Goal: Information Seeking & Learning: Check status

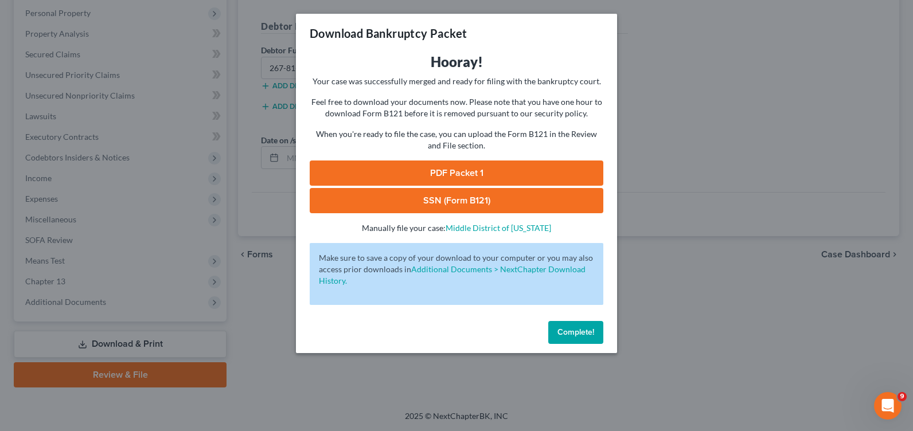
click at [501, 168] on link "PDF Packet 1" at bounding box center [457, 173] width 294 height 25
click at [429, 206] on link "SSN (Form B121)" at bounding box center [457, 200] width 294 height 25
click at [423, 200] on link "SSN (Form B121)" at bounding box center [457, 200] width 294 height 25
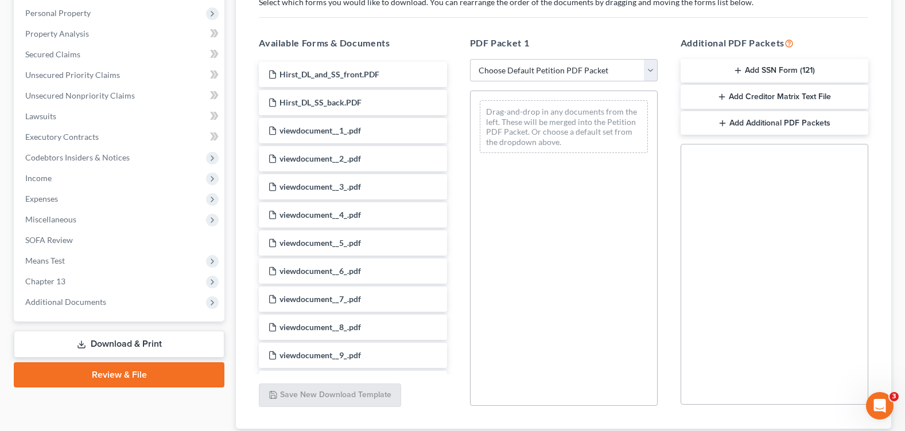
click at [741, 69] on icon "button" at bounding box center [737, 70] width 9 height 9
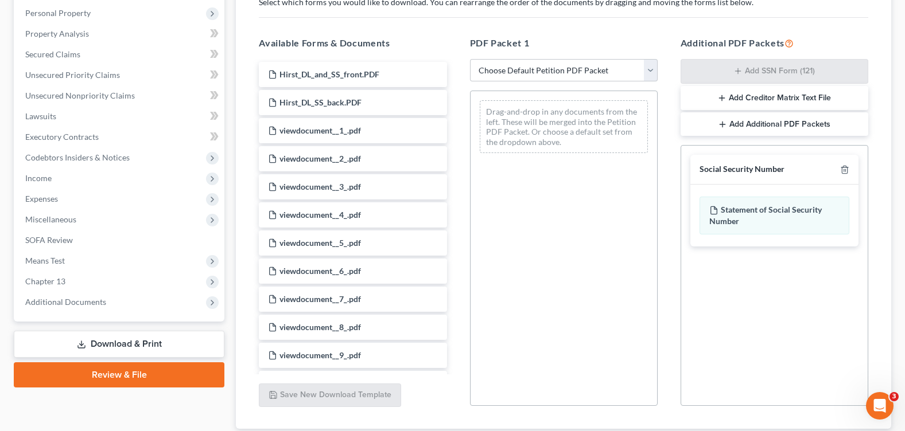
scroll to position [277, 0]
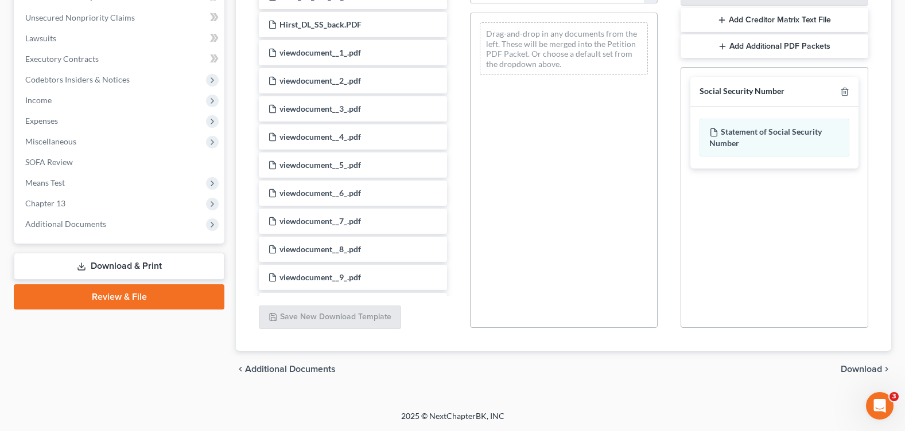
click at [845, 373] on span "Download" at bounding box center [861, 369] width 41 height 9
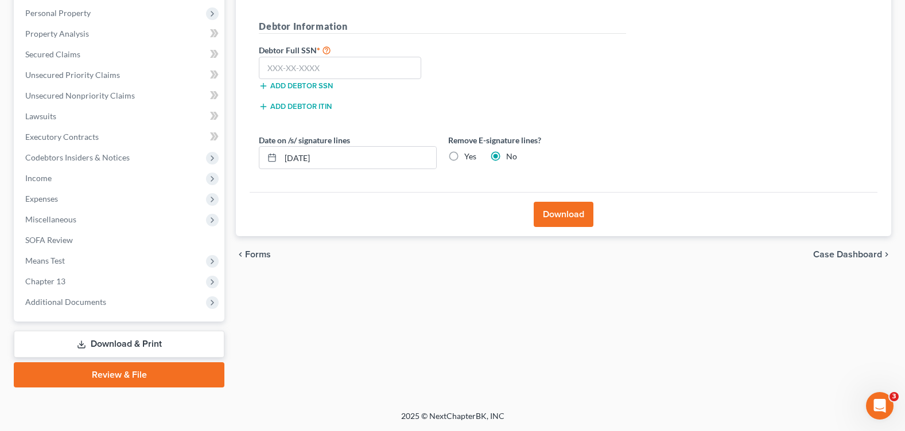
click at [464, 160] on label "Yes" at bounding box center [470, 156] width 12 height 11
click at [469, 158] on input "Yes" at bounding box center [472, 154] width 7 height 7
radio input "true"
radio input "false"
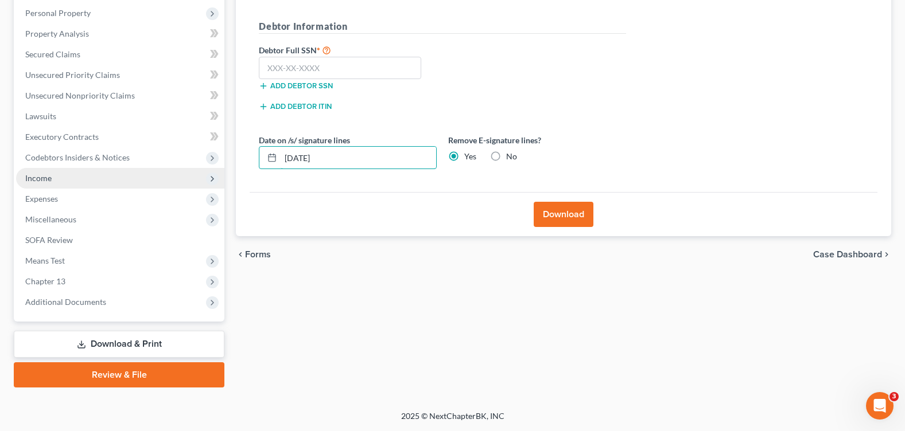
drag, startPoint x: 246, startPoint y: 169, endPoint x: 192, endPoint y: 170, distance: 54.5
click at [199, 172] on div "Petition Navigation Case Dashboard Payments Invoices Payments Payments Credit R…" at bounding box center [452, 149] width 889 height 477
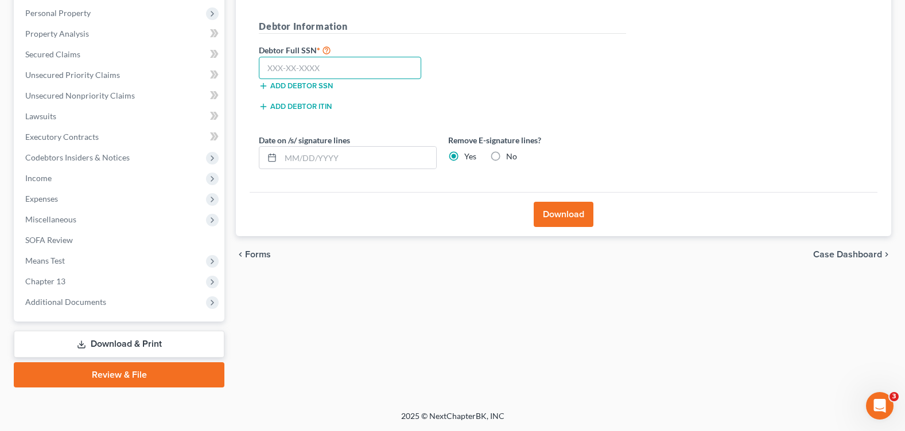
click at [283, 67] on input "text" at bounding box center [340, 68] width 162 height 23
type input "267-81-3182"
click at [578, 216] on button "Download" at bounding box center [564, 214] width 60 height 25
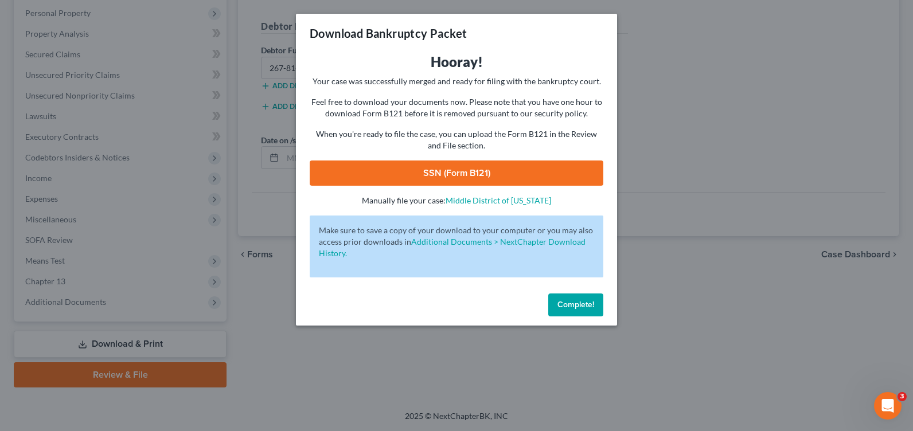
click at [423, 174] on link "SSN (Form B121)" at bounding box center [457, 173] width 294 height 25
click at [575, 302] on span "Complete!" at bounding box center [576, 305] width 37 height 10
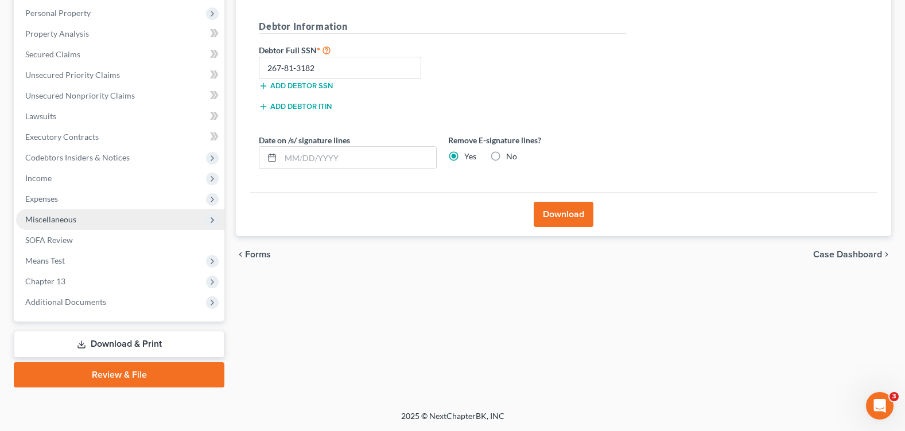
click at [74, 217] on span "Miscellaneous" at bounding box center [50, 220] width 51 height 10
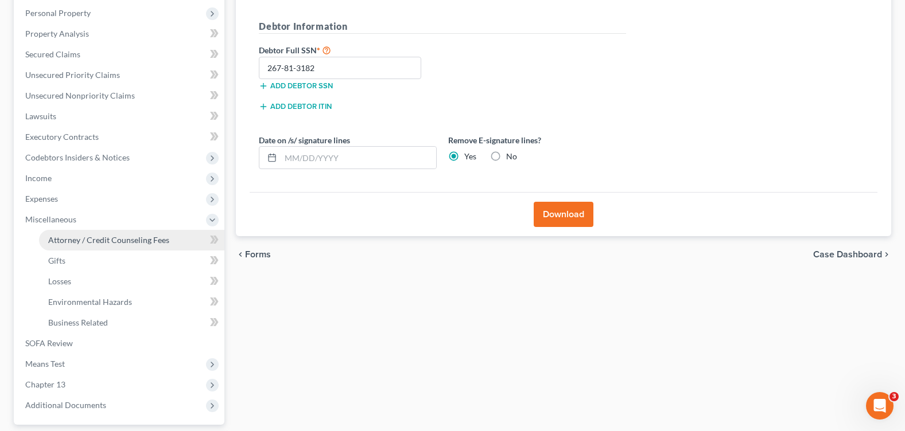
click at [90, 239] on span "Attorney / Credit Counseling Fees" at bounding box center [108, 240] width 121 height 10
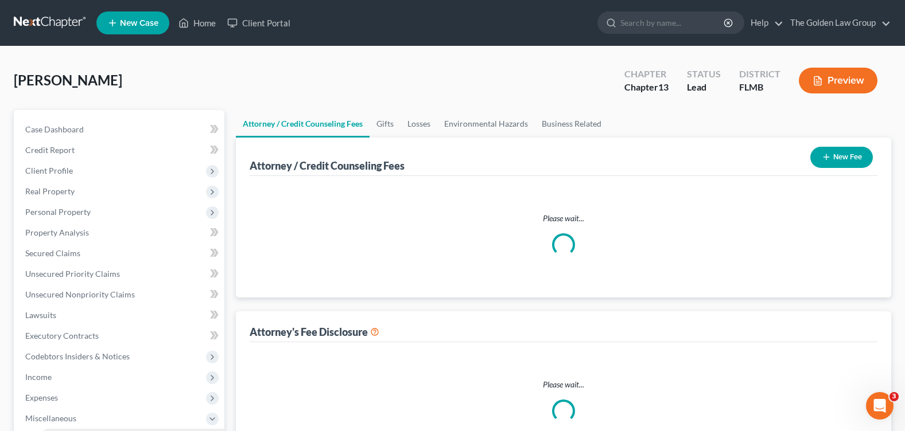
select select "1"
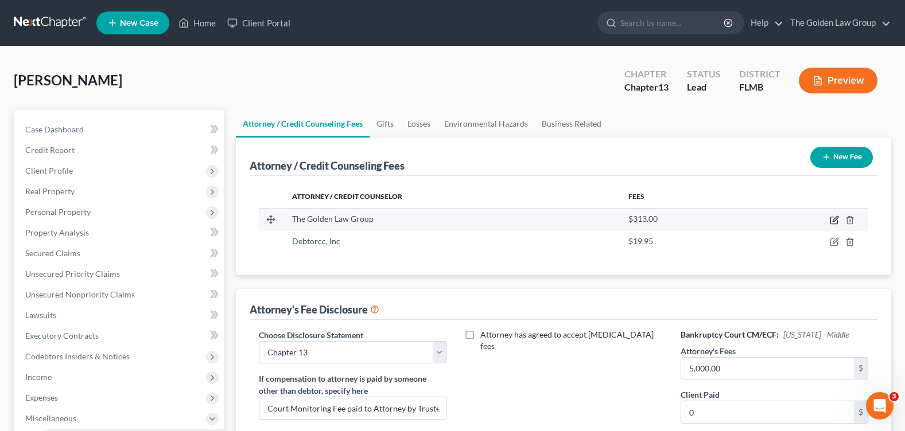
click at [833, 220] on icon "button" at bounding box center [834, 218] width 5 height 5
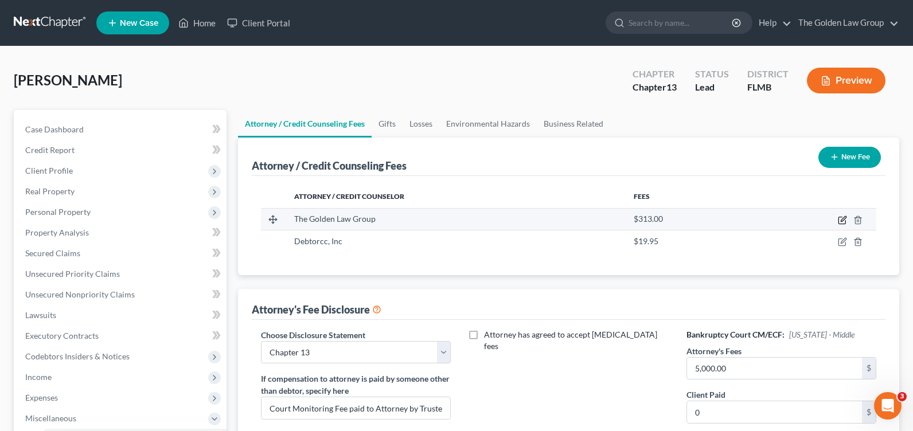
select select "9"
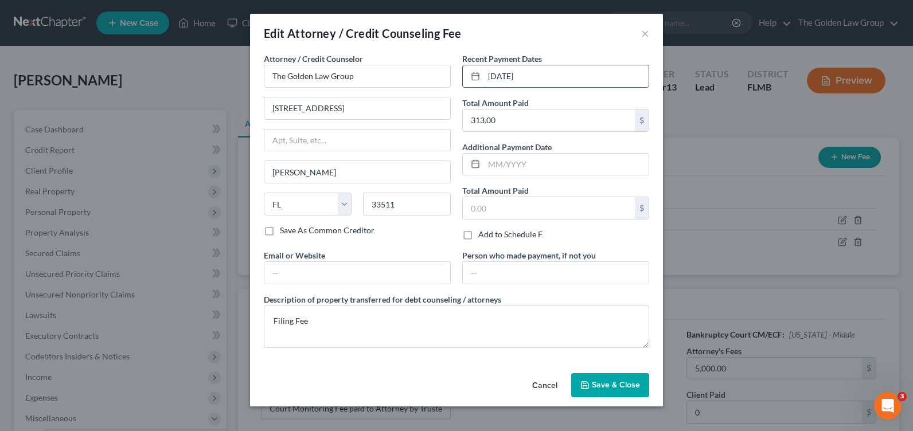
click at [522, 79] on input "9/30/2025" at bounding box center [566, 76] width 165 height 22
drag, startPoint x: 504, startPoint y: 77, endPoint x: 453, endPoint y: 76, distance: 51.1
click at [453, 76] on div "Attorney / Credit Counselor * The Golden Law Group 429 Lithia Pinecrest Road Br…" at bounding box center [456, 205] width 397 height 305
type input "10/2/2025"
click at [632, 386] on span "Save & Close" at bounding box center [616, 385] width 48 height 10
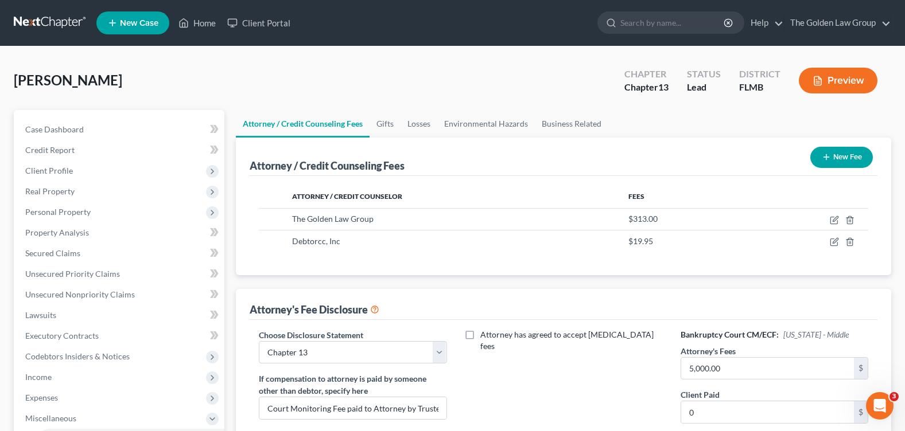
click at [440, 90] on div "Hirst, Amy Upgraded Chapter Chapter 13 Status Lead District FLMB Preview" at bounding box center [452, 85] width 877 height 50
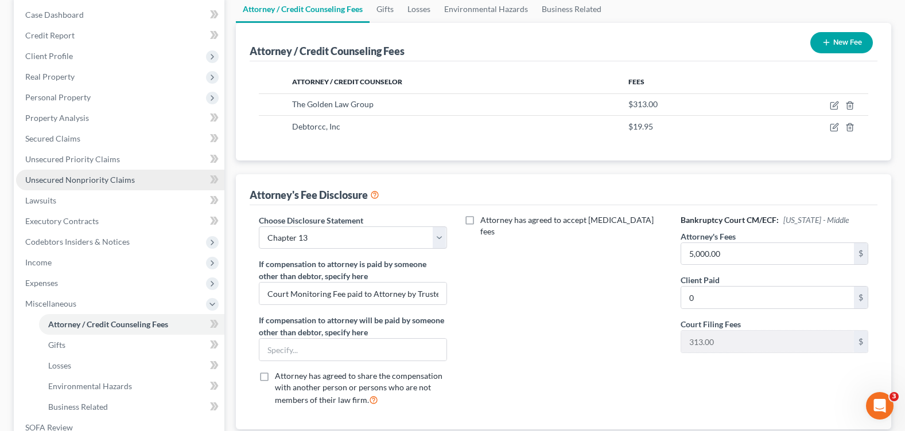
scroll to position [172, 0]
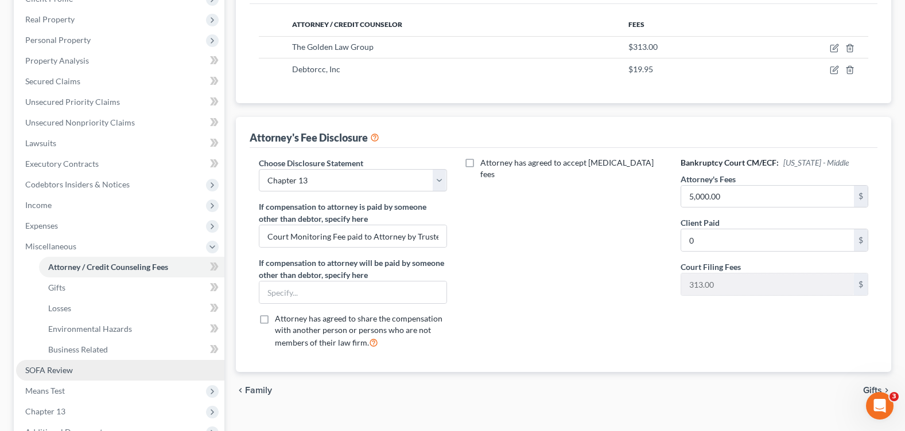
click at [111, 378] on link "SOFA Review" at bounding box center [120, 370] width 208 height 21
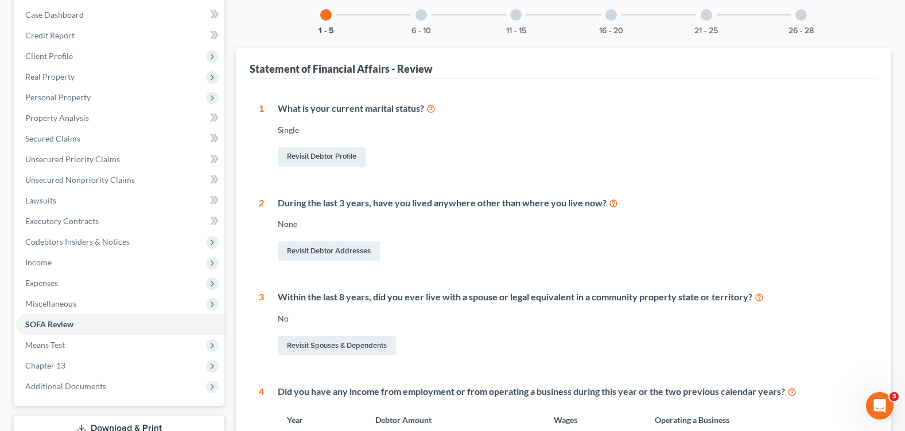
scroll to position [229, 0]
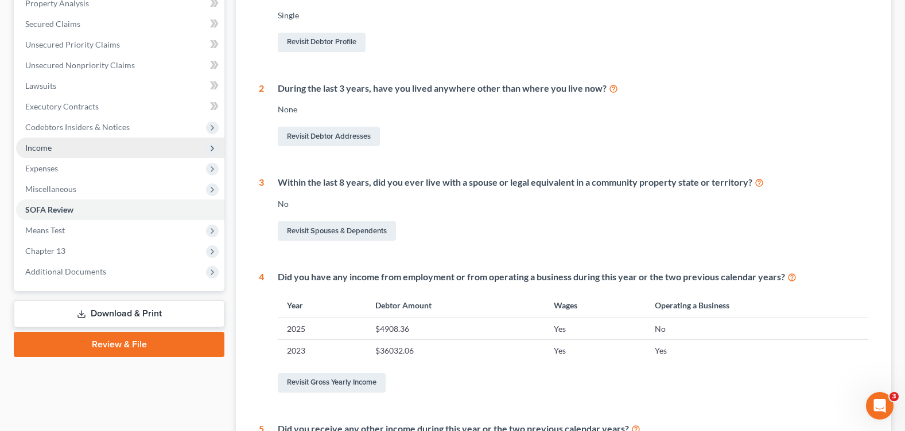
click at [95, 147] on span "Income" at bounding box center [120, 148] width 208 height 21
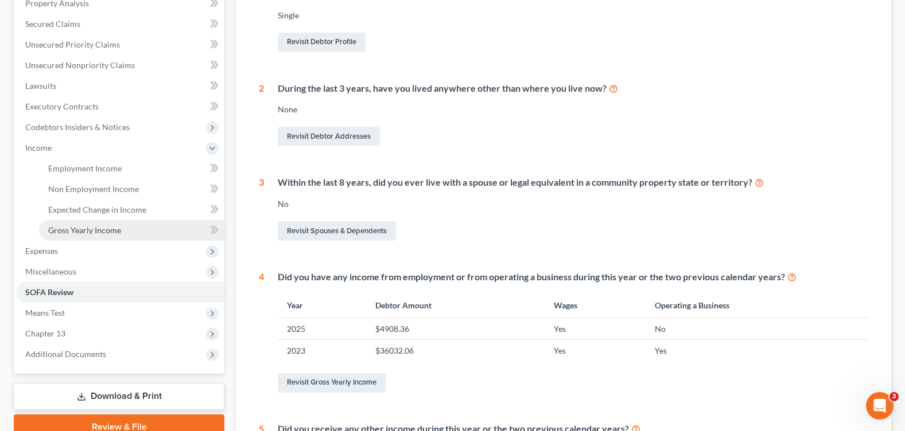
click at [109, 229] on span "Gross Yearly Income" at bounding box center [84, 230] width 73 height 10
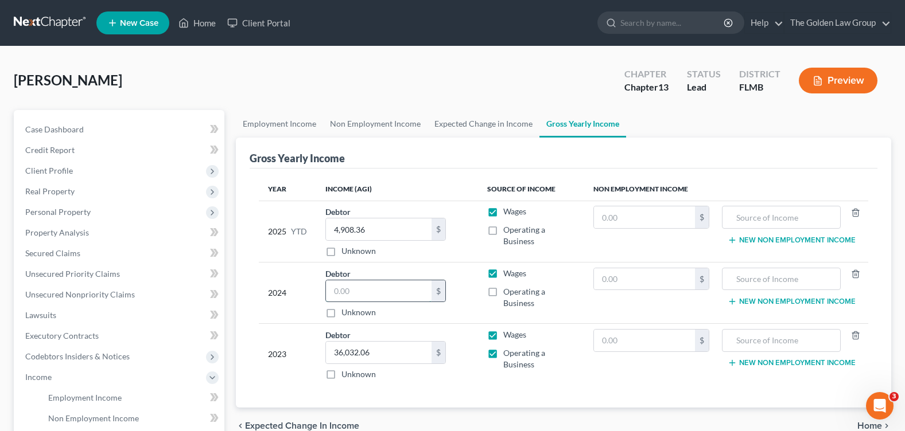
click at [355, 298] on input "text" at bounding box center [379, 292] width 106 height 22
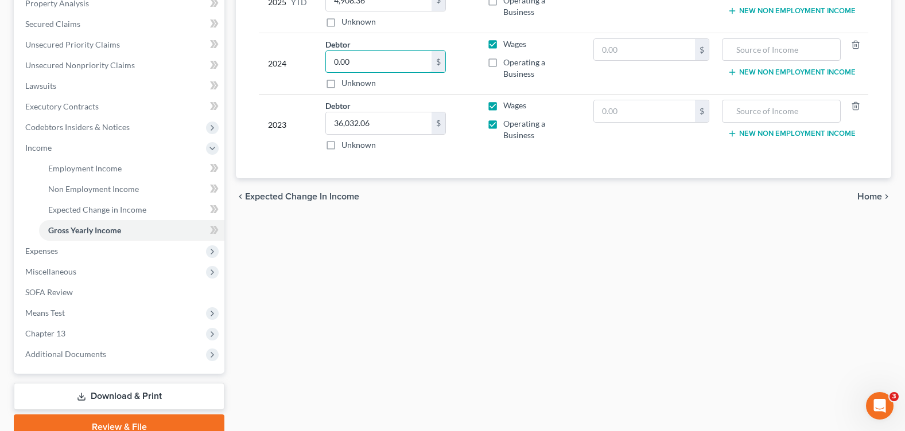
scroll to position [282, 0]
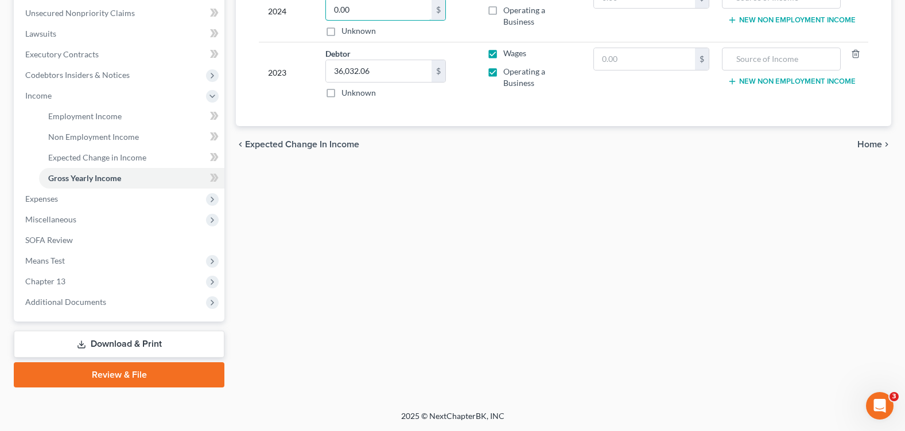
type input "0.00"
click at [872, 140] on span "Home" at bounding box center [869, 144] width 25 height 9
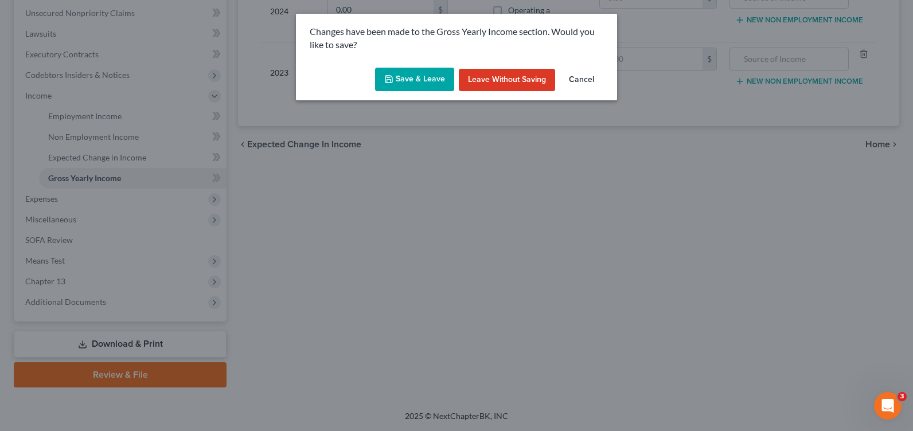
click at [410, 79] on button "Save & Leave" at bounding box center [414, 80] width 79 height 24
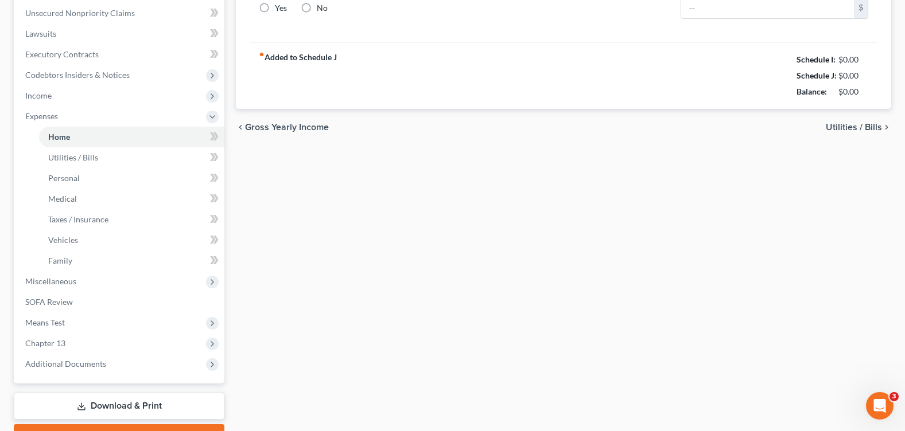
type input "1,000.00"
type input "0.00"
radio input "true"
type input "0.00"
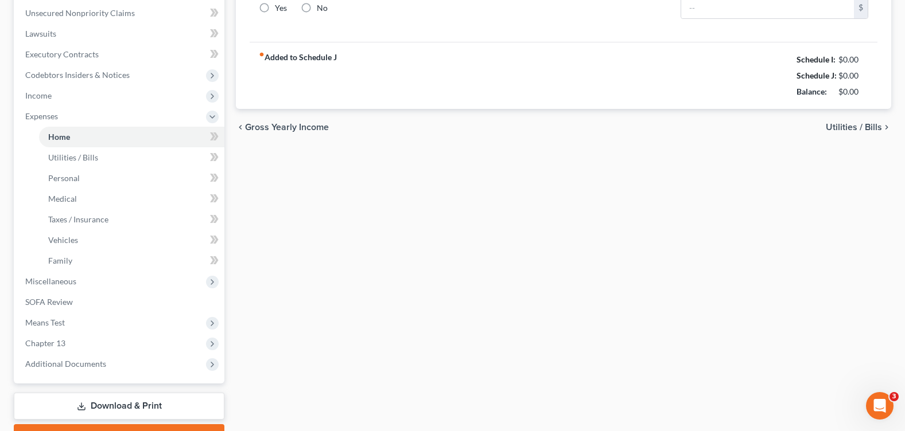
type input "0.00"
type input "100.00"
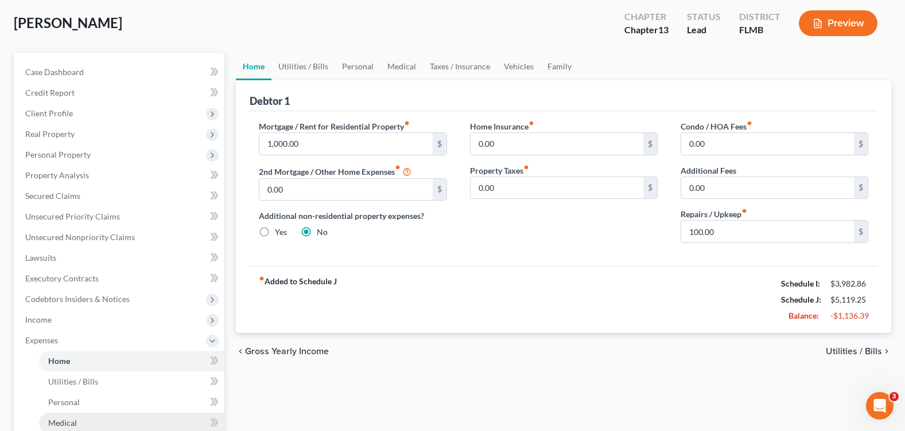
scroll to position [115, 0]
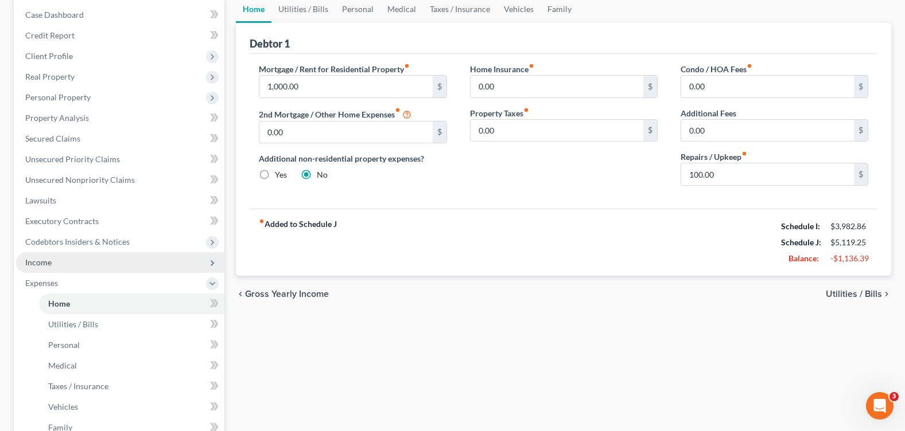
click at [73, 264] on span "Income" at bounding box center [120, 262] width 208 height 21
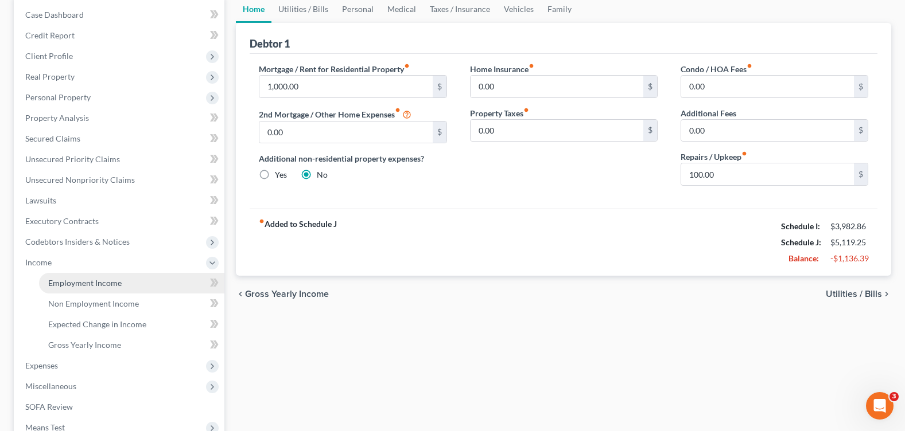
click at [126, 289] on link "Employment Income" at bounding box center [131, 283] width 185 height 21
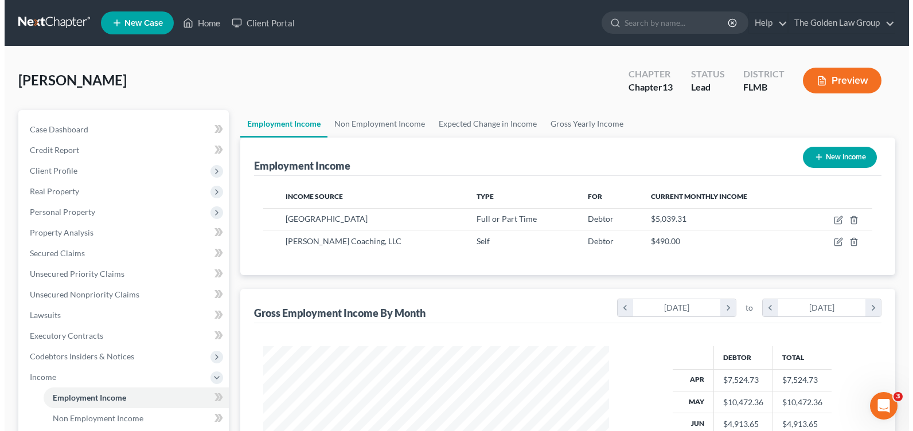
scroll to position [206, 368]
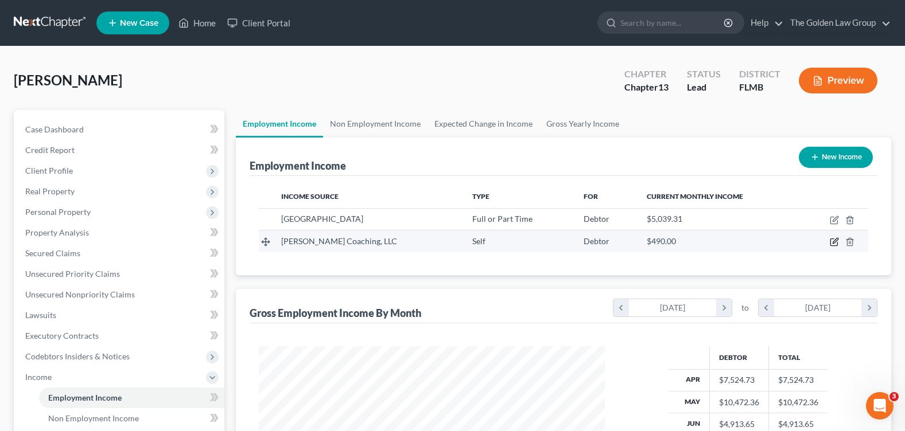
click at [834, 241] on icon "button" at bounding box center [834, 242] width 9 height 9
select select "1"
select select "9"
select select "0"
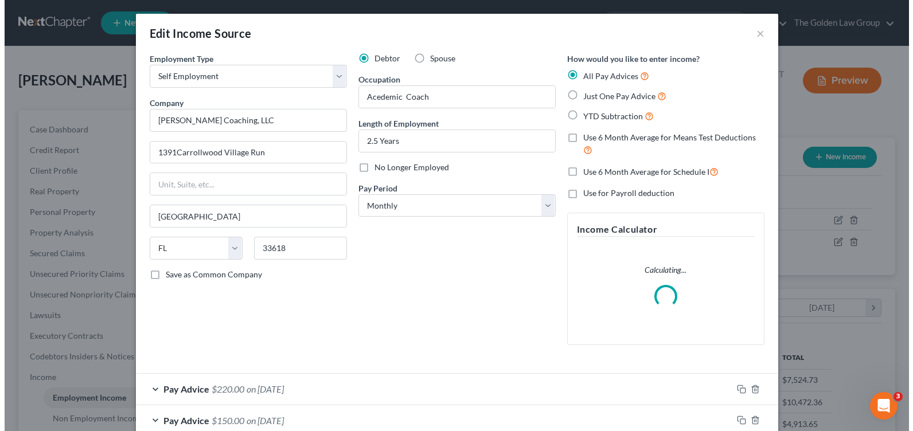
scroll to position [206, 373]
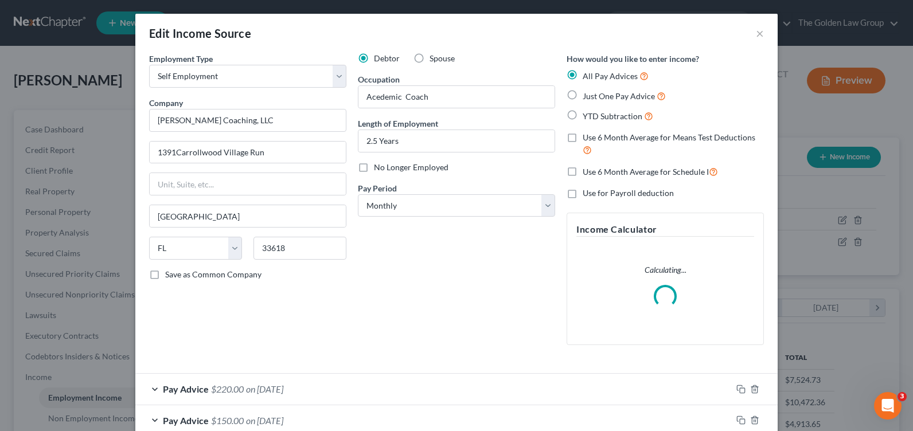
click at [583, 174] on label "Use 6 Month Average for Schedule I" at bounding box center [650, 171] width 135 height 13
click at [587, 173] on input "Use 6 Month Average for Schedule I" at bounding box center [590, 168] width 7 height 7
checkbox input "true"
click at [546, 250] on div "Debtor Spouse Occupation Acedemic Coach Length of Employment 2.5 Years No Longe…" at bounding box center [456, 204] width 209 height 302
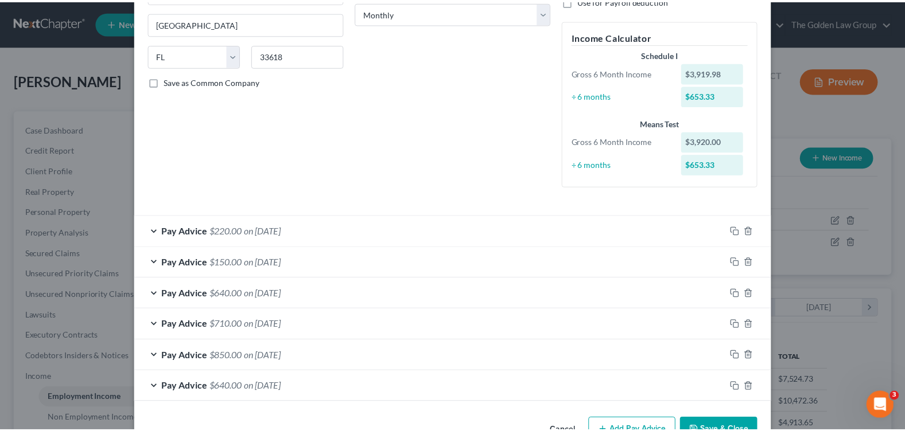
scroll to position [227, 0]
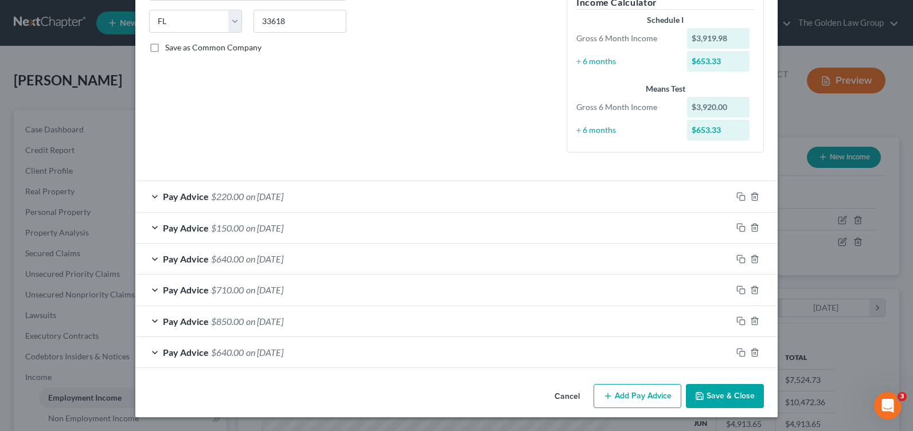
click at [725, 387] on button "Save & Close" at bounding box center [725, 396] width 78 height 24
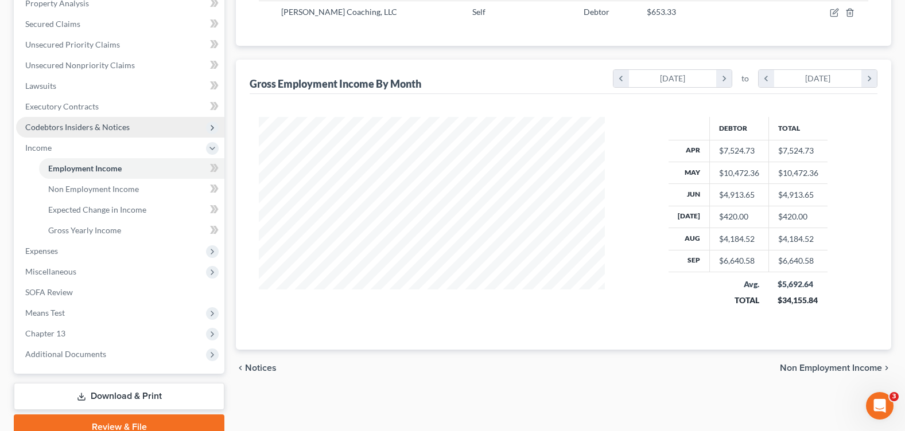
scroll to position [282, 0]
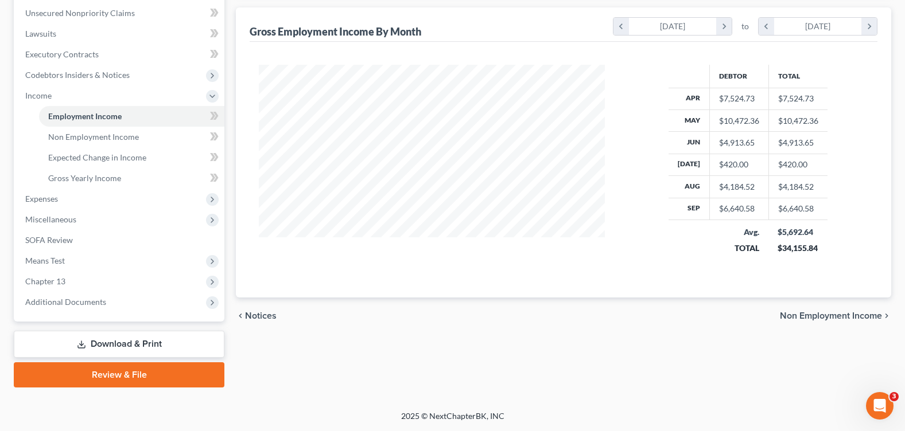
click at [316, 373] on div "Employment Income Non Employment Income Expected Change in Income Gross Yearly …" at bounding box center [563, 107] width 667 height 559
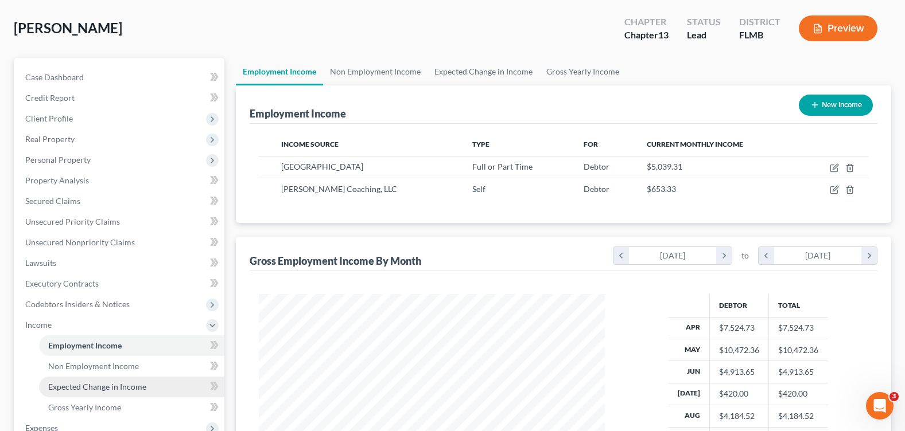
scroll to position [167, 0]
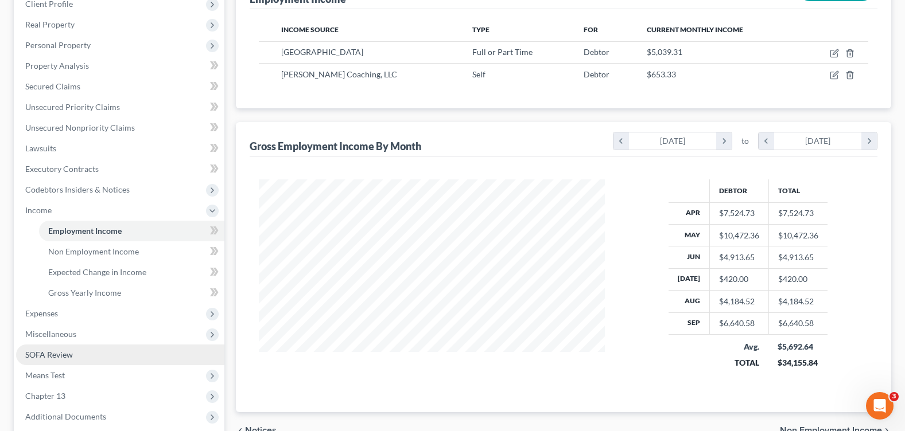
click at [79, 358] on link "SOFA Review" at bounding box center [120, 355] width 208 height 21
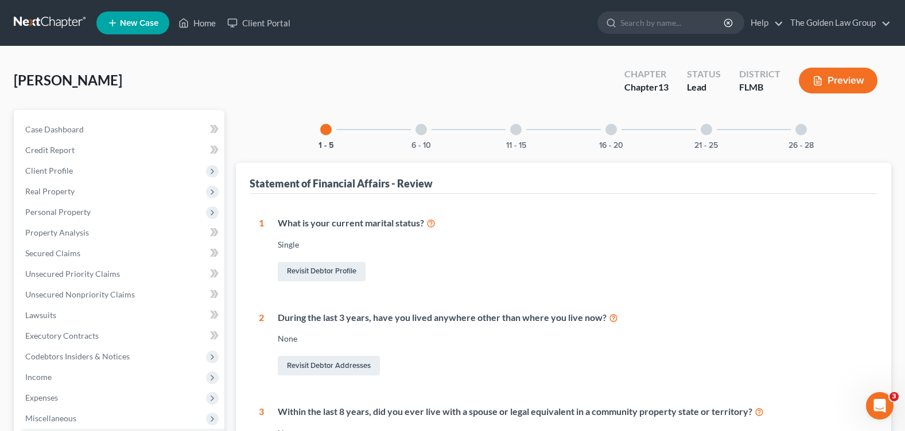
click at [417, 134] on div at bounding box center [420, 129] width 11 height 11
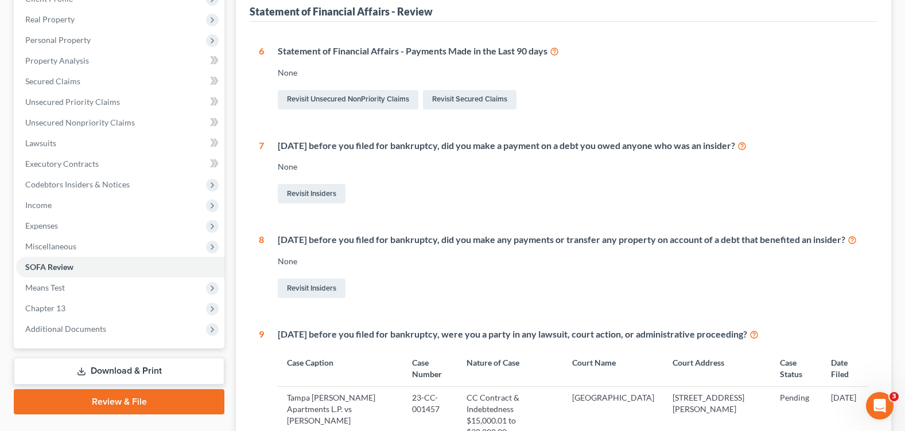
scroll to position [287, 0]
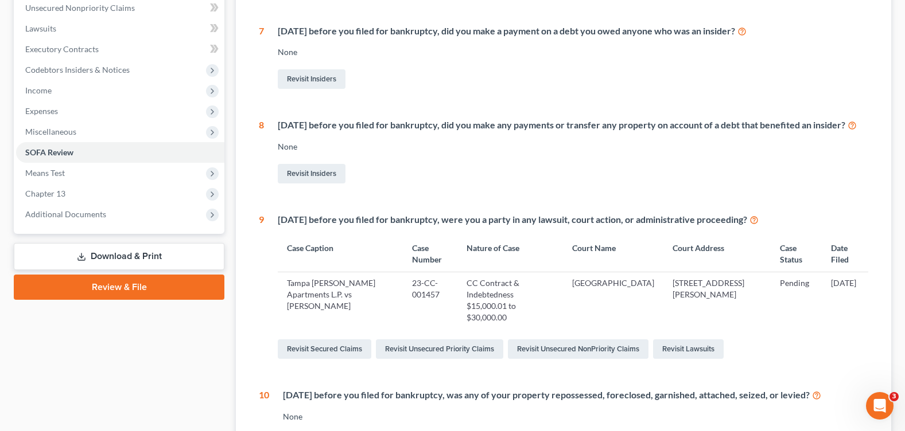
click at [108, 256] on link "Download & Print" at bounding box center [119, 256] width 211 height 27
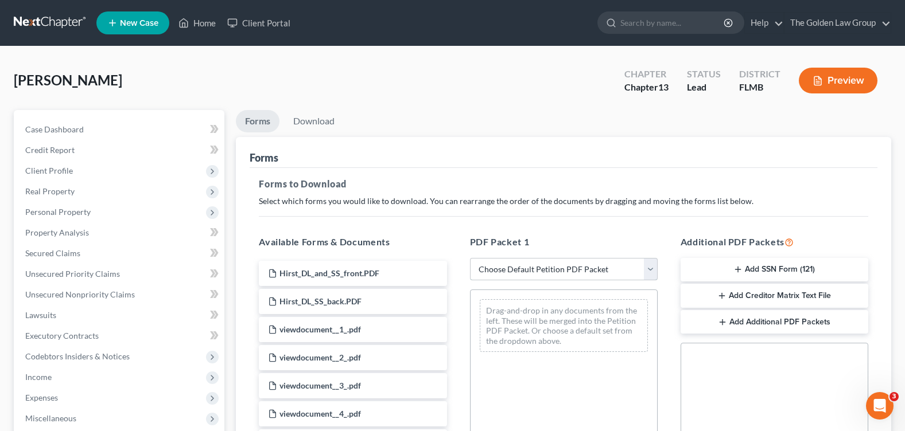
click at [508, 265] on select "Choose Default Petition PDF Packet Complete Bankruptcy Petition (all forms and …" at bounding box center [564, 269] width 188 height 23
select select "0"
click at [470, 258] on select "Choose Default Petition PDF Packet Complete Bankruptcy Petition (all forms and …" at bounding box center [564, 269] width 188 height 23
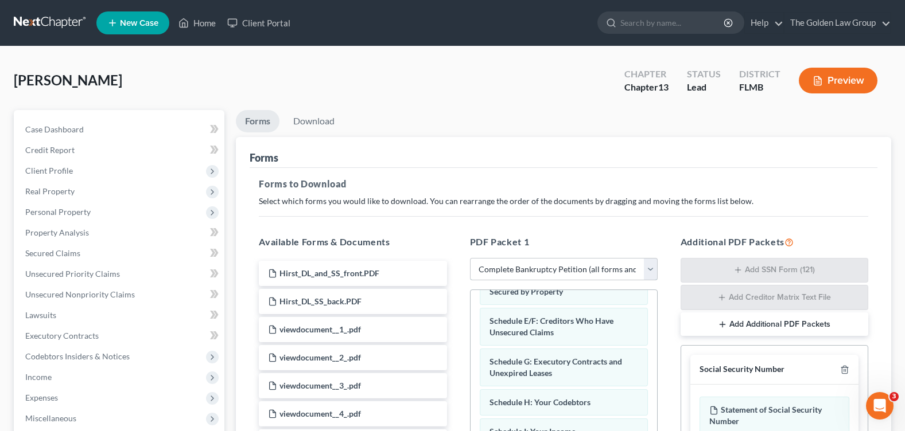
scroll to position [115, 0]
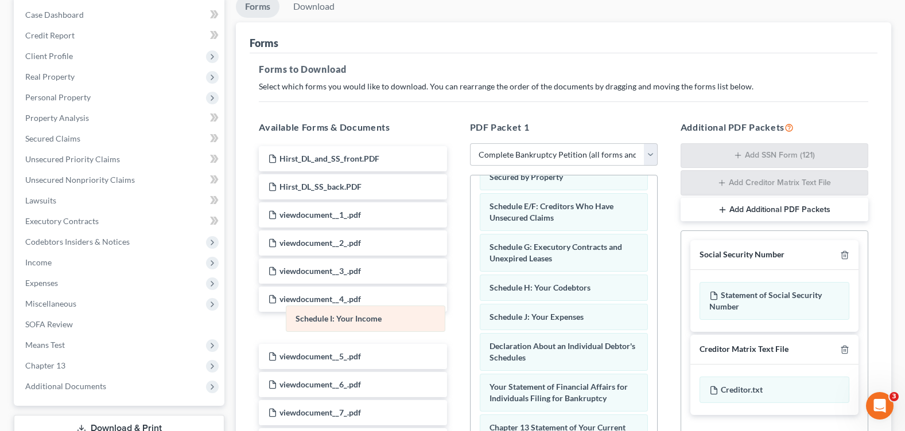
drag, startPoint x: 565, startPoint y: 322, endPoint x: 364, endPoint y: 325, distance: 200.8
click at [470, 325] on div "Schedule I: Your Income Voluntary Petition for Individuals Filing for Bankruptc…" at bounding box center [563, 324] width 186 height 643
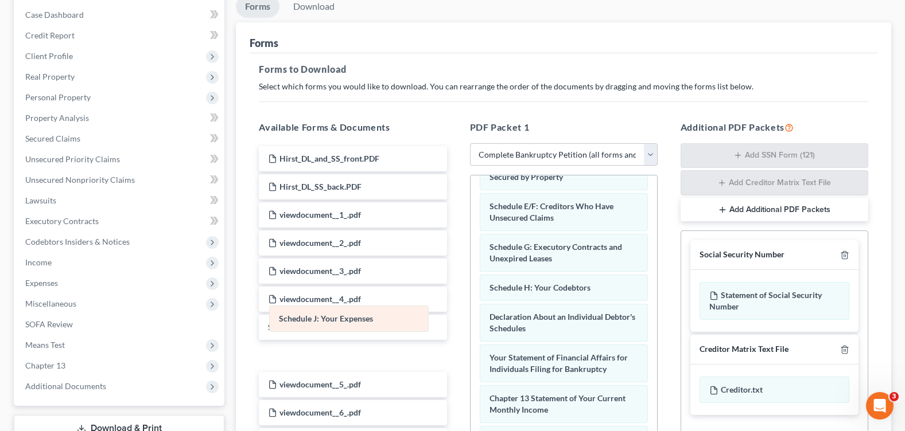
drag, startPoint x: 600, startPoint y: 327, endPoint x: 387, endPoint y: 330, distance: 212.3
click at [470, 329] on div "Schedule J: Your Expenses Voluntary Petition for Individuals Filing for Bankrup…" at bounding box center [563, 309] width 186 height 613
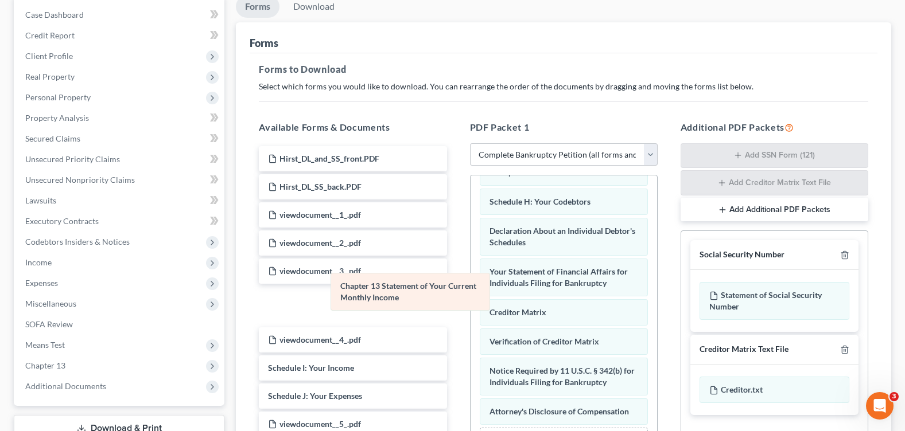
scroll to position [270, 0]
drag, startPoint x: 559, startPoint y: 295, endPoint x: 370, endPoint y: 297, distance: 189.3
click at [470, 297] on div "Chapter 13 Statement of Your Current Monthly Income Voluntary Petition for Indi…" at bounding box center [563, 203] width 186 height 573
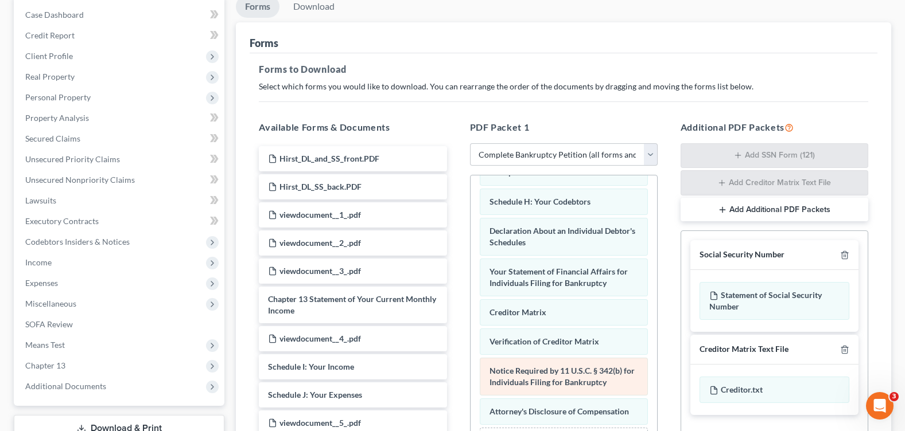
scroll to position [172, 0]
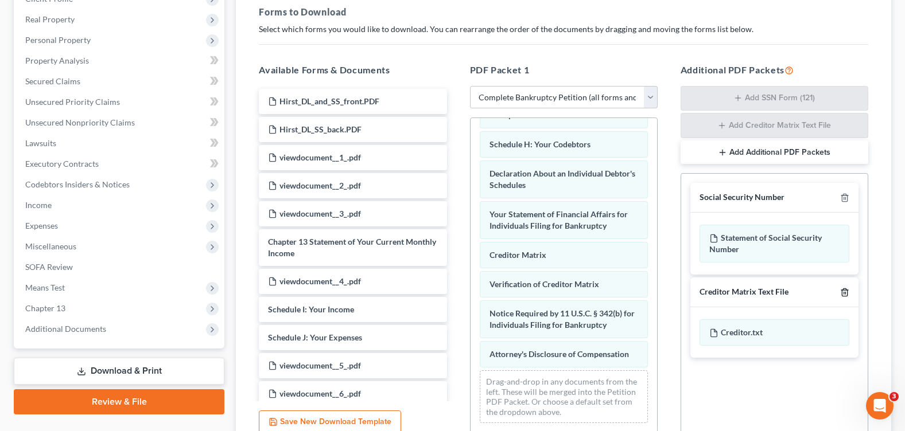
click at [842, 295] on icon "button" at bounding box center [844, 292] width 5 height 7
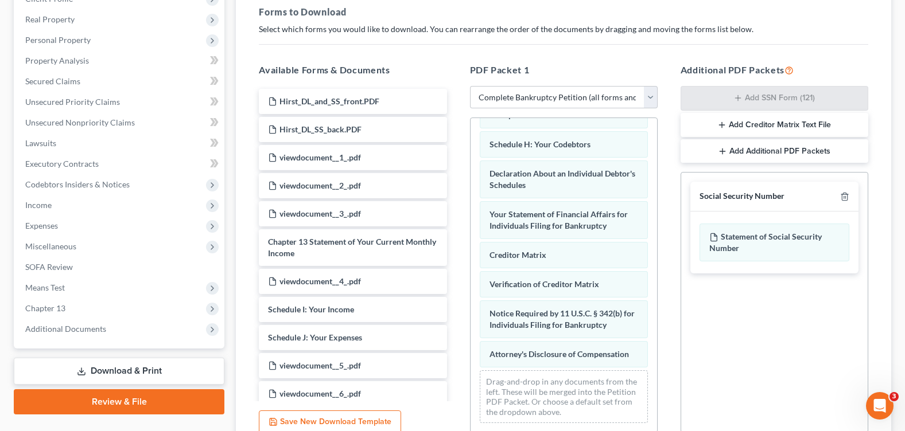
click at [849, 196] on div "Social Security Number" at bounding box center [774, 197] width 168 height 30
click at [847, 196] on icon "button" at bounding box center [844, 196] width 5 height 7
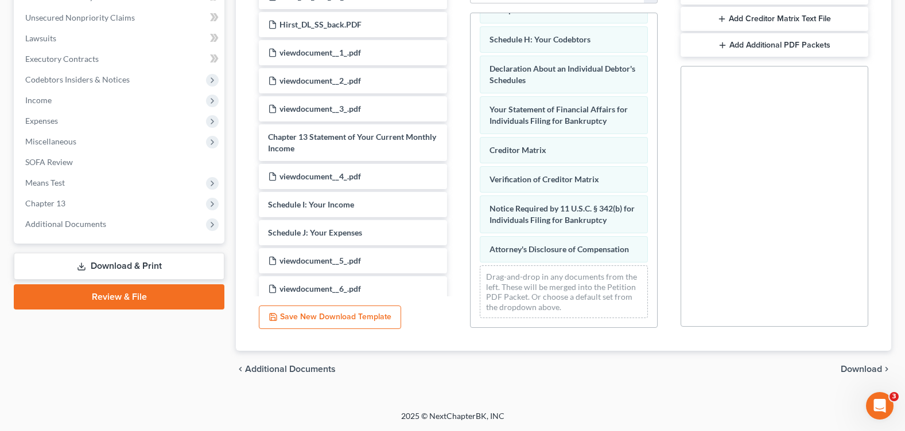
click at [866, 365] on span "Download" at bounding box center [861, 369] width 41 height 9
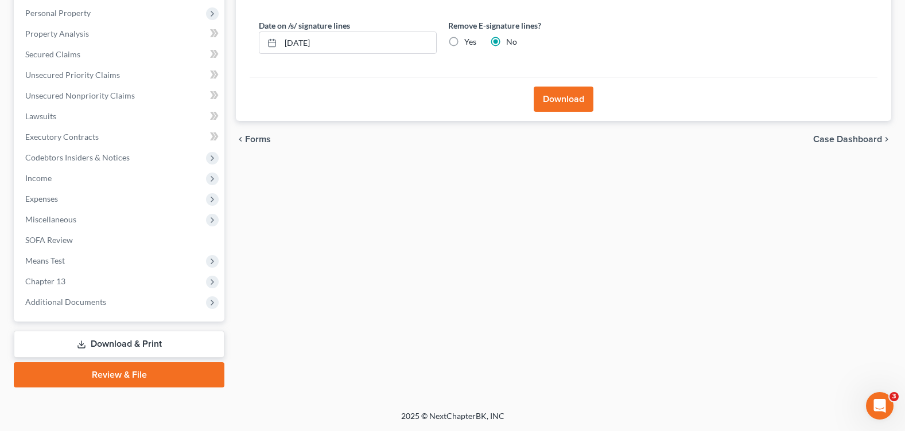
scroll to position [199, 0]
click at [464, 45] on label "Yes" at bounding box center [470, 41] width 12 height 11
click at [469, 44] on input "Yes" at bounding box center [472, 39] width 7 height 7
radio input "true"
radio input "false"
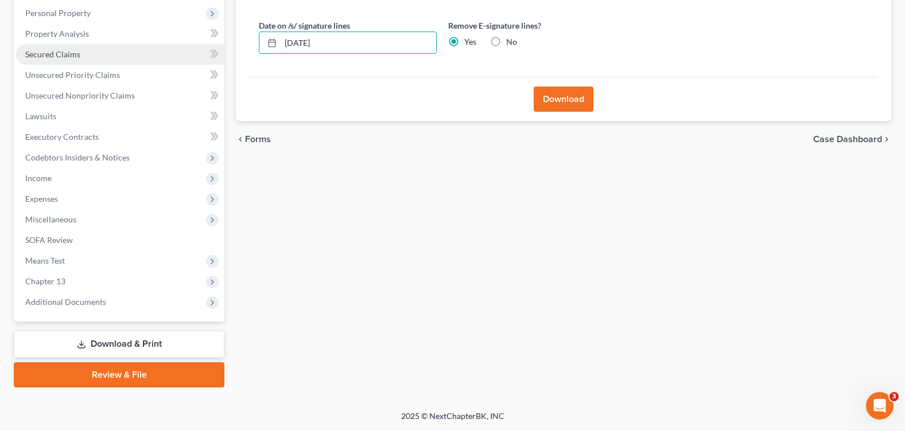
drag, startPoint x: 236, startPoint y: 50, endPoint x: 188, endPoint y: 51, distance: 48.8
click at [188, 51] on div "Petition Navigation Case Dashboard Payments Invoices Payments Payments Credit R…" at bounding box center [452, 149] width 889 height 477
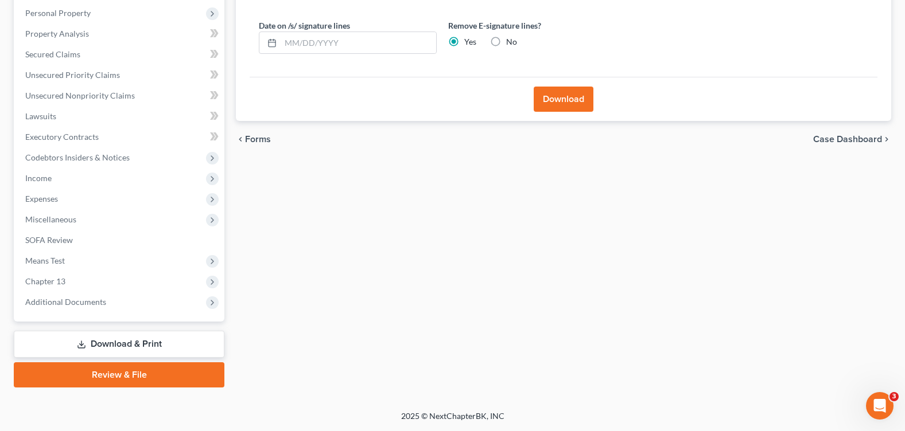
click at [577, 99] on button "Download" at bounding box center [564, 99] width 60 height 25
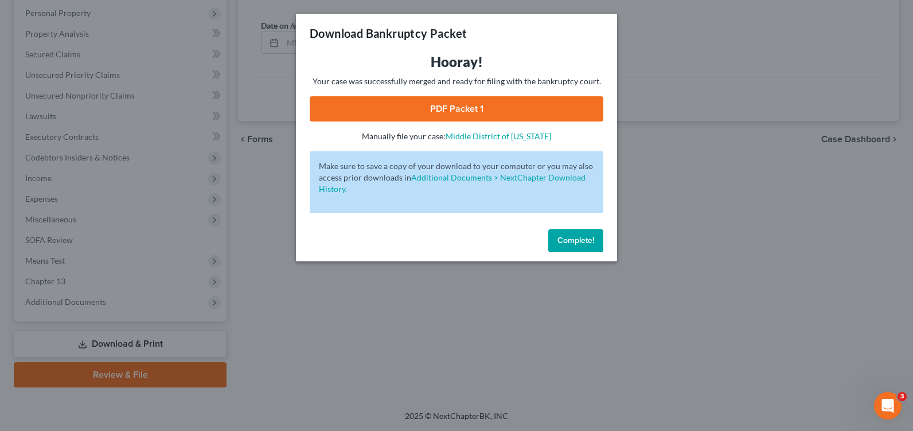
click at [429, 111] on link "PDF Packet 1" at bounding box center [457, 108] width 294 height 25
click at [584, 238] on span "Complete!" at bounding box center [576, 241] width 37 height 10
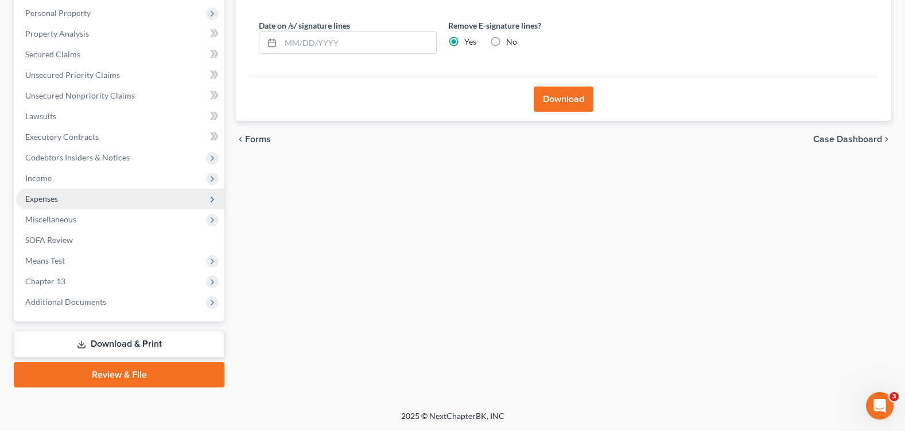
scroll to position [0, 0]
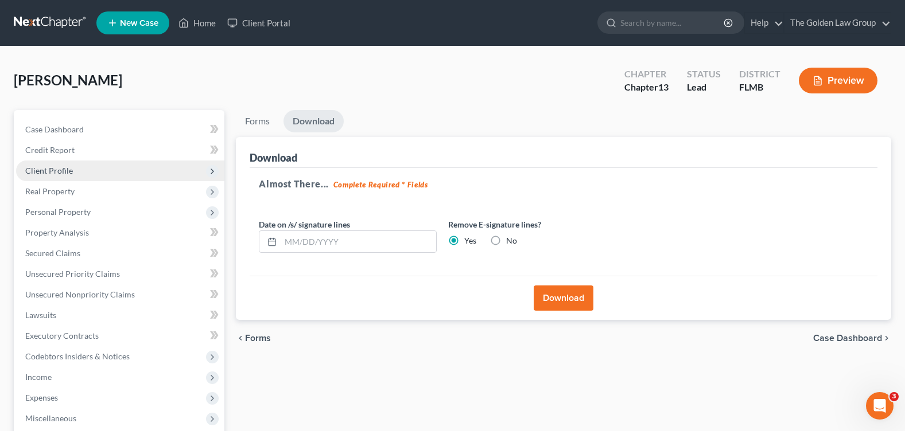
click at [72, 173] on span "Client Profile" at bounding box center [120, 171] width 208 height 21
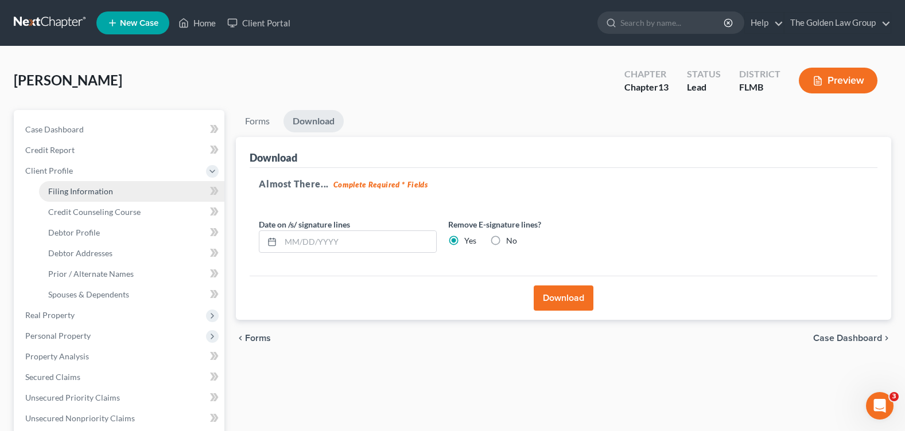
click at [84, 190] on span "Filing Information" at bounding box center [80, 191] width 65 height 10
select select "1"
select select "0"
select select "3"
select select "9"
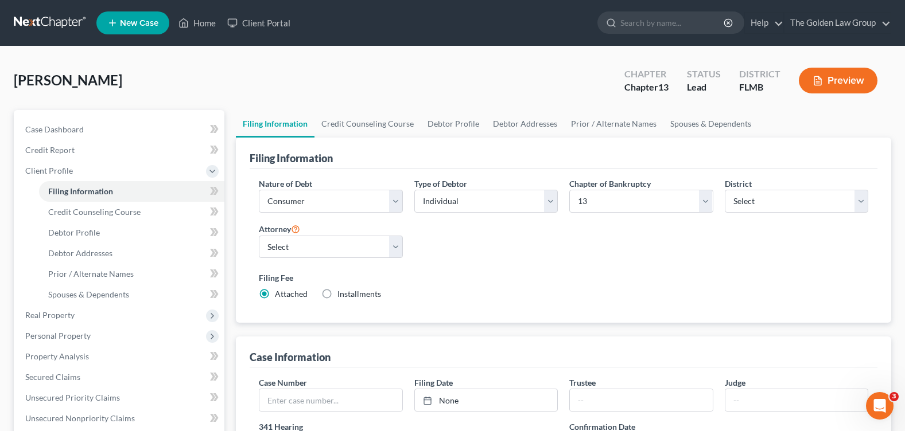
click at [507, 258] on div "Nature of Debt Select Business Consumer Other Nature of Business Select Clearin…" at bounding box center [563, 244] width 621 height 132
click at [375, 122] on link "Credit Counseling Course" at bounding box center [367, 124] width 106 height 28
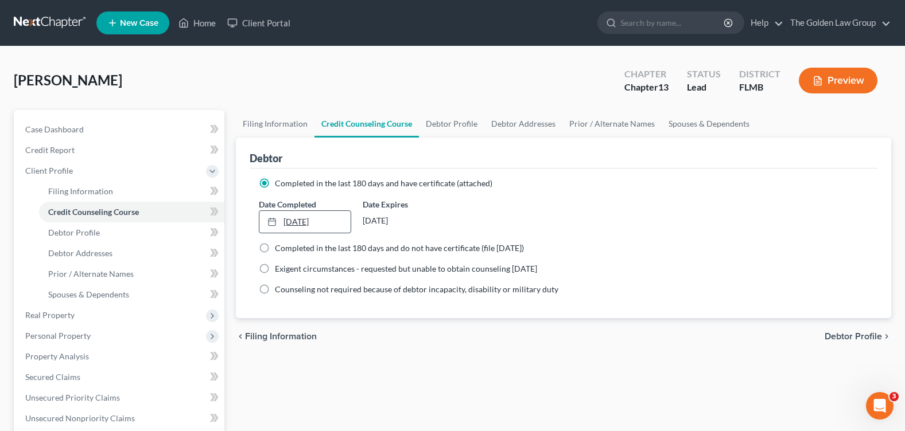
click at [291, 223] on link "9/30/2025" at bounding box center [304, 222] width 91 height 22
click at [445, 127] on link "Debtor Profile" at bounding box center [451, 124] width 65 height 28
select select "0"
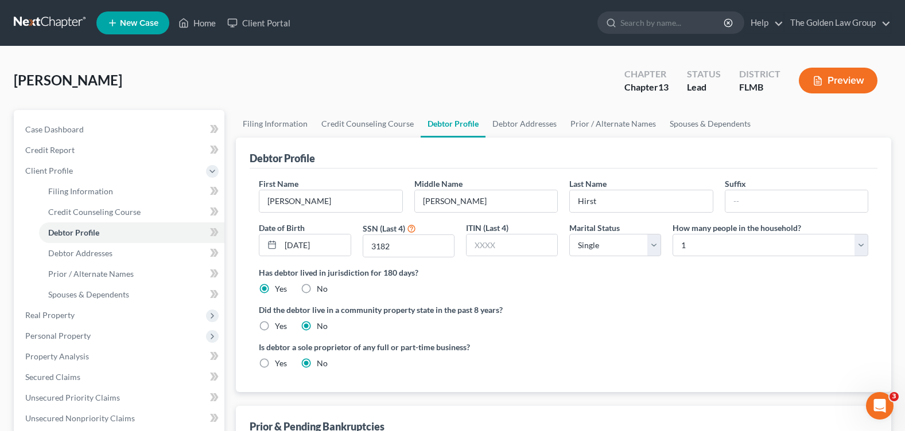
scroll to position [57, 0]
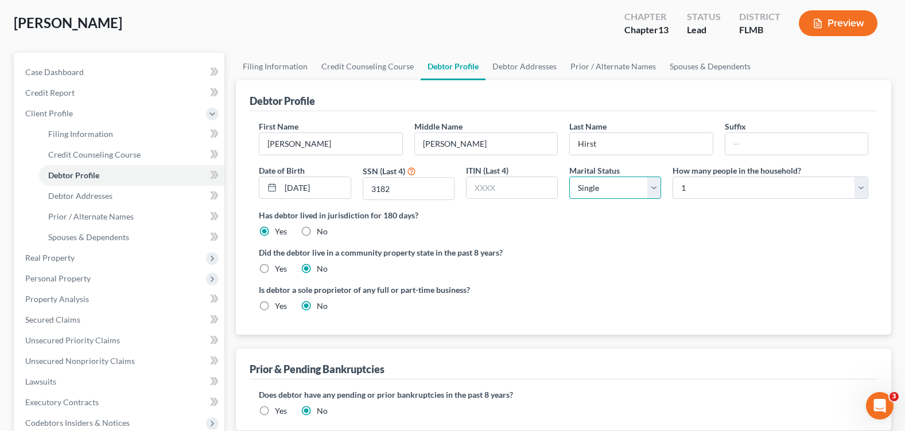
click at [649, 185] on select "Select Single Married Separated Divorced Widowed" at bounding box center [615, 188] width 92 height 23
select select "3"
click at [569, 177] on select "Select Single Married Separated Divorced Widowed" at bounding box center [615, 188] width 92 height 23
click at [608, 242] on ng-include "First Name Amy Middle Name Elizabeth Last Name Hirst Suffix Date of Birth 07/11…" at bounding box center [563, 220] width 609 height 201
click at [513, 74] on link "Debtor Addresses" at bounding box center [524, 67] width 78 height 28
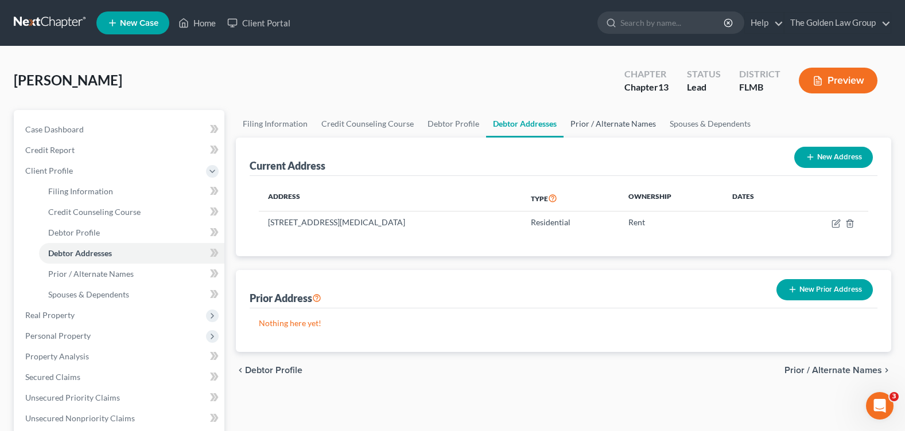
click at [612, 127] on link "Prior / Alternate Names" at bounding box center [612, 124] width 99 height 28
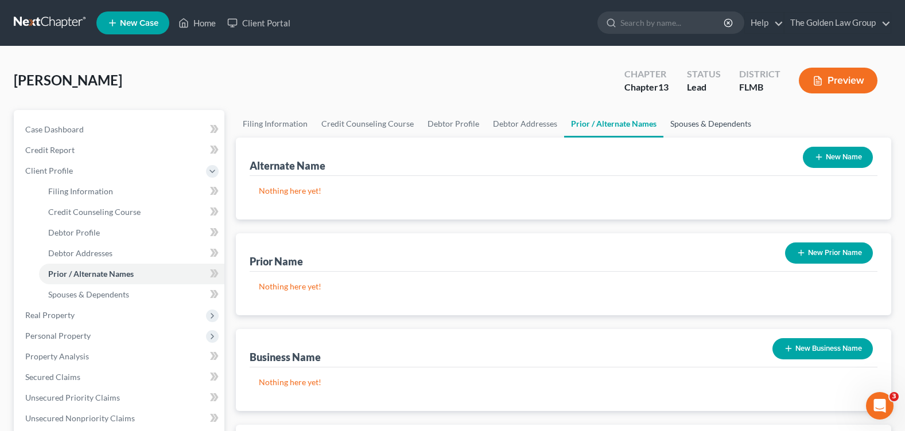
click at [692, 127] on link "Spouses & Dependents" at bounding box center [710, 124] width 95 height 28
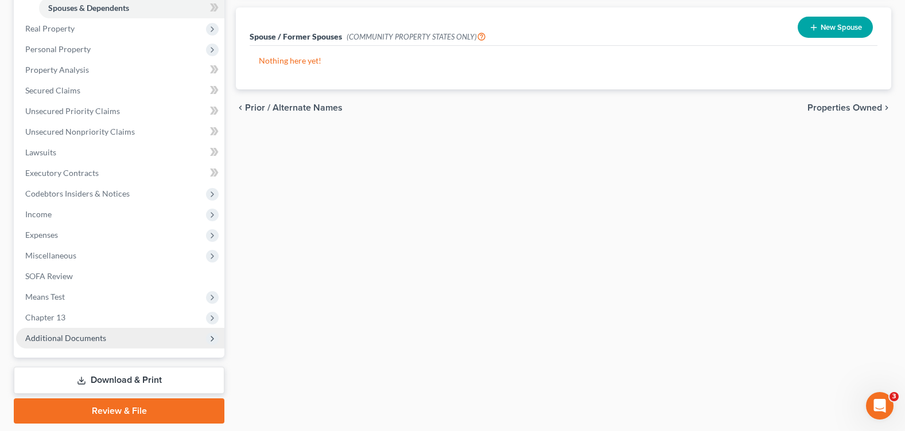
scroll to position [323, 0]
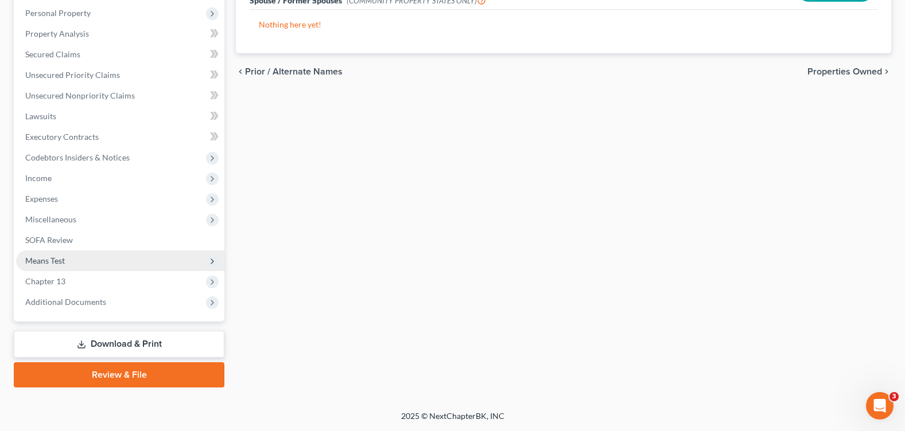
click at [120, 259] on span "Means Test" at bounding box center [120, 261] width 208 height 21
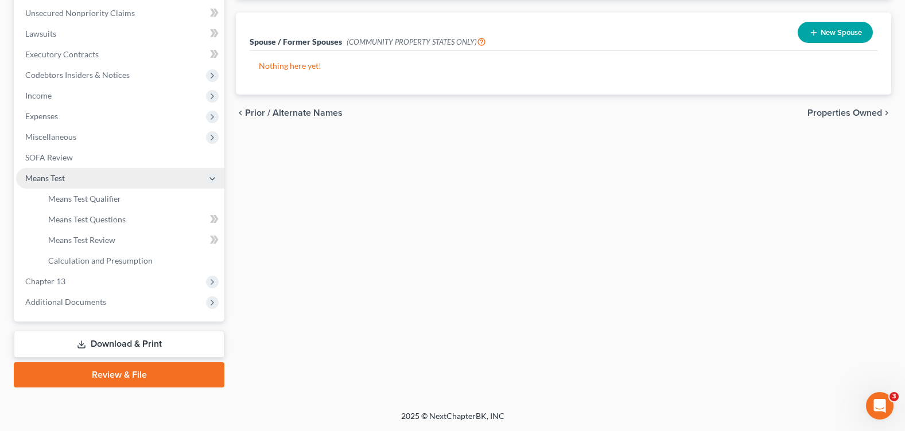
scroll to position [199, 0]
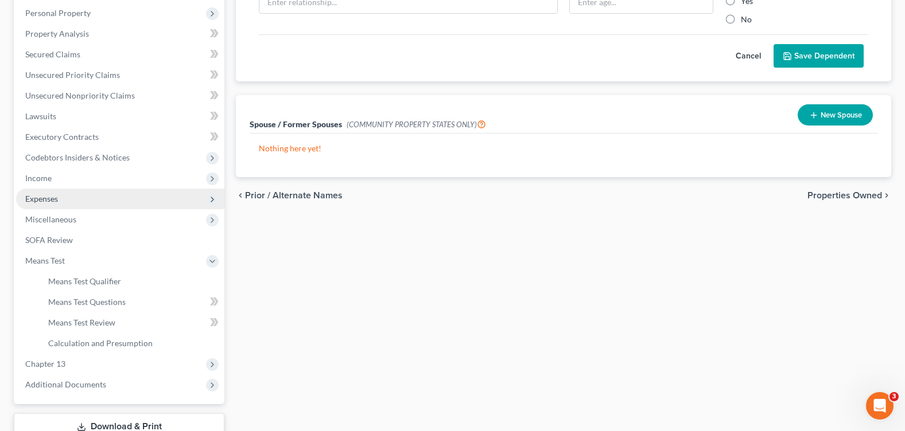
click at [106, 200] on span "Expenses" at bounding box center [120, 199] width 208 height 21
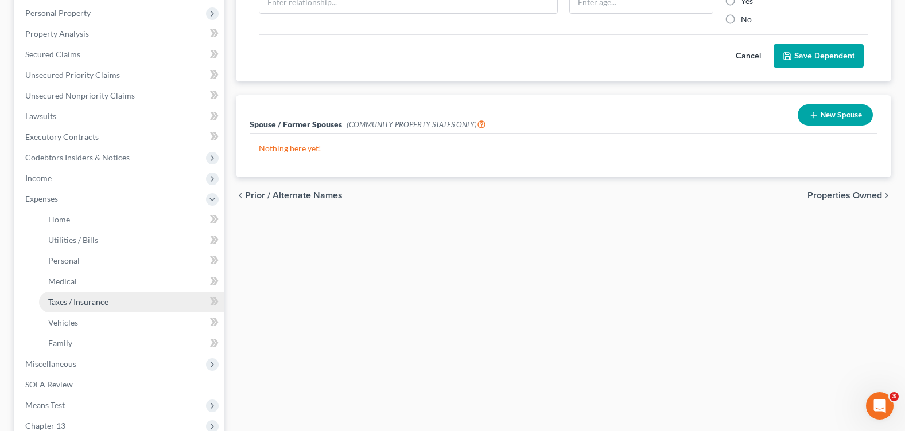
click at [115, 294] on link "Taxes / Insurance" at bounding box center [131, 302] width 185 height 21
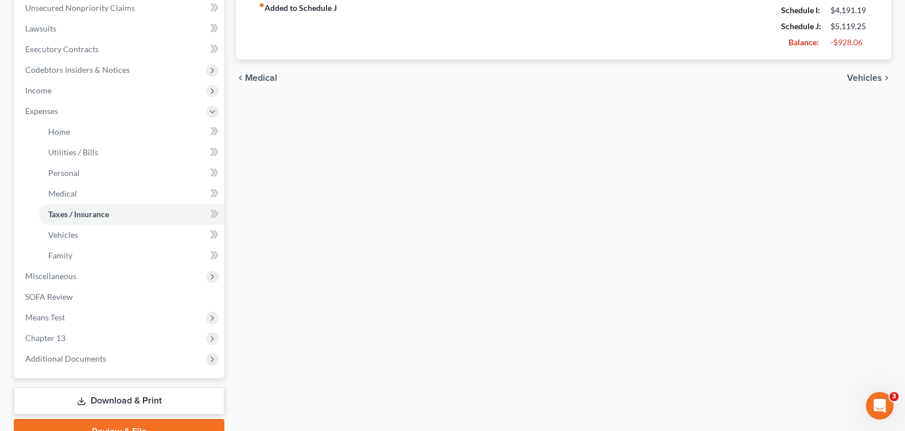
scroll to position [344, 0]
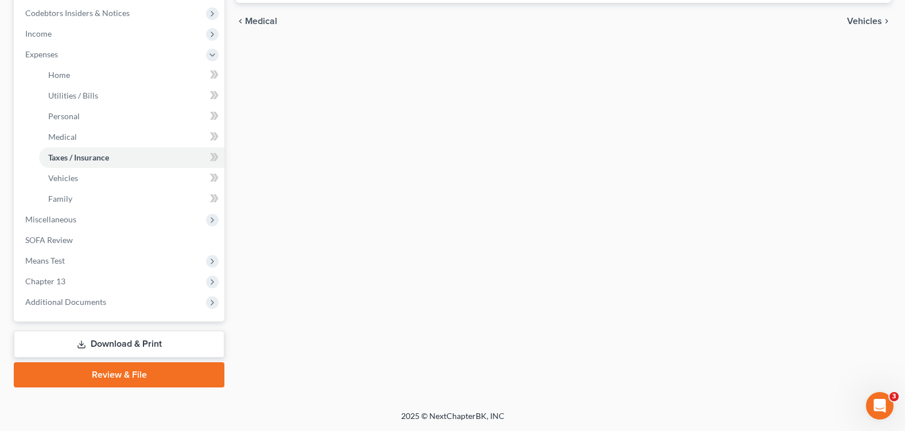
click at [126, 342] on link "Download & Print" at bounding box center [119, 344] width 211 height 27
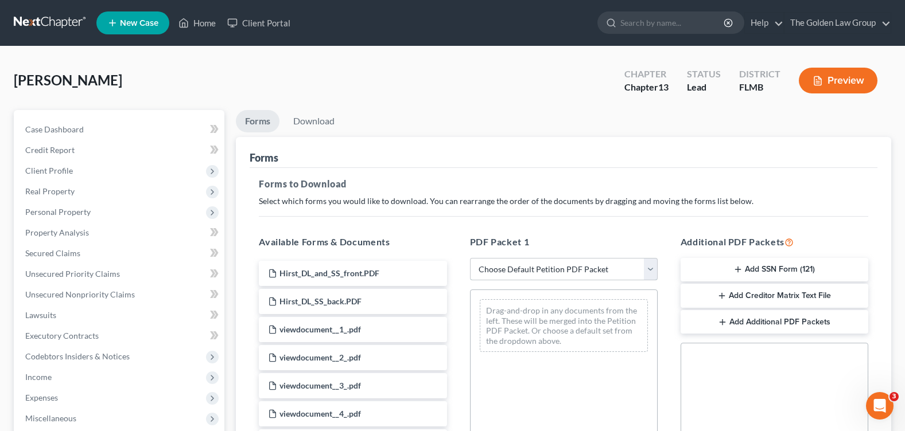
click at [516, 266] on select "Choose Default Petition PDF Packet Complete Bankruptcy Petition (all forms and …" at bounding box center [564, 269] width 188 height 23
select select "0"
click at [470, 258] on select "Choose Default Petition PDF Packet Complete Bankruptcy Petition (all forms and …" at bounding box center [564, 269] width 188 height 23
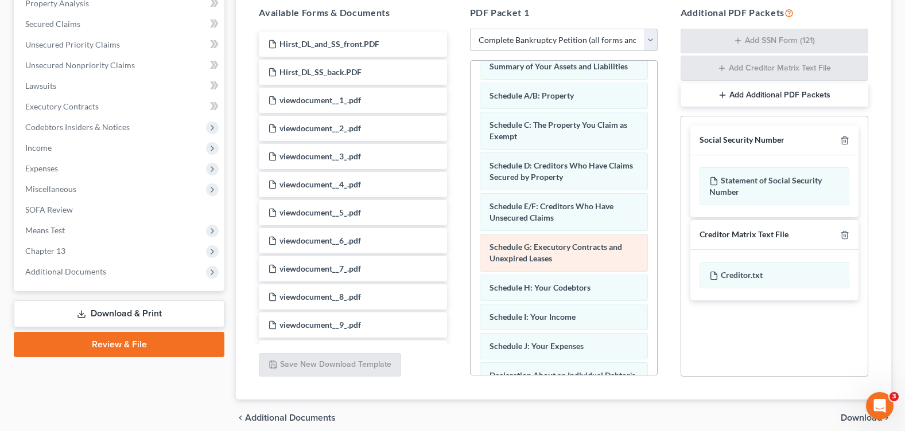
scroll to position [115, 0]
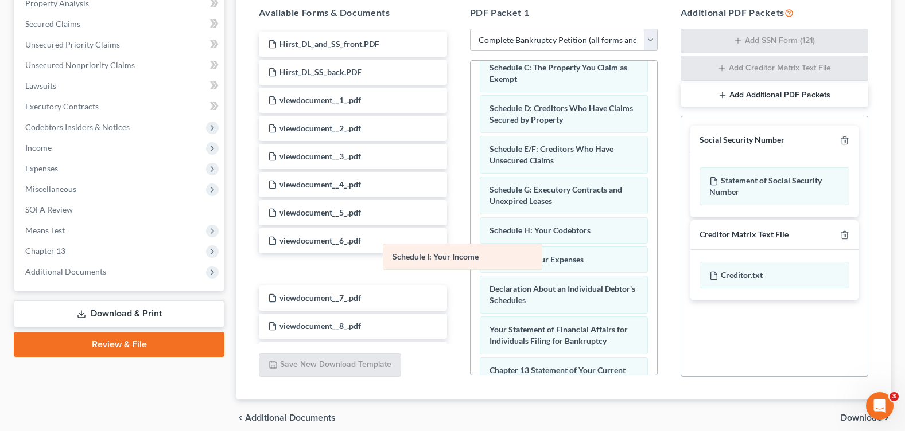
drag, startPoint x: 530, startPoint y: 263, endPoint x: 301, endPoint y: 256, distance: 229.0
click at [470, 260] on div "Schedule I: Your Income Voluntary Petition for Individuals Filing for Bankruptc…" at bounding box center [563, 267] width 186 height 643
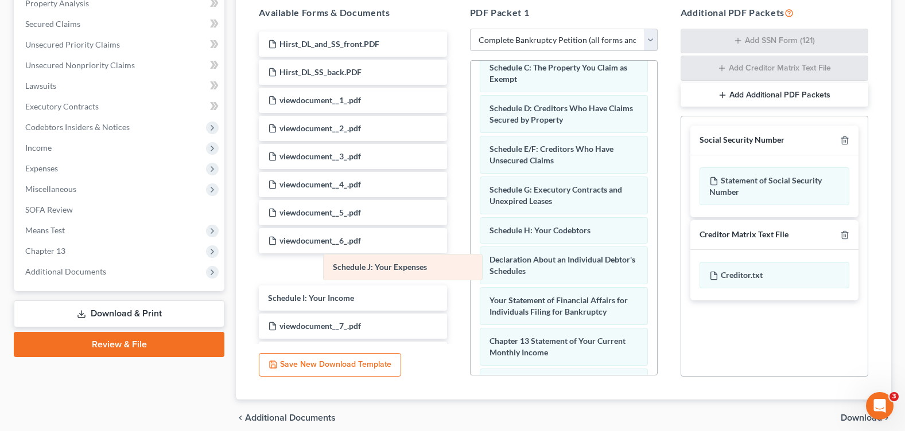
drag, startPoint x: 539, startPoint y: 261, endPoint x: 308, endPoint y: 267, distance: 231.9
click at [470, 267] on div "Schedule J: Your Expenses Voluntary Petition for Individuals Filing for Bankrup…" at bounding box center [563, 252] width 186 height 613
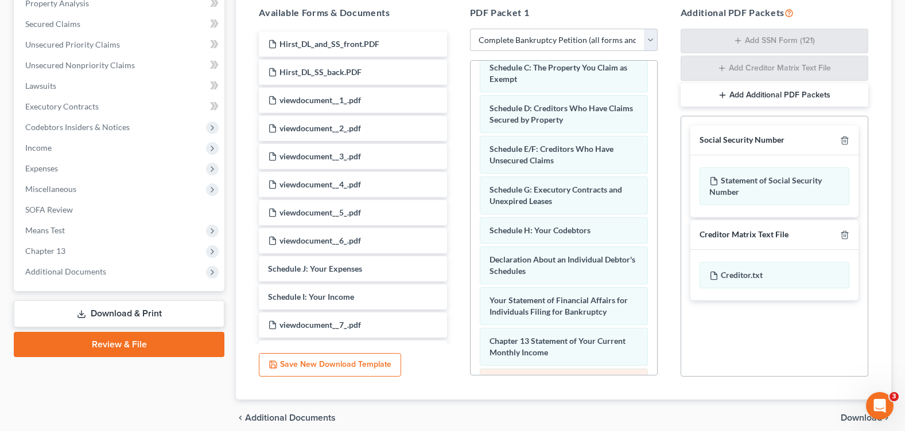
scroll to position [229, 0]
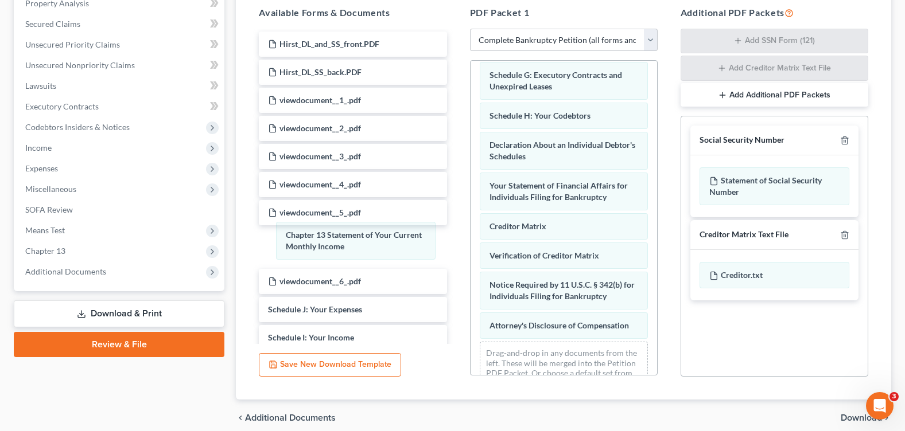
drag, startPoint x: 549, startPoint y: 231, endPoint x: 450, endPoint y: 232, distance: 98.7
click at [470, 239] on div "Chapter 13 Statement of Your Current Monthly Income Voluntary Petition for Indi…" at bounding box center [563, 117] width 186 height 573
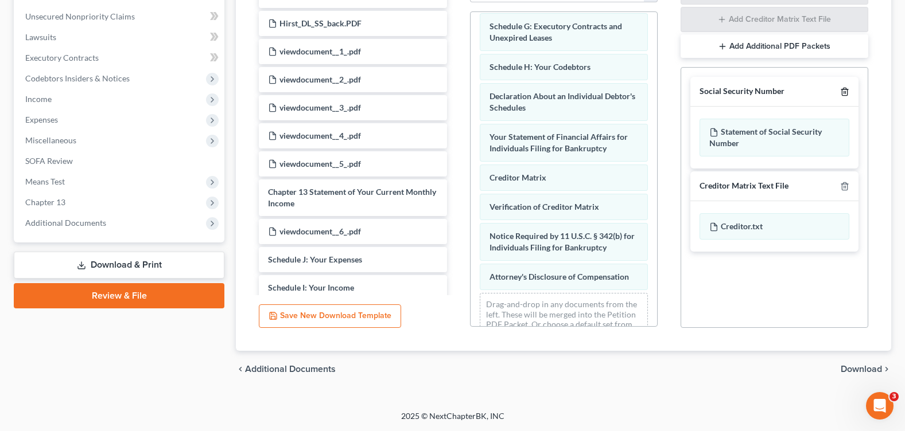
click at [843, 92] on icon "button" at bounding box center [844, 91] width 9 height 9
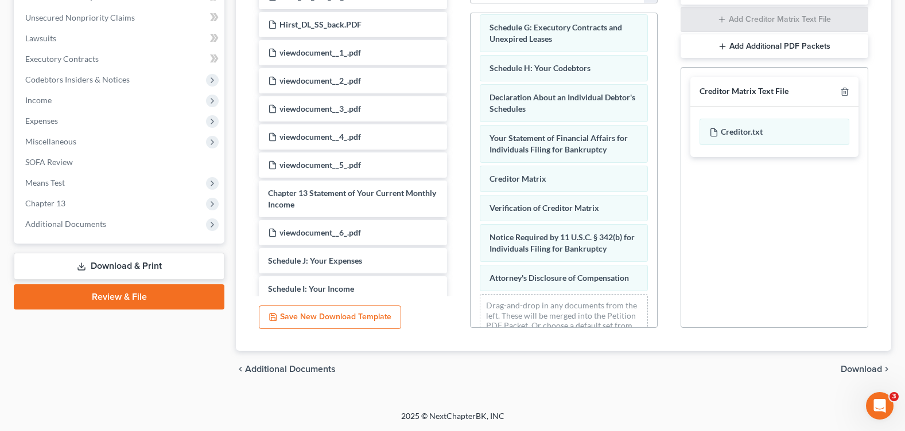
scroll to position [277, 0]
click at [843, 92] on icon "button" at bounding box center [844, 91] width 9 height 9
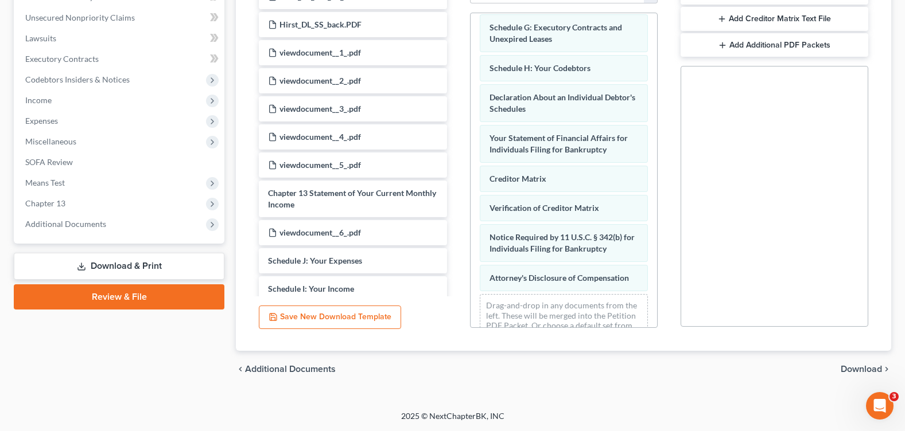
click at [861, 368] on span "Download" at bounding box center [861, 369] width 41 height 9
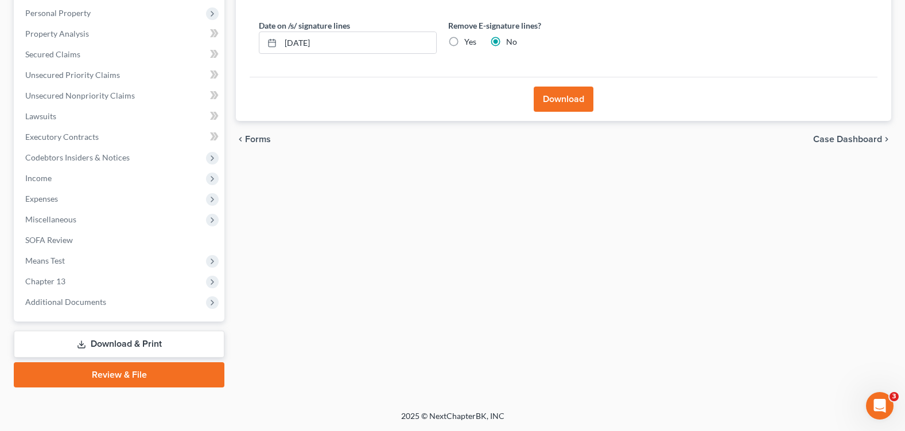
click at [464, 45] on label "Yes" at bounding box center [470, 41] width 12 height 11
click at [469, 44] on input "Yes" at bounding box center [472, 39] width 7 height 7
radio input "true"
radio input "false"
drag, startPoint x: 378, startPoint y: 44, endPoint x: 269, endPoint y: 44, distance: 109.0
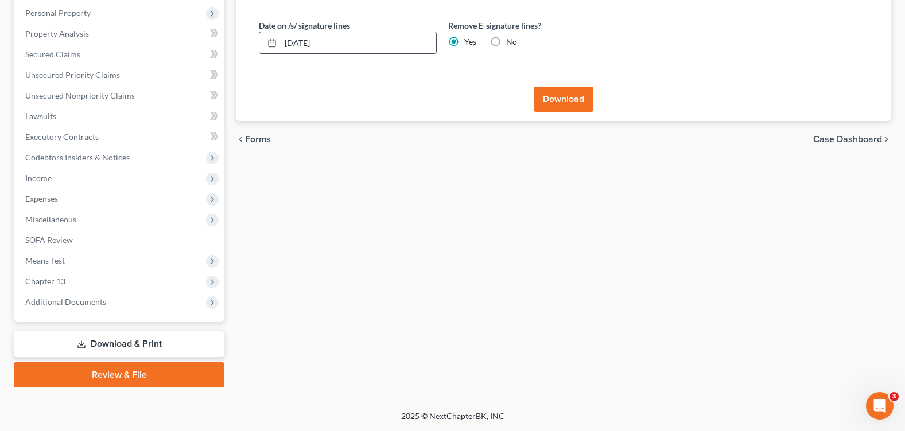
click at [269, 44] on div "10/01/2025" at bounding box center [348, 43] width 178 height 23
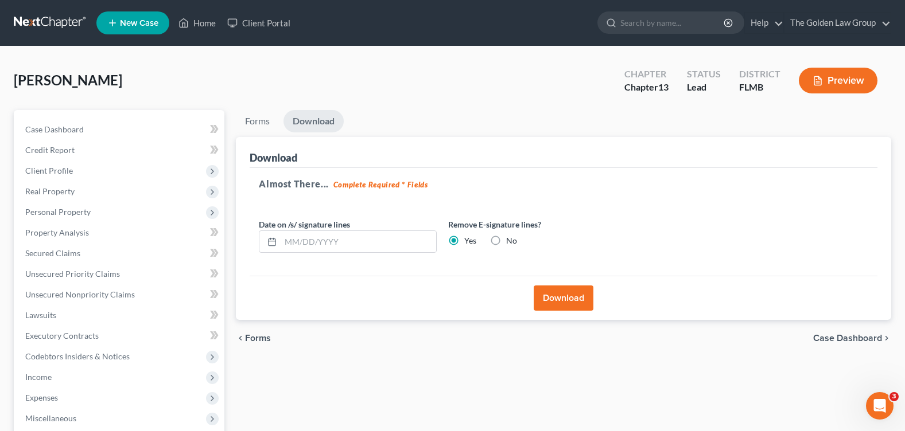
drag, startPoint x: 561, startPoint y: 302, endPoint x: 558, endPoint y: 297, distance: 5.9
click at [562, 302] on button "Download" at bounding box center [564, 298] width 60 height 25
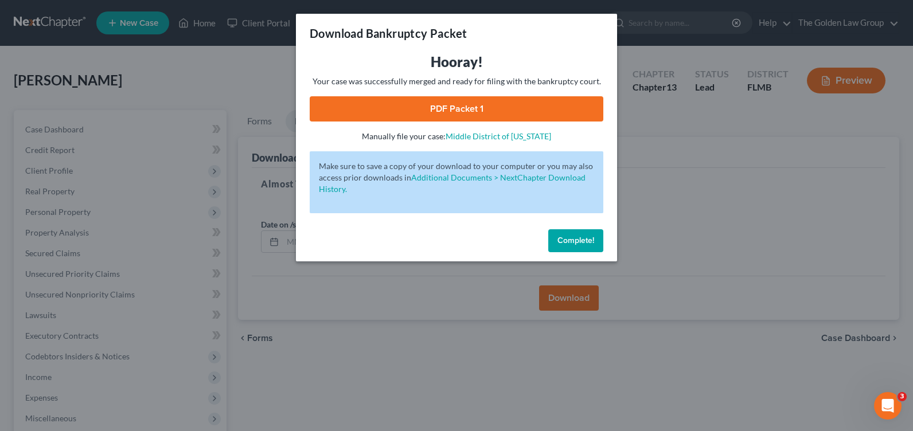
click at [430, 107] on link "PDF Packet 1" at bounding box center [457, 108] width 294 height 25
click at [567, 246] on button "Complete!" at bounding box center [575, 240] width 55 height 23
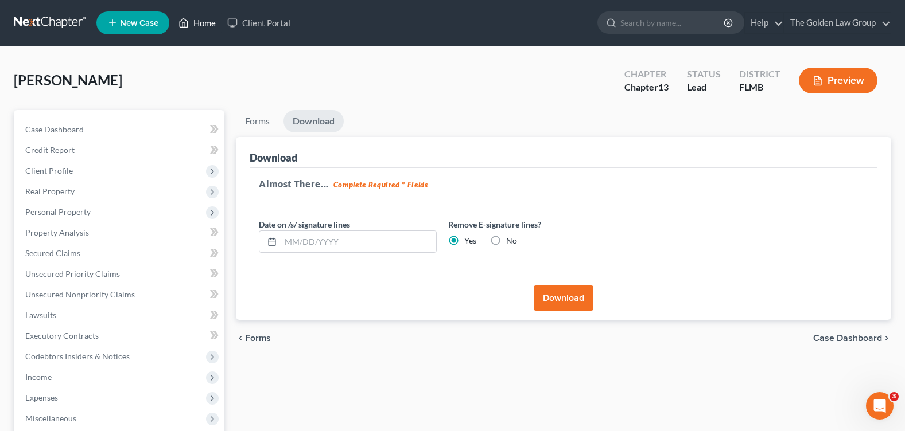
click at [205, 22] on link "Home" at bounding box center [197, 23] width 49 height 21
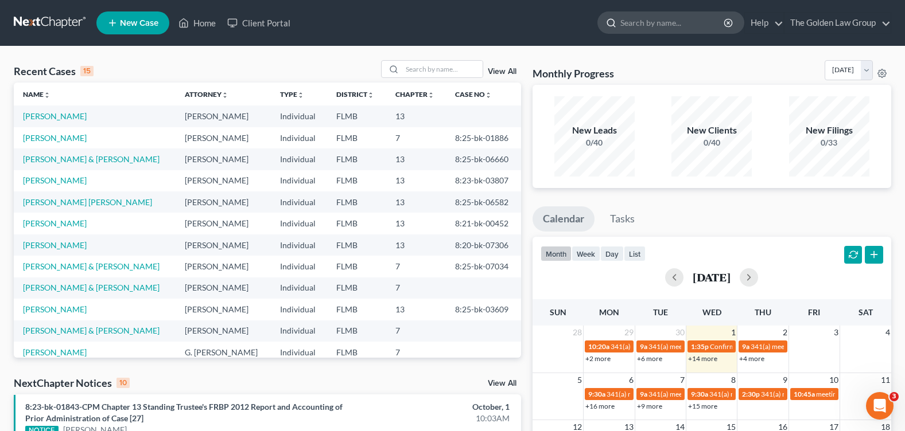
click at [642, 21] on input "search" at bounding box center [672, 22] width 105 height 21
type input "hirs"
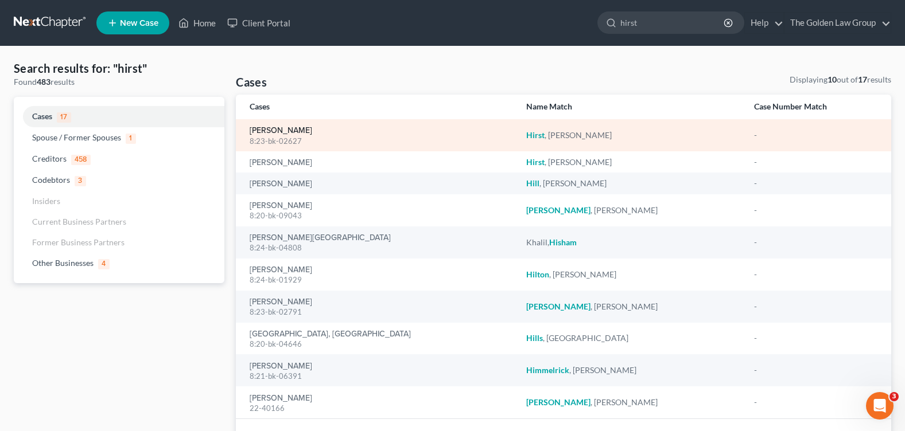
click at [281, 130] on link "Hirst, Amy" at bounding box center [281, 131] width 63 height 8
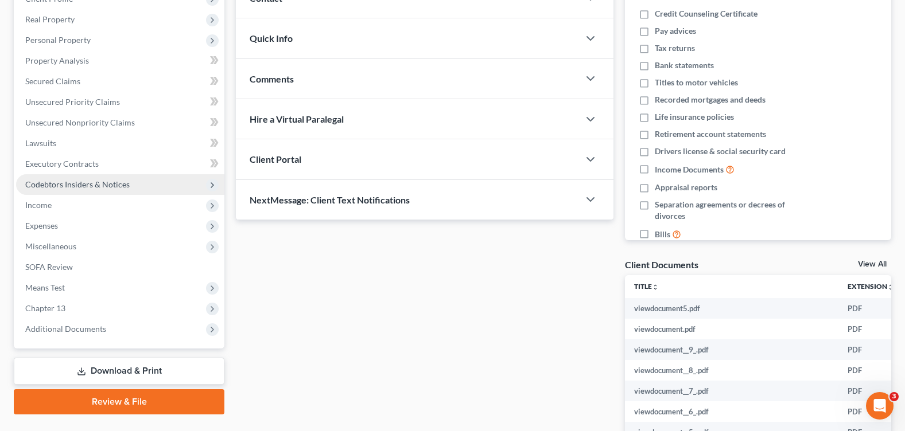
scroll to position [229, 0]
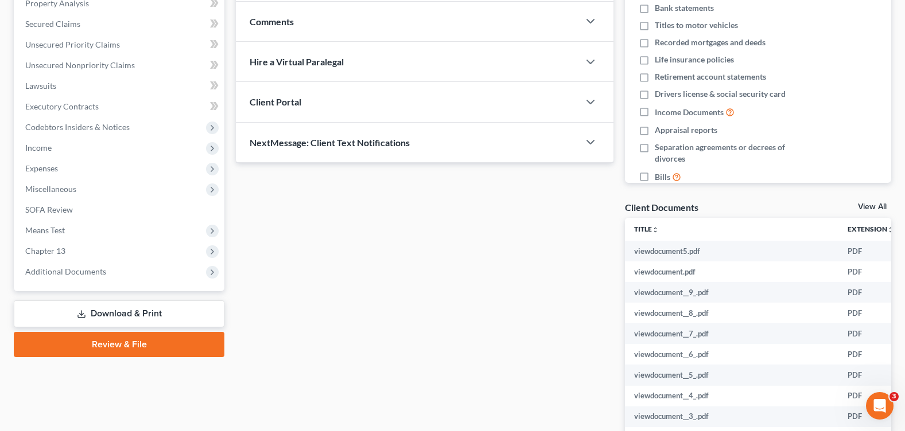
drag, startPoint x: 110, startPoint y: 274, endPoint x: 104, endPoint y: 287, distance: 14.7
click at [110, 274] on span "Additional Documents" at bounding box center [120, 272] width 208 height 21
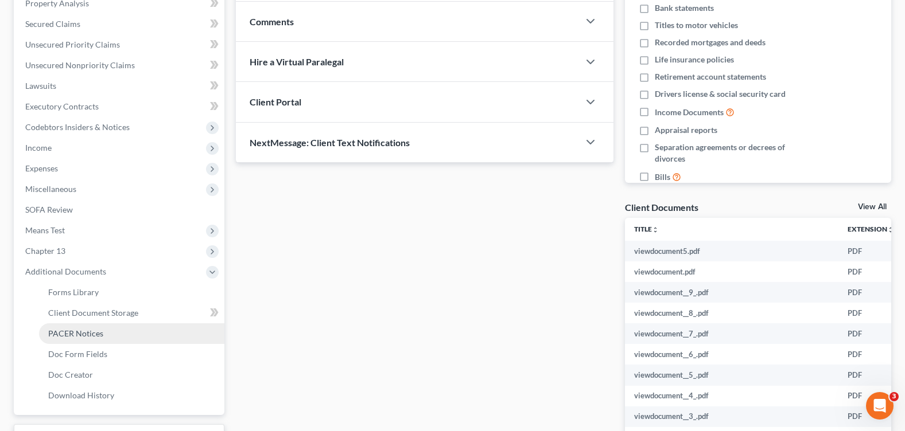
click at [96, 333] on span "PACER Notices" at bounding box center [75, 334] width 55 height 10
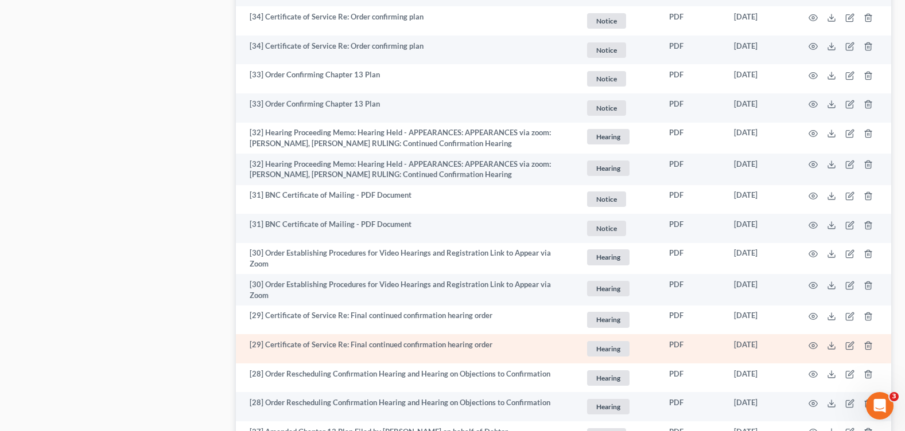
scroll to position [1549, 0]
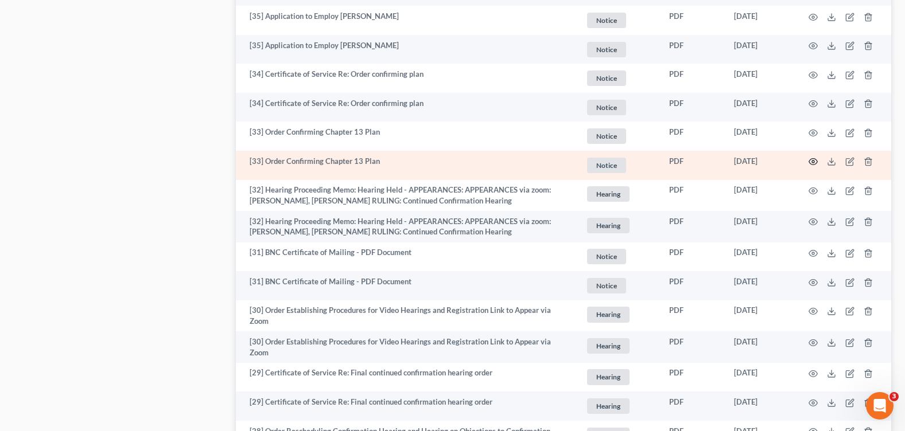
click at [812, 160] on icon "button" at bounding box center [812, 161] width 9 height 9
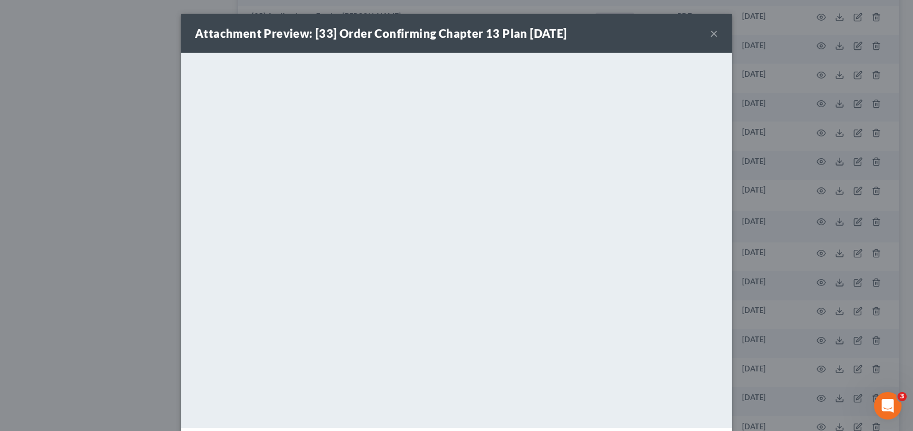
drag, startPoint x: 707, startPoint y: 34, endPoint x: 629, endPoint y: 64, distance: 83.3
click at [710, 34] on button "×" at bounding box center [714, 33] width 8 height 14
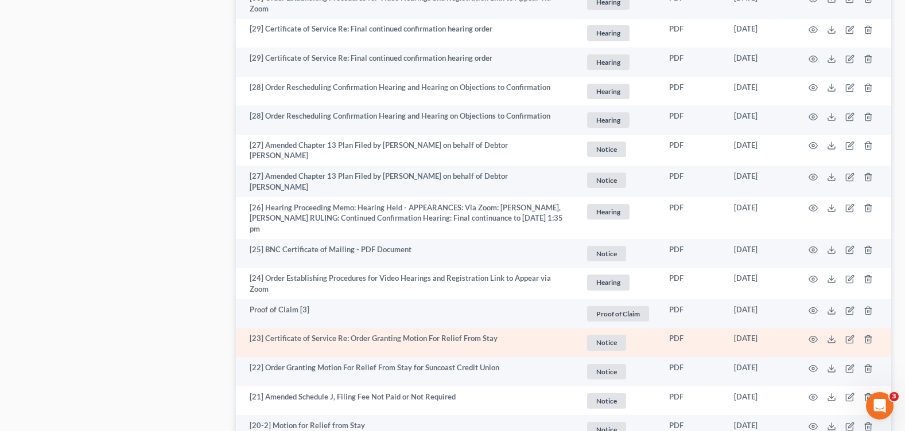
scroll to position [1951, 0]
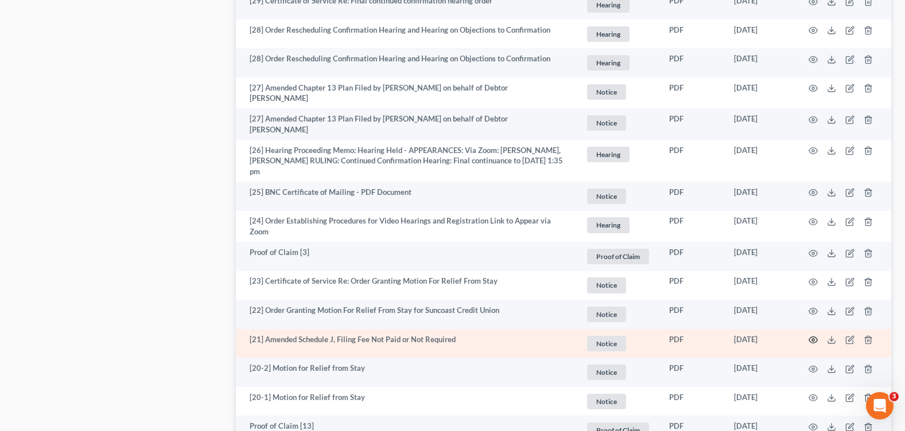
click at [810, 341] on icon "button" at bounding box center [813, 340] width 9 height 6
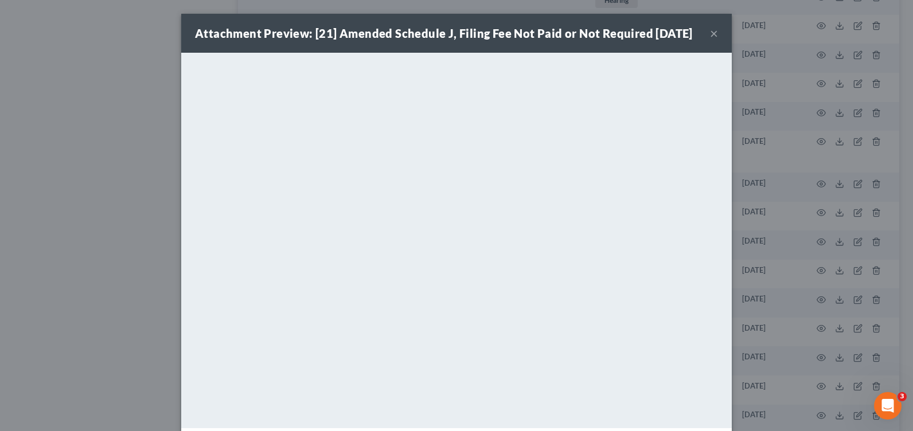
click at [714, 39] on button "×" at bounding box center [714, 33] width 8 height 14
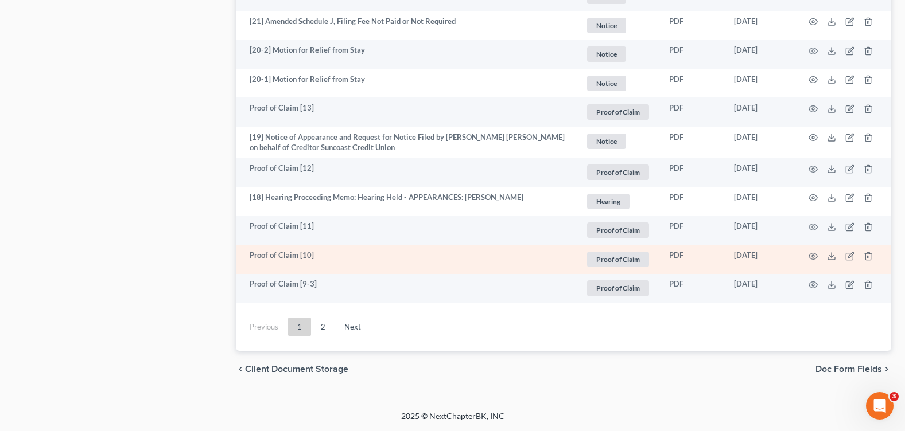
scroll to position [1925, 0]
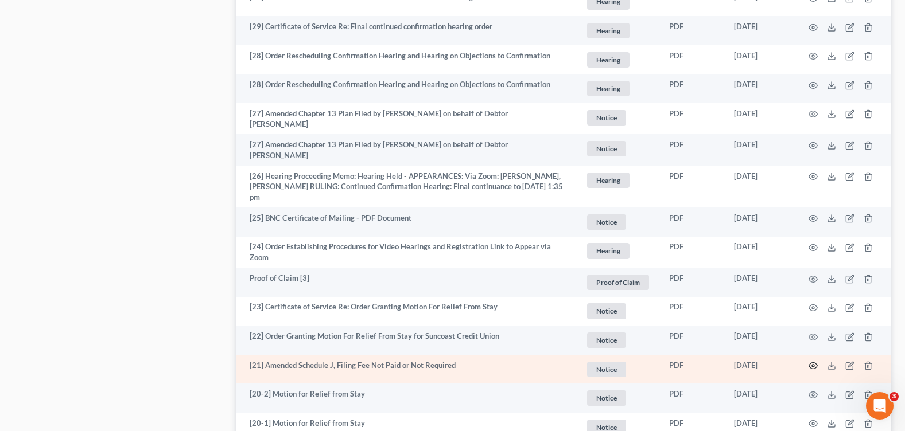
click at [814, 364] on icon "button" at bounding box center [812, 365] width 9 height 9
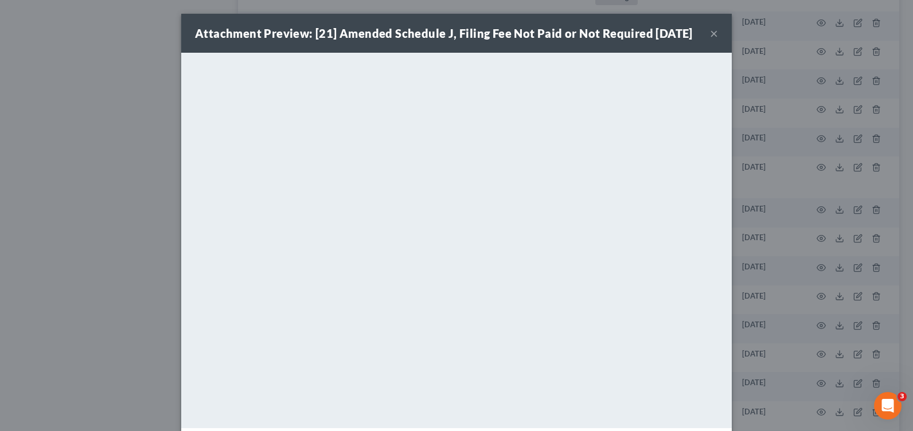
click at [711, 40] on button "×" at bounding box center [714, 33] width 8 height 14
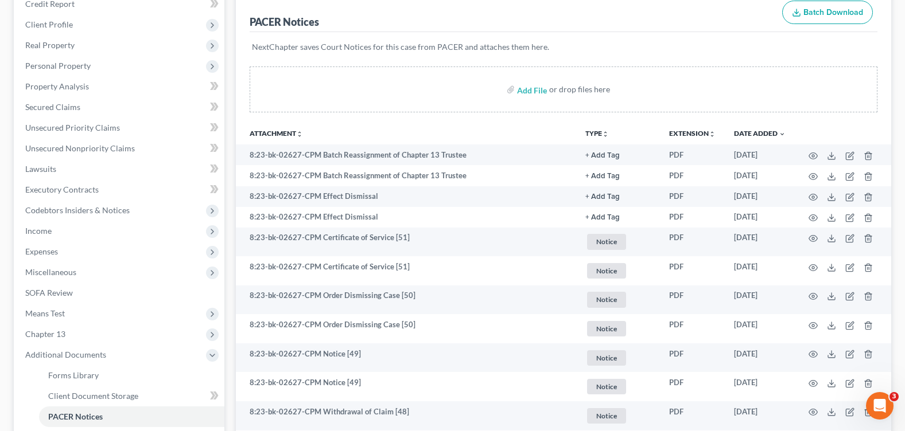
scroll to position [0, 0]
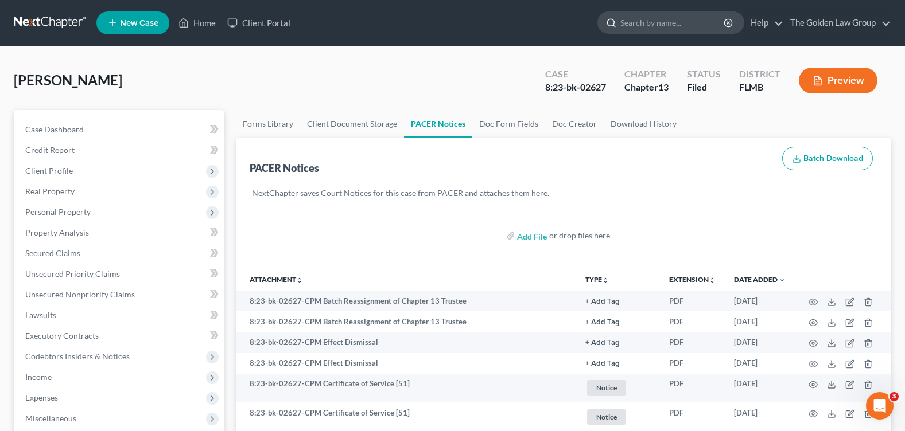
click at [662, 22] on input "search" at bounding box center [672, 22] width 105 height 21
type input "corbett"
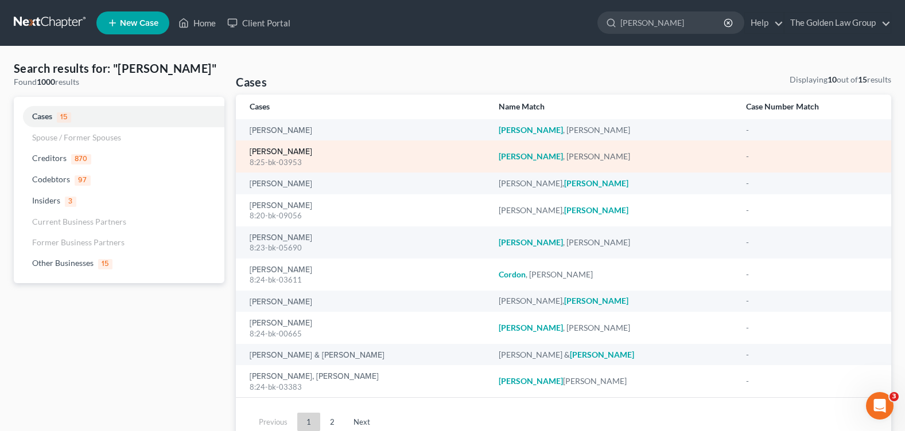
click at [271, 156] on link "Corbett, Sarah" at bounding box center [281, 152] width 63 height 8
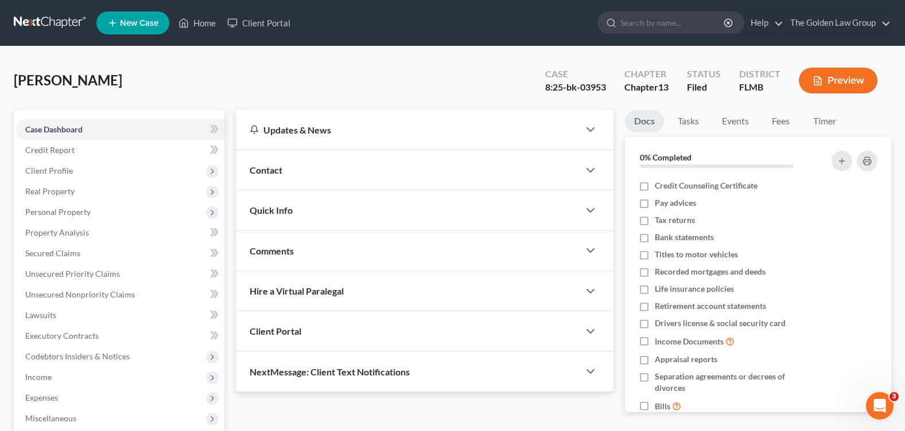
scroll to position [199, 0]
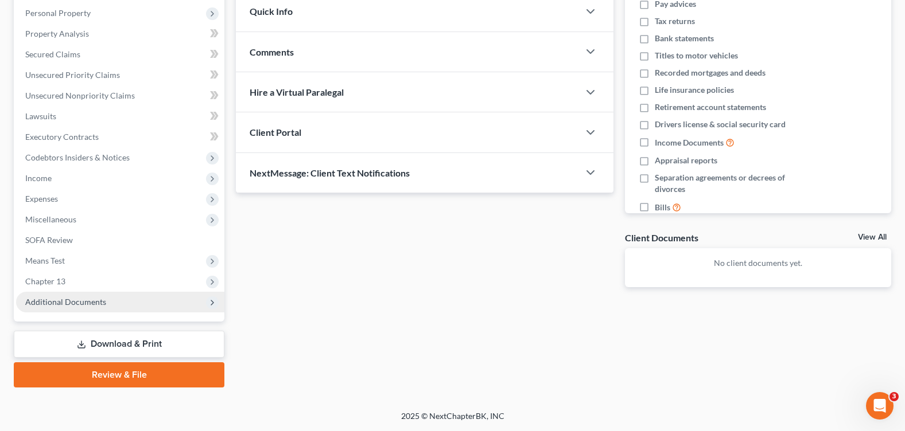
click at [97, 307] on span "Additional Documents" at bounding box center [120, 302] width 208 height 21
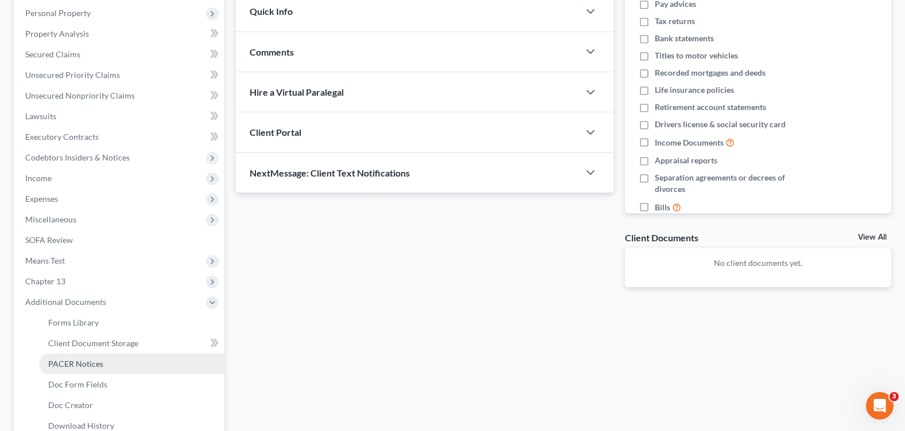
click at [92, 361] on span "PACER Notices" at bounding box center [75, 364] width 55 height 10
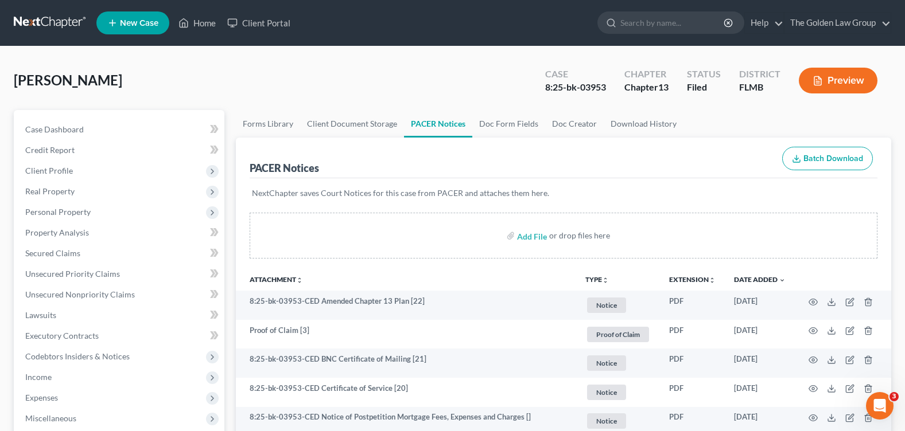
click at [633, 21] on input "search" at bounding box center [672, 22] width 105 height 21
click at [635, 21] on input "search" at bounding box center [672, 22] width 105 height 21
type input "castillo"
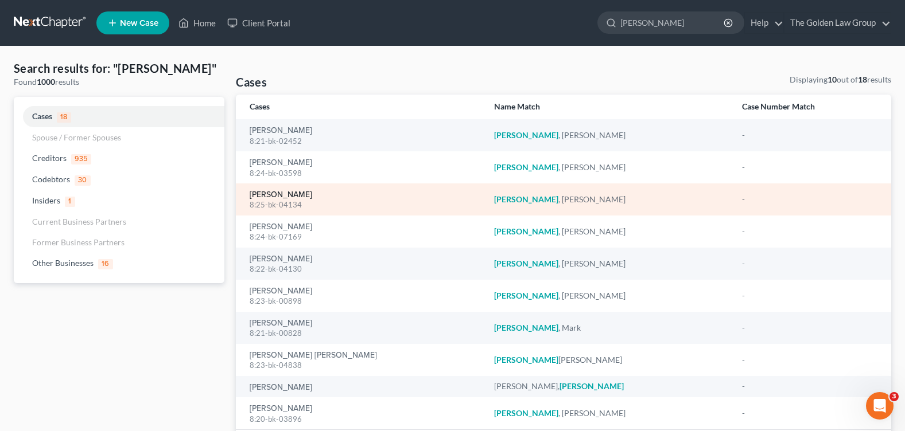
click at [287, 196] on link "[PERSON_NAME]" at bounding box center [281, 195] width 63 height 8
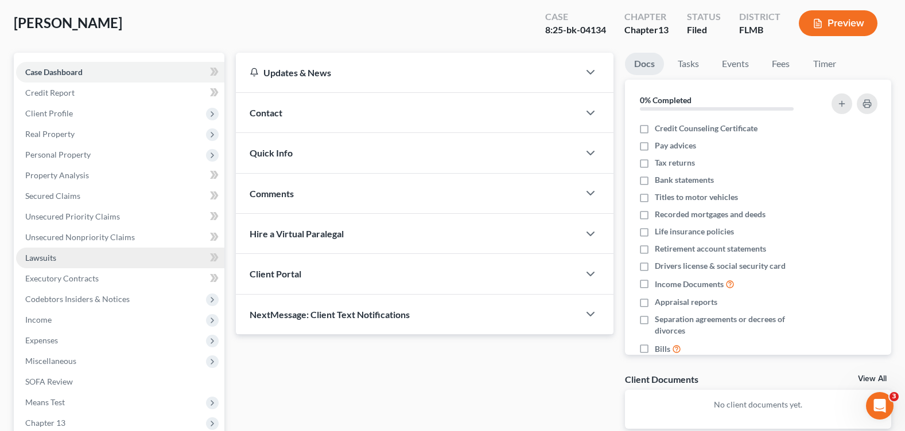
scroll to position [172, 0]
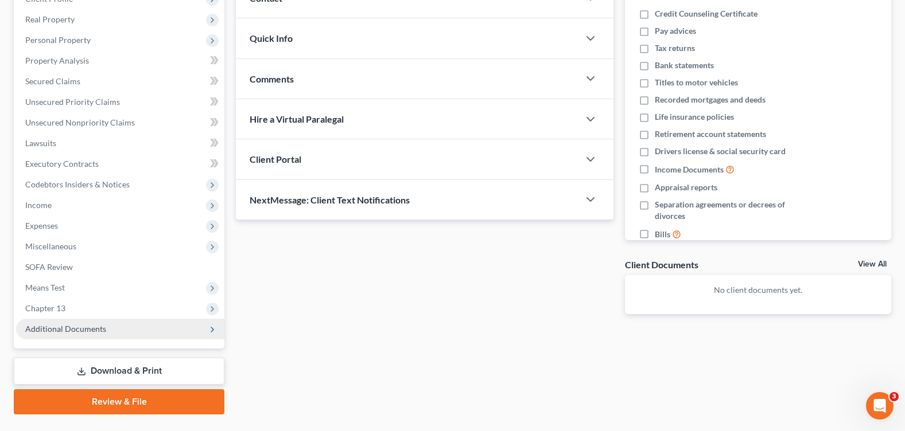
click at [77, 329] on span "Additional Documents" at bounding box center [65, 329] width 81 height 10
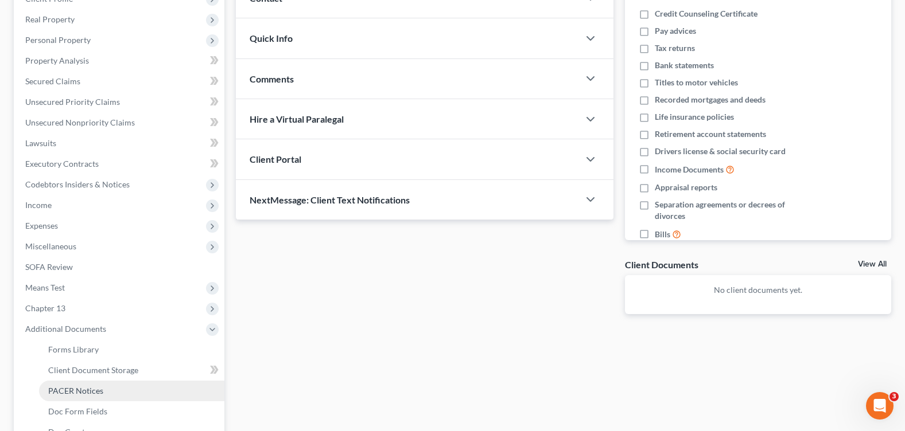
click at [90, 391] on span "PACER Notices" at bounding box center [75, 391] width 55 height 10
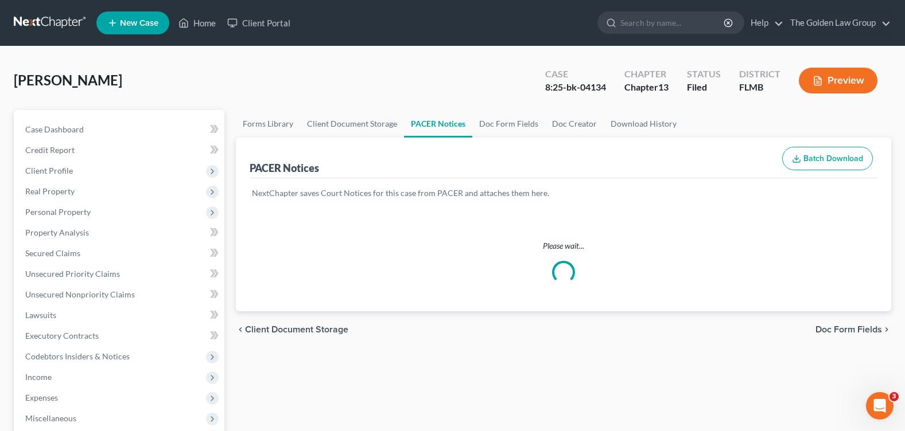
click at [365, 61] on div "Castillo, Alexander Upgraded Case 8:25-bk-04134 Chapter Chapter 13 Status Filed…" at bounding box center [452, 85] width 877 height 50
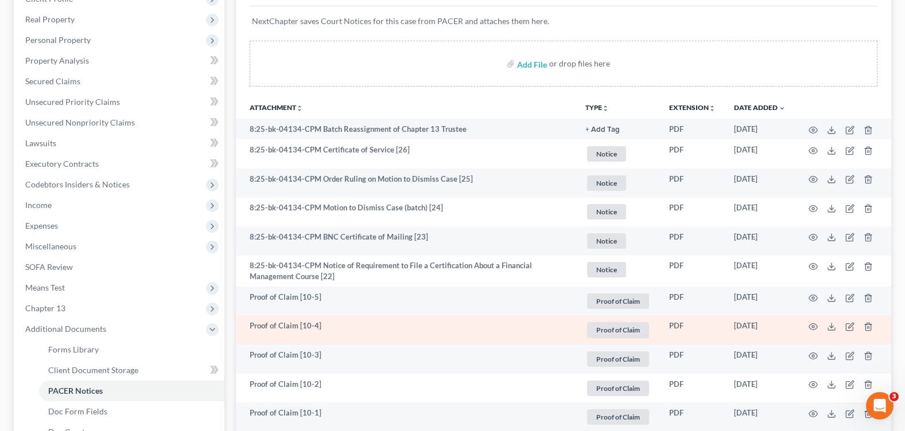
scroll to position [287, 0]
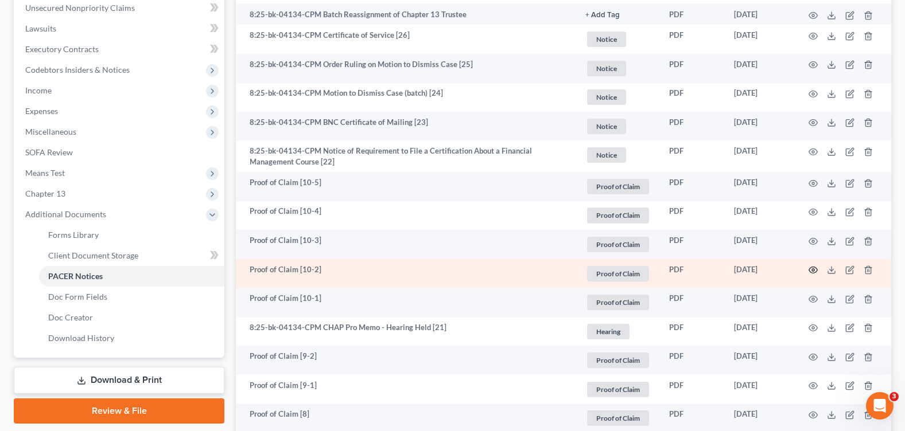
click at [814, 269] on icon "button" at bounding box center [812, 270] width 9 height 9
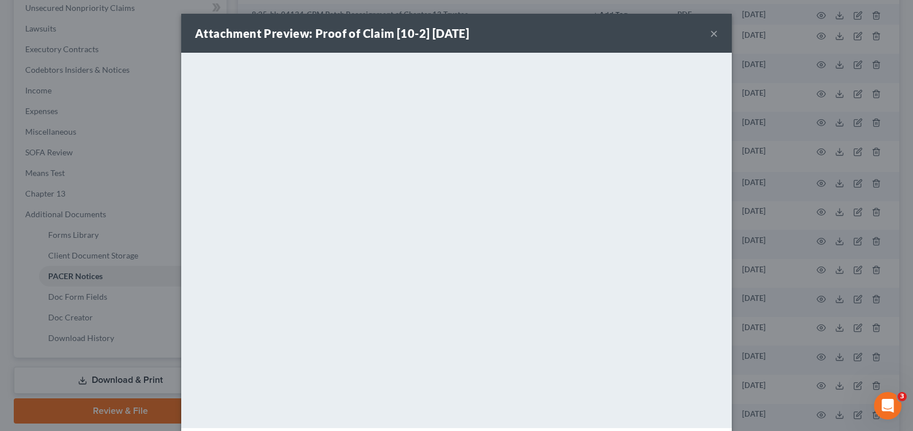
click at [710, 33] on button "×" at bounding box center [714, 33] width 8 height 14
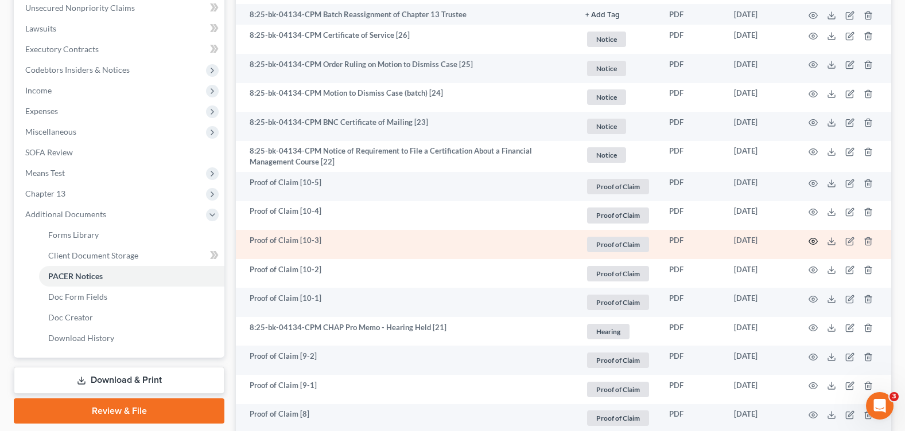
click at [808, 240] on icon "button" at bounding box center [812, 241] width 9 height 9
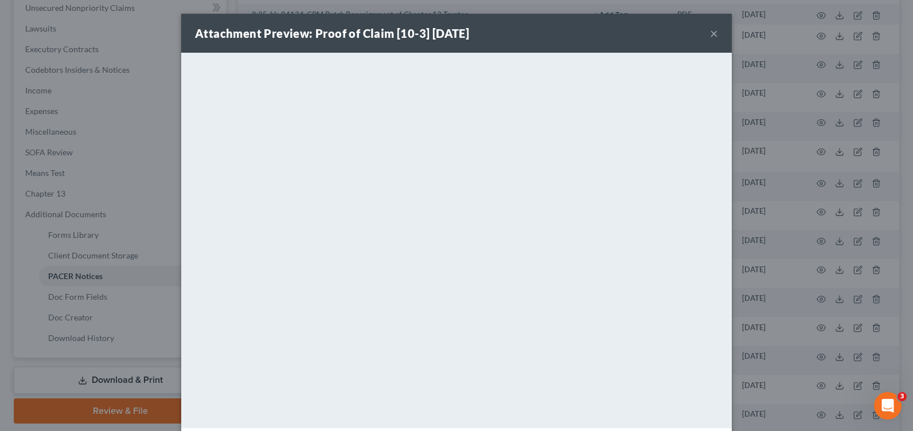
drag, startPoint x: 713, startPoint y: 32, endPoint x: 713, endPoint y: 63, distance: 31.0
click at [713, 32] on button "×" at bounding box center [714, 33] width 8 height 14
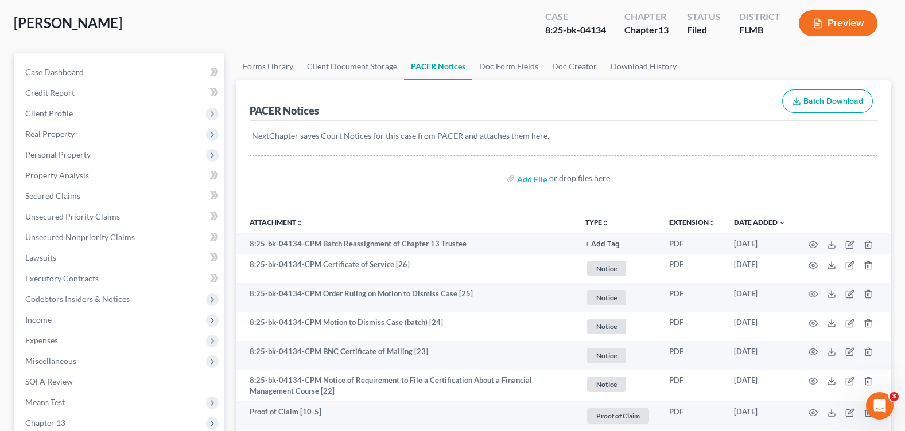
scroll to position [0, 0]
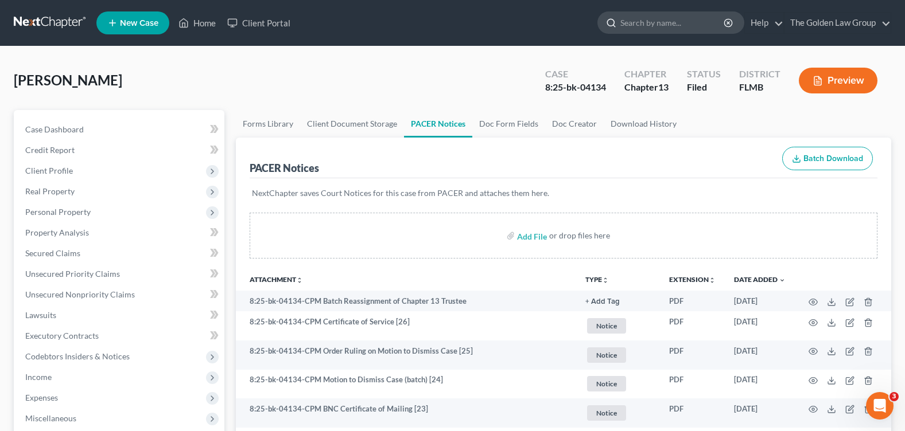
click at [653, 20] on input "search" at bounding box center [672, 22] width 105 height 21
type input "couture"
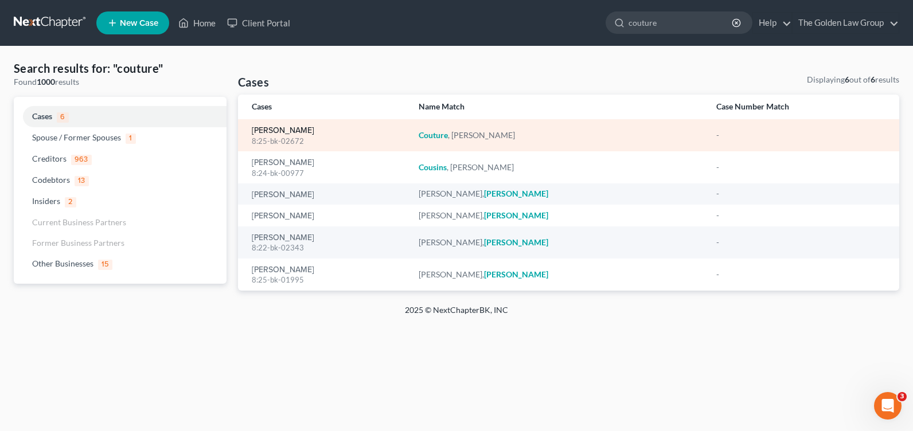
click at [273, 127] on link "[PERSON_NAME]" at bounding box center [283, 131] width 63 height 8
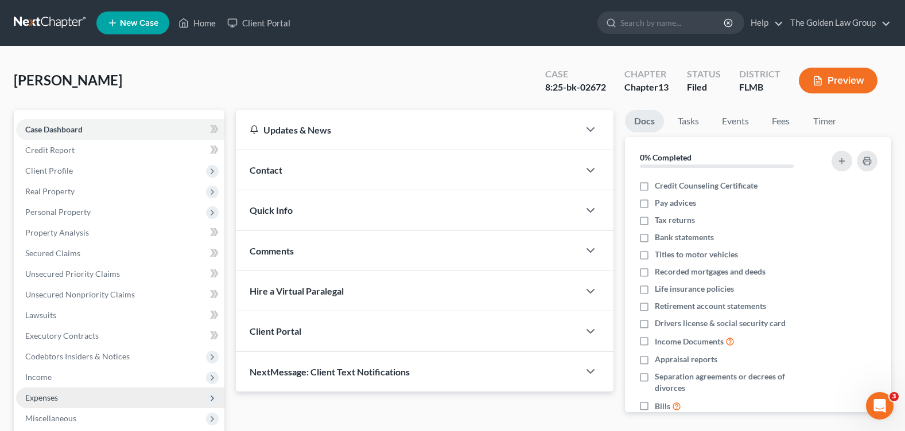
scroll to position [199, 0]
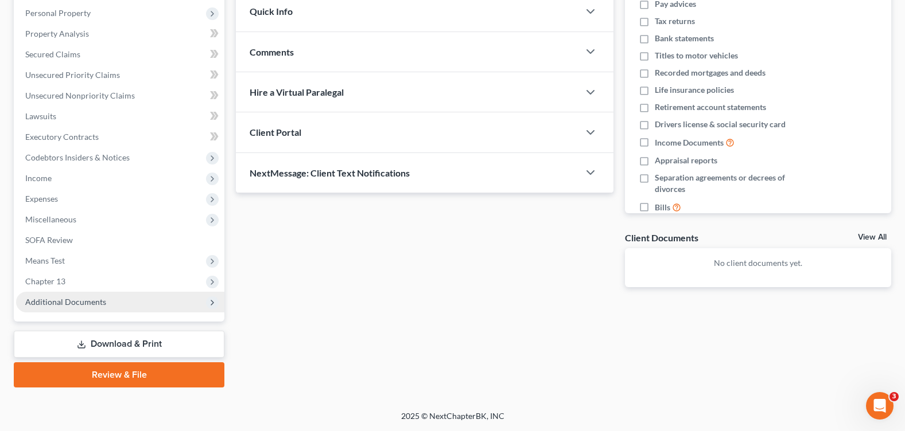
click at [74, 298] on span "Additional Documents" at bounding box center [65, 302] width 81 height 10
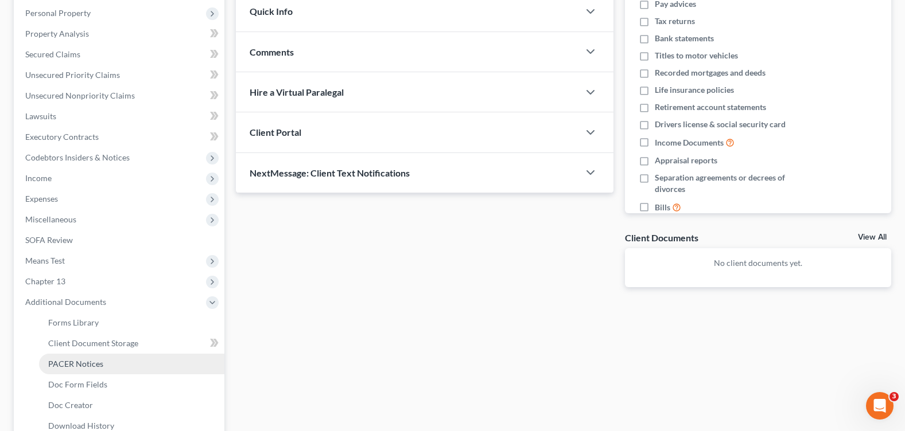
click at [92, 361] on span "PACER Notices" at bounding box center [75, 364] width 55 height 10
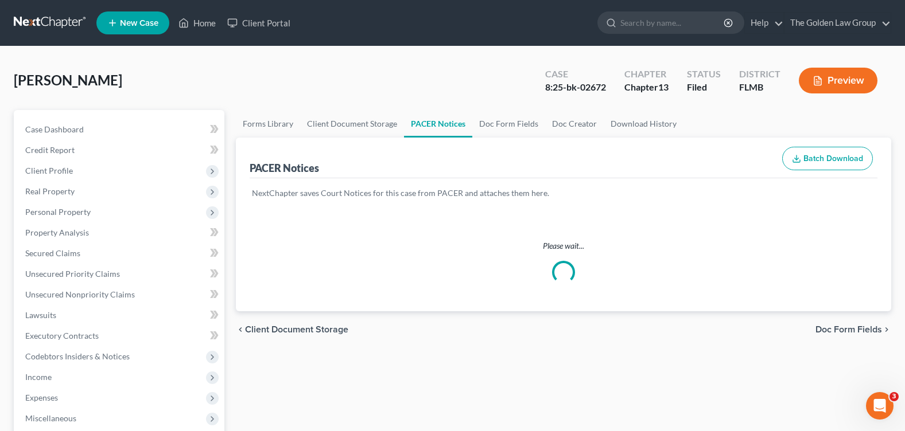
click at [323, 52] on div "Couture, Teresa Upgraded Case 8:25-bk-02672 Chapter Chapter 13 Status Filed Dis…" at bounding box center [452, 389] width 905 height 687
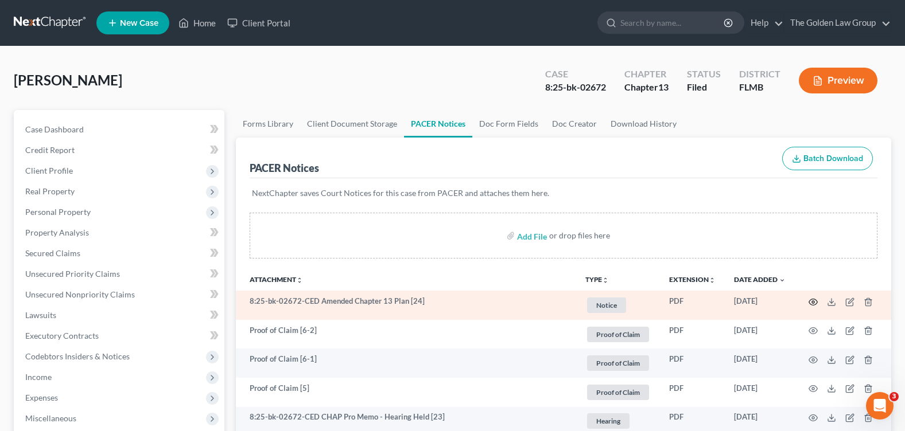
click at [811, 302] on icon "button" at bounding box center [812, 302] width 9 height 9
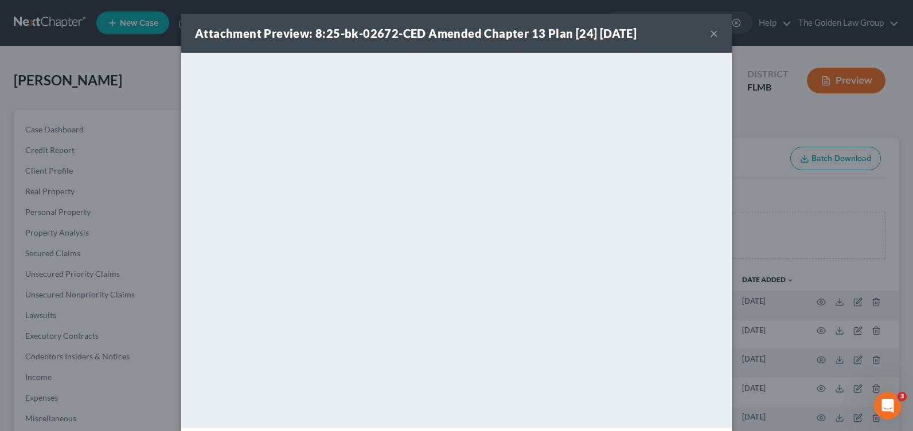
click at [710, 32] on button "×" at bounding box center [714, 33] width 8 height 14
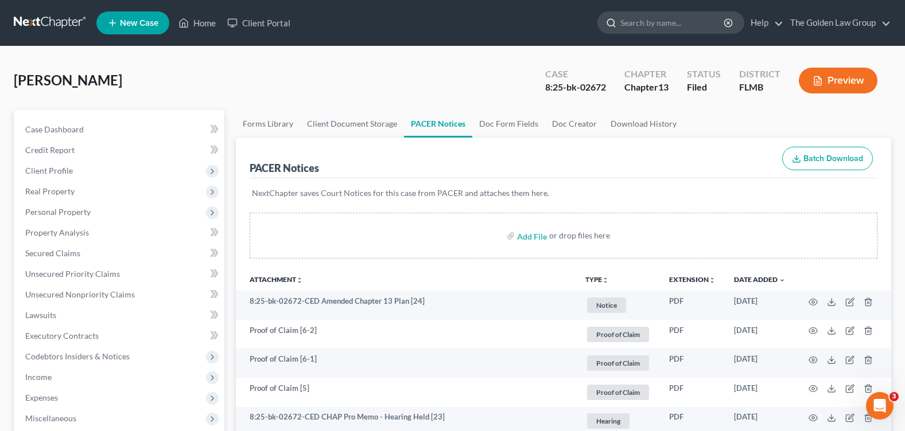
click at [658, 22] on input "search" at bounding box center [672, 22] width 105 height 21
type input "green, e"
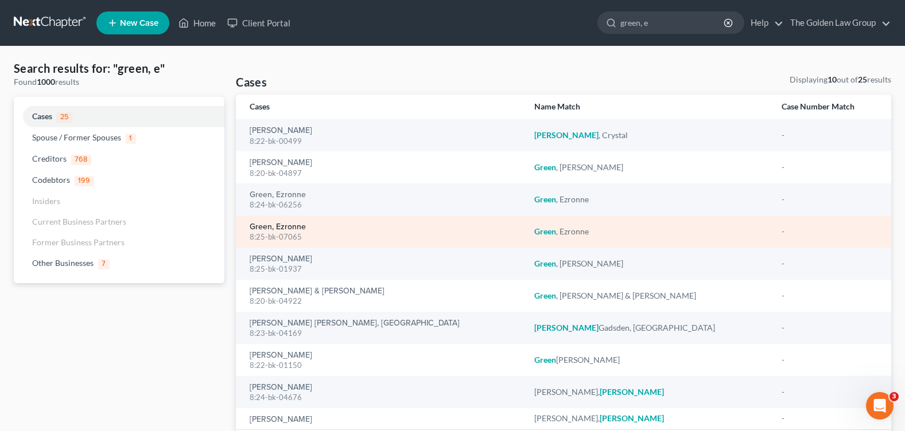
click at [277, 227] on link "Green, Ezronne" at bounding box center [278, 227] width 56 height 8
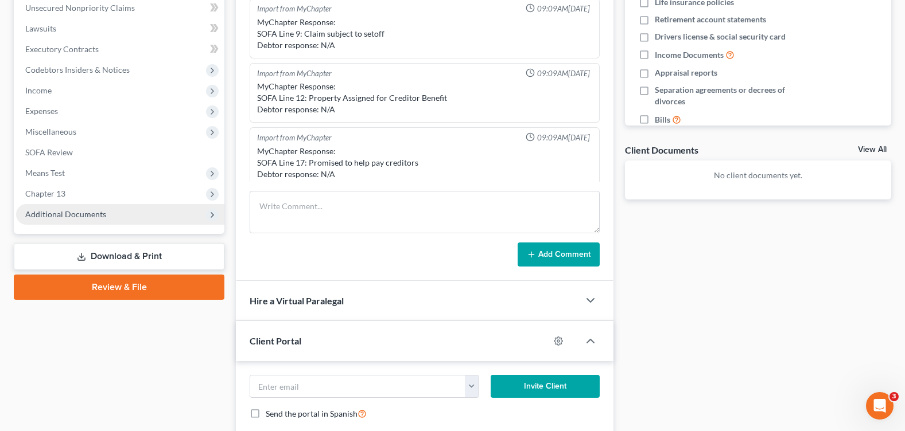
scroll to position [199, 0]
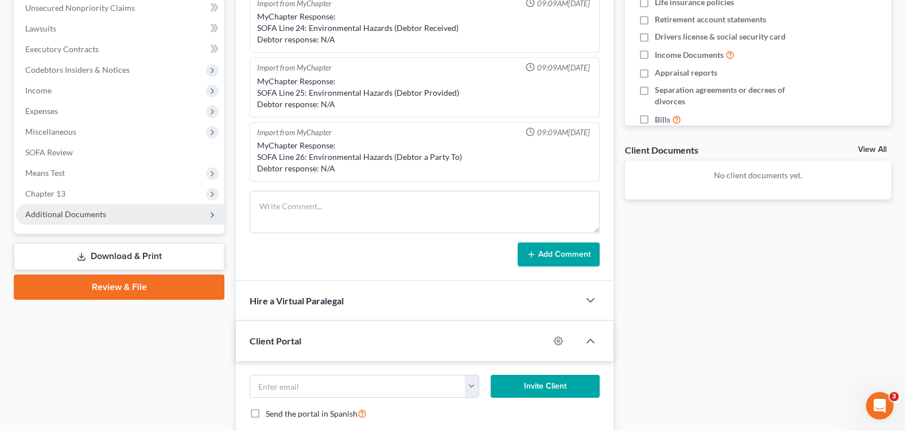
click at [55, 212] on span "Additional Documents" at bounding box center [65, 214] width 81 height 10
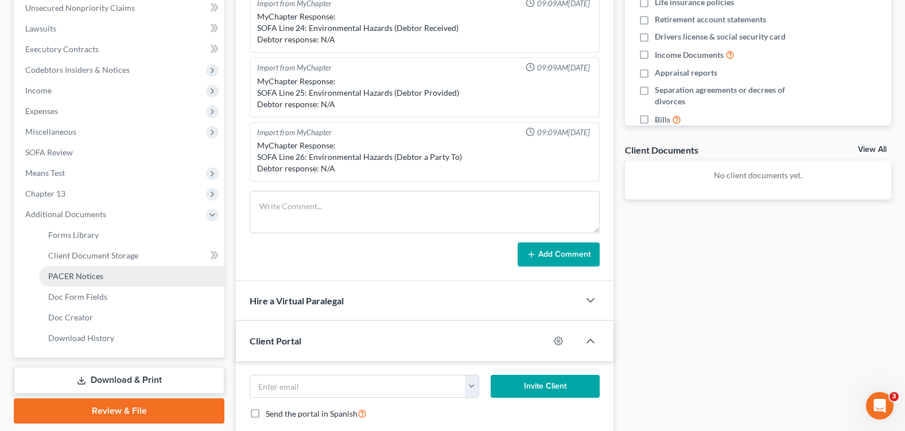
click at [99, 281] on span "PACER Notices" at bounding box center [75, 276] width 55 height 10
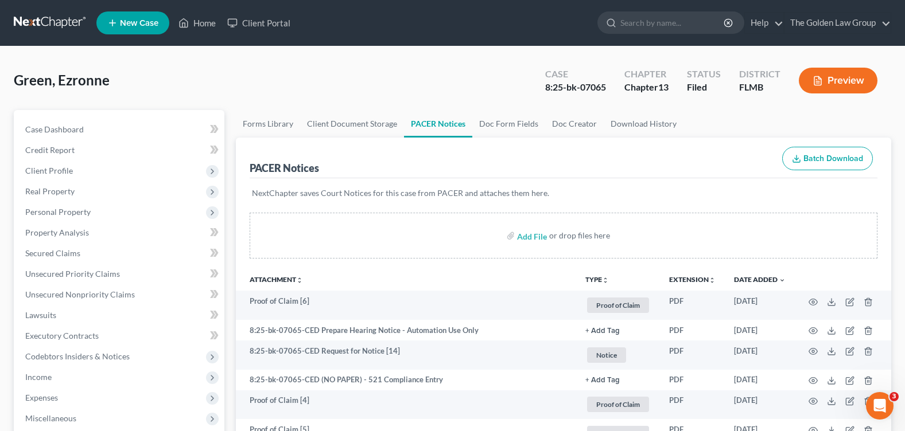
click at [357, 88] on div "Green, Ezronne Upgraded Case 8:25-bk-07065 Chapter Chapter 13 Status Filed Dist…" at bounding box center [452, 85] width 877 height 50
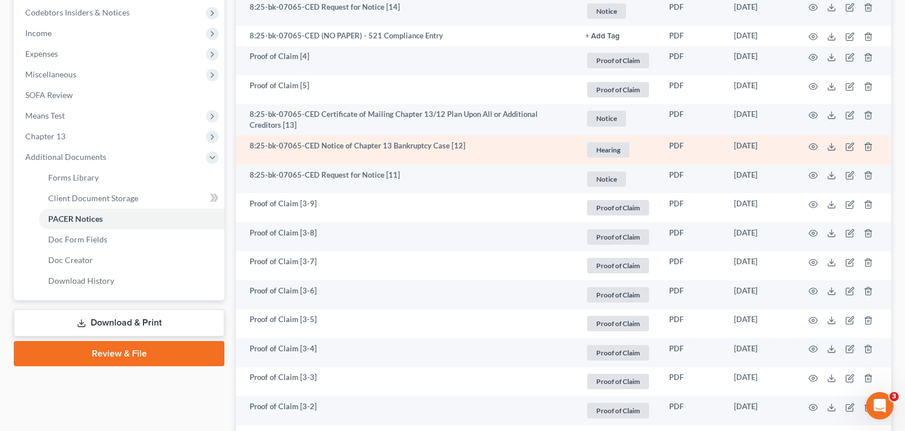
scroll to position [287, 0]
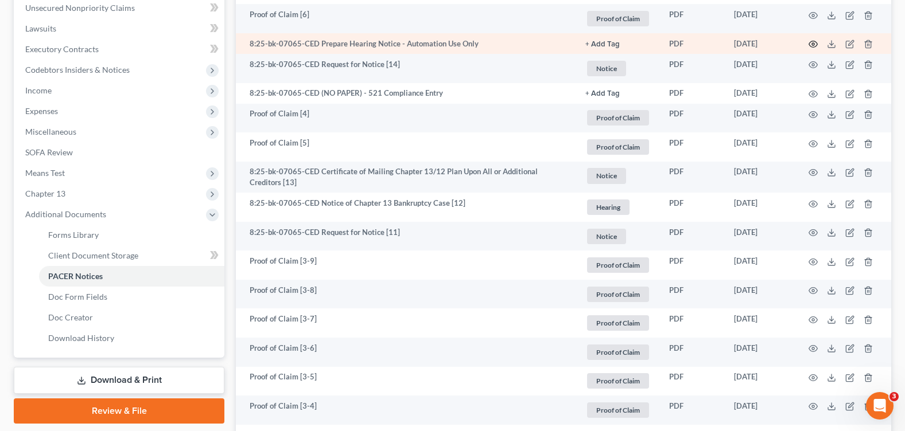
click at [811, 41] on icon "button" at bounding box center [813, 44] width 9 height 6
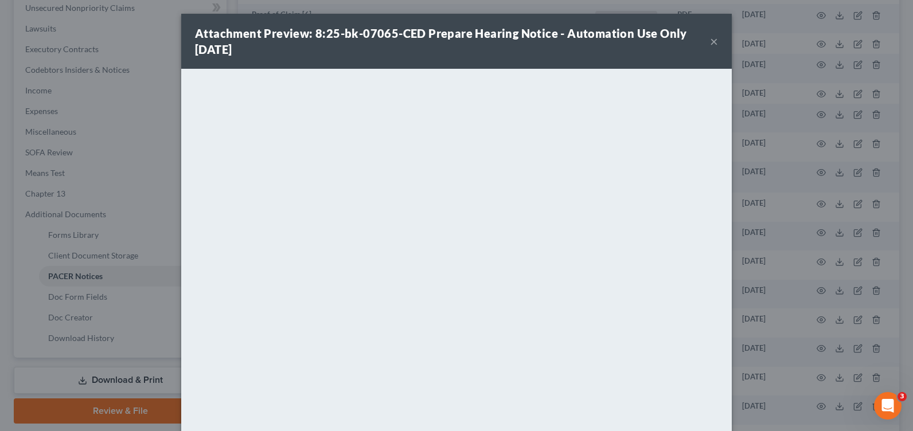
click at [711, 38] on button "×" at bounding box center [714, 41] width 8 height 14
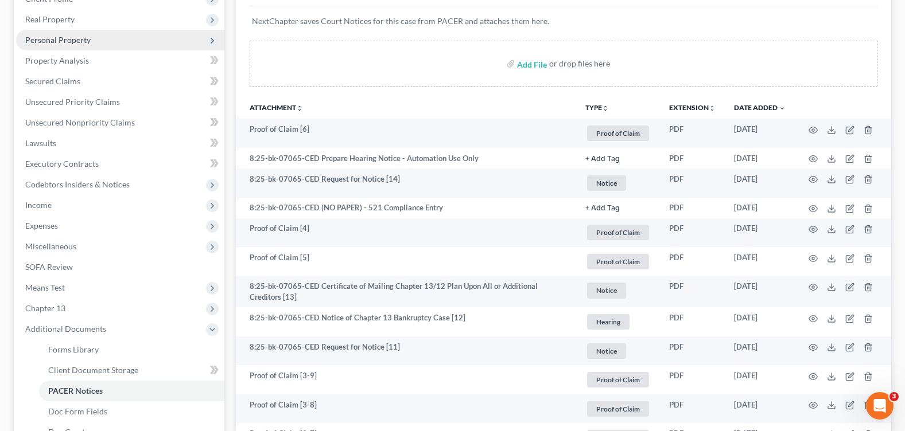
scroll to position [0, 0]
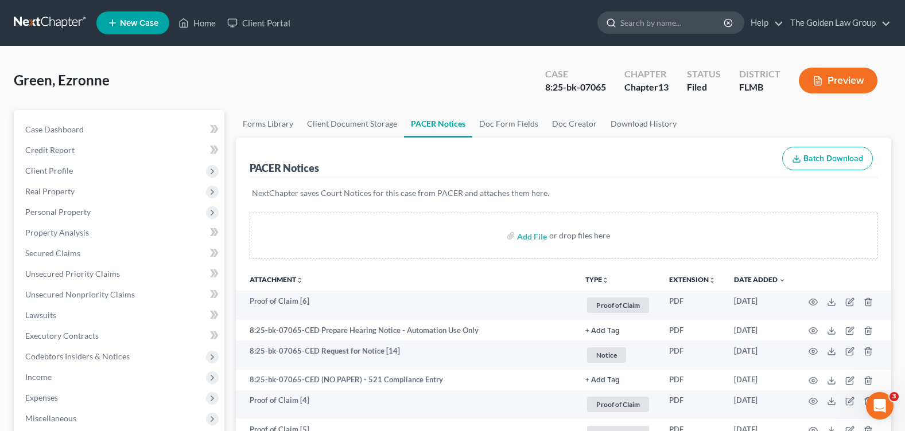
click at [640, 24] on input "search" at bounding box center [672, 22] width 105 height 21
type input "kramer"
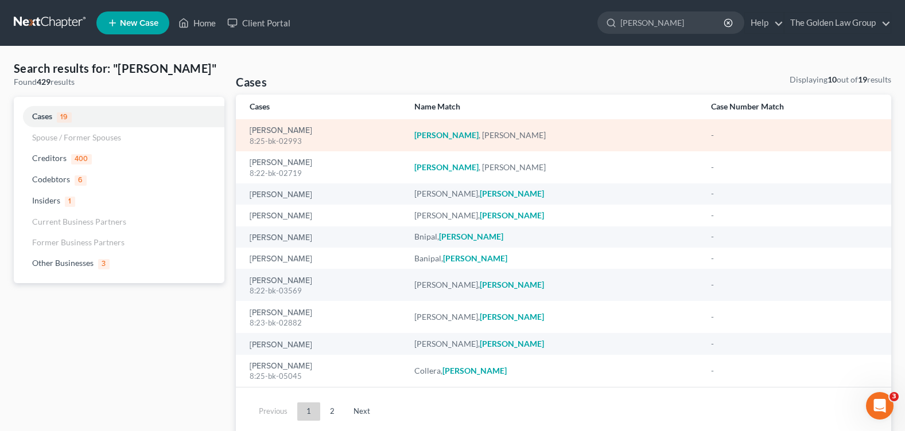
click at [266, 136] on div "8:25-bk-02993" at bounding box center [323, 141] width 146 height 11
click at [263, 130] on link "[PERSON_NAME]" at bounding box center [281, 131] width 63 height 8
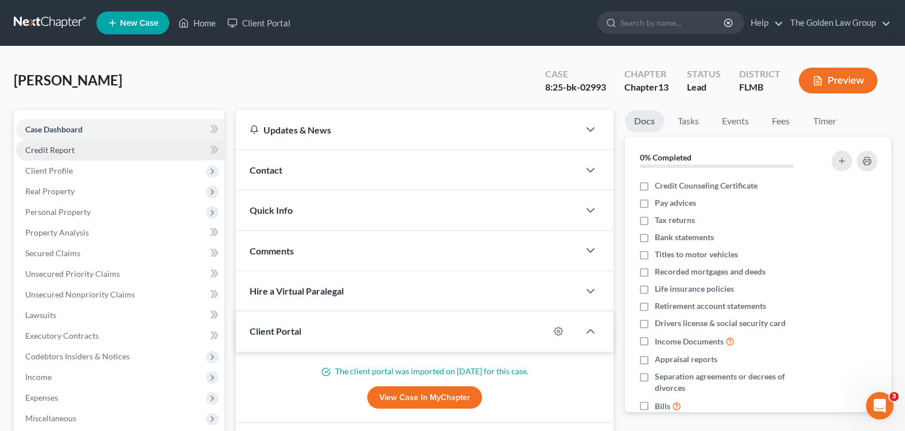
click at [67, 153] on span "Credit Report" at bounding box center [49, 150] width 49 height 10
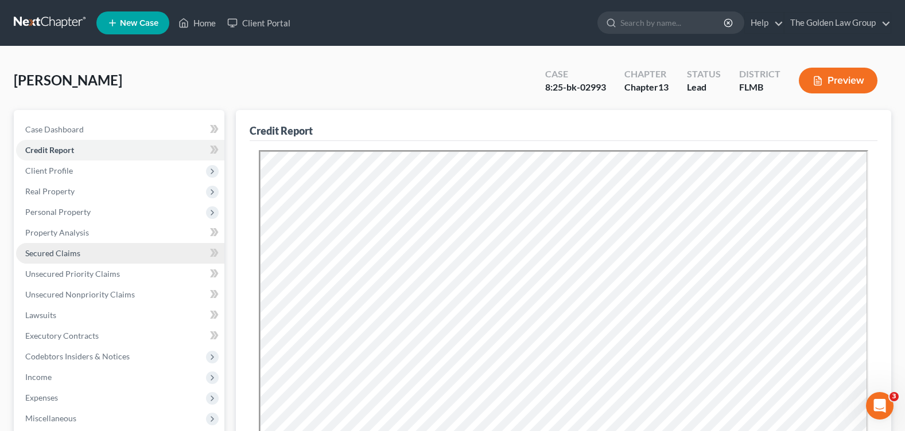
click at [88, 251] on link "Secured Claims" at bounding box center [120, 253] width 208 height 21
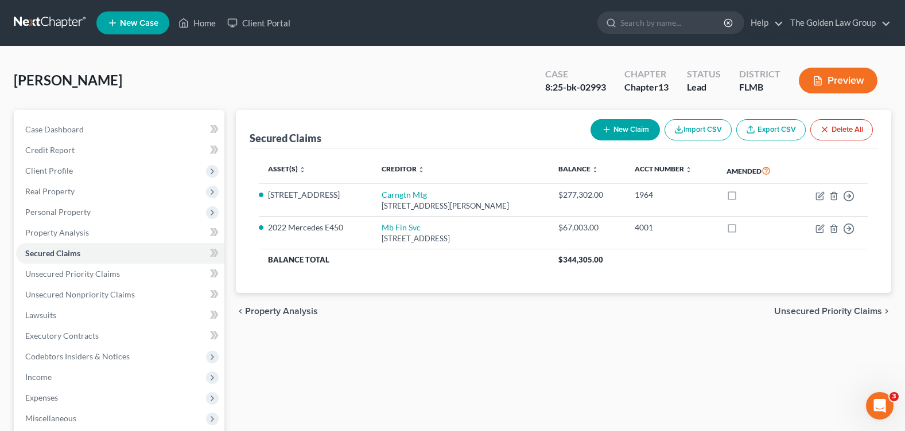
click at [429, 282] on div "Asset(s) expand_more expand_less unfold_more Creditor expand_more expand_less u…" at bounding box center [564, 221] width 628 height 145
click at [643, 20] on input "search" at bounding box center [672, 22] width 105 height 21
type input "pattee"
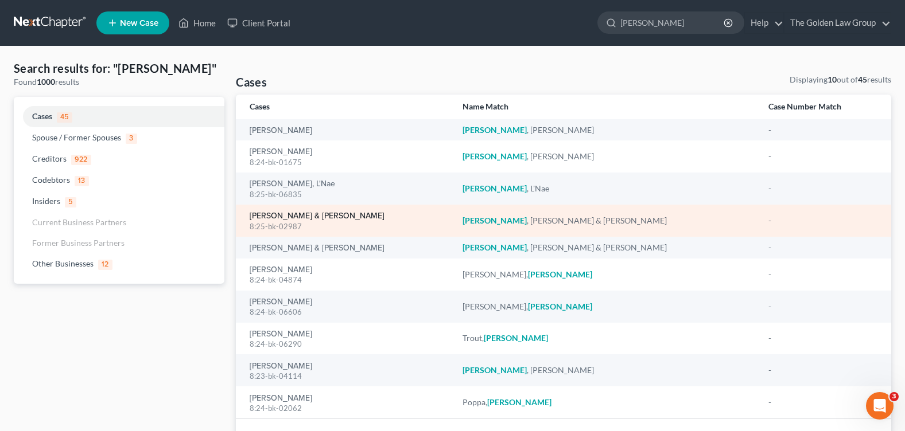
click at [280, 215] on link "[PERSON_NAME] & [PERSON_NAME]" at bounding box center [317, 216] width 135 height 8
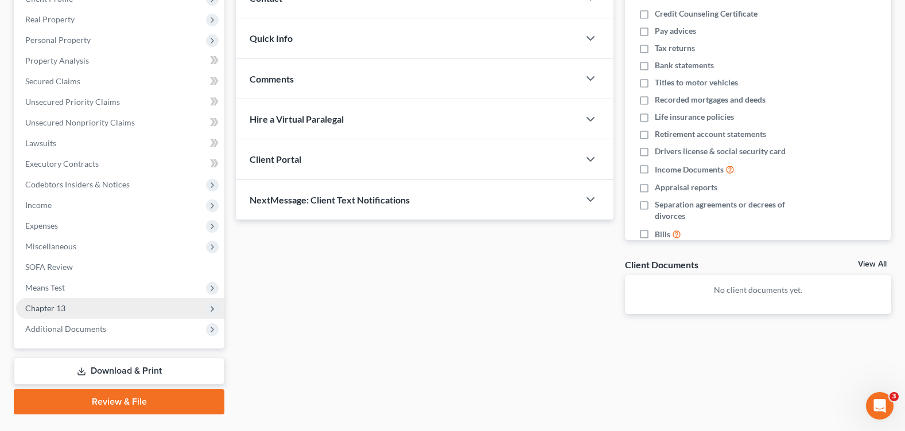
scroll to position [199, 0]
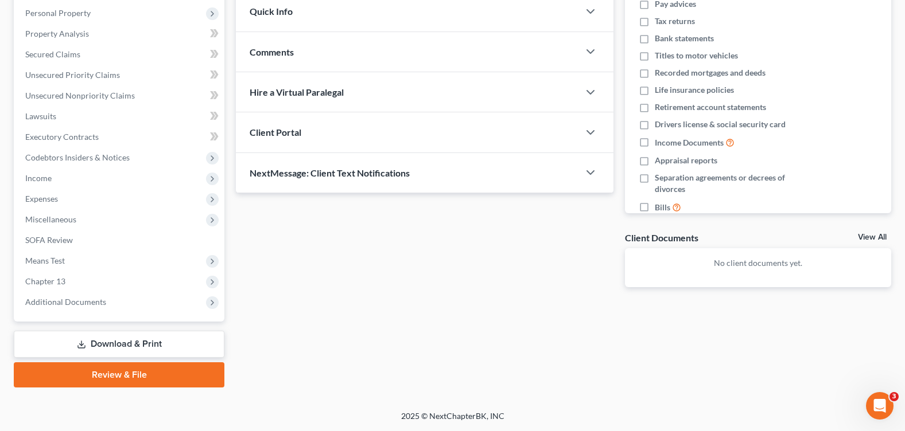
drag, startPoint x: 91, startPoint y: 299, endPoint x: 253, endPoint y: 192, distance: 194.6
click at [91, 299] on span "Additional Documents" at bounding box center [65, 302] width 81 height 10
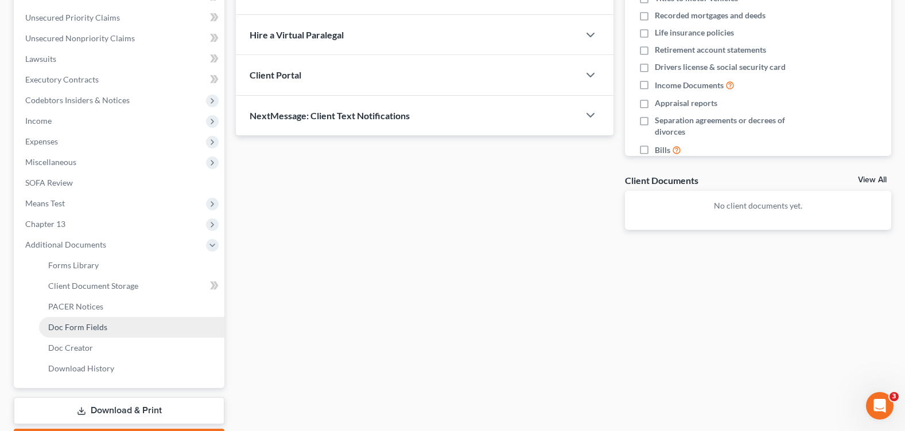
scroll to position [323, 0]
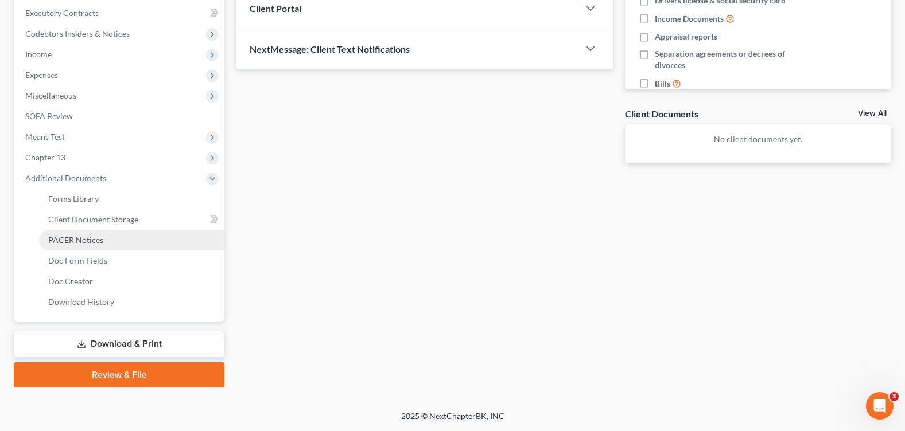
click at [87, 244] on span "PACER Notices" at bounding box center [75, 240] width 55 height 10
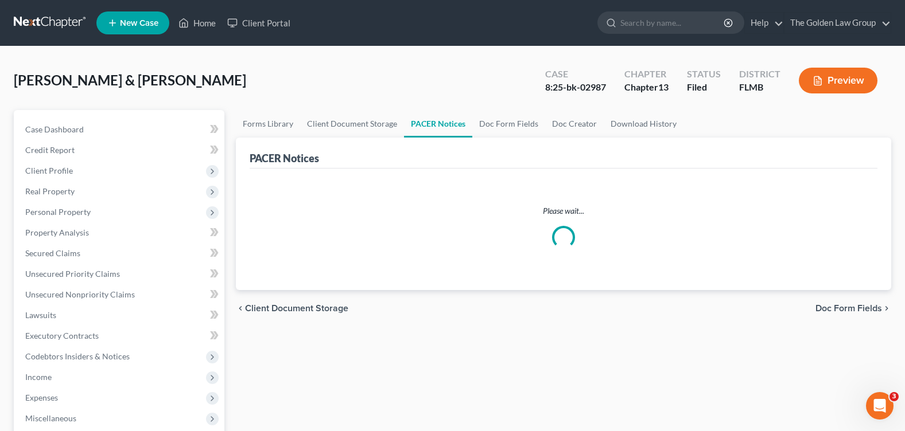
click at [328, 75] on div "Pattee, William & Amber Upgraded Case 8:25-bk-02987 Chapter Chapter 13 Status F…" at bounding box center [452, 85] width 877 height 50
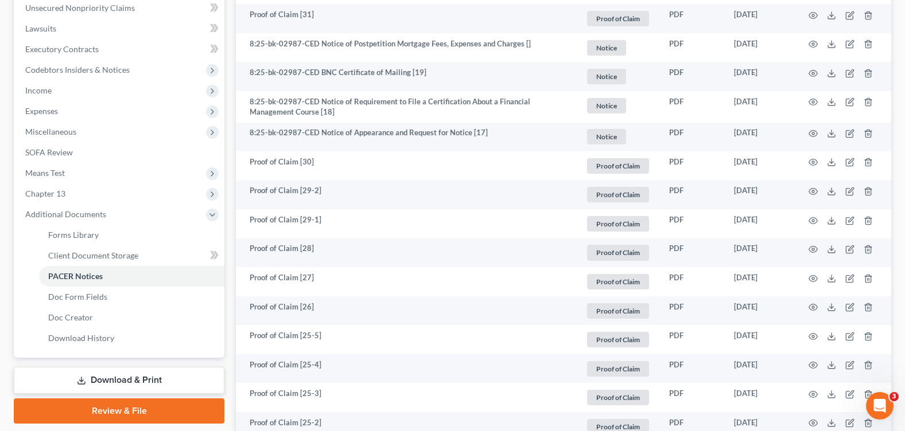
scroll to position [115, 0]
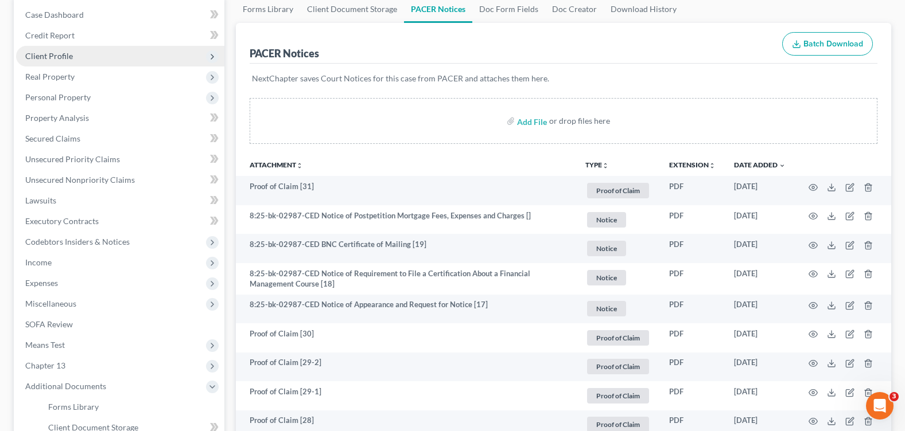
click at [81, 63] on span "Client Profile" at bounding box center [120, 56] width 208 height 21
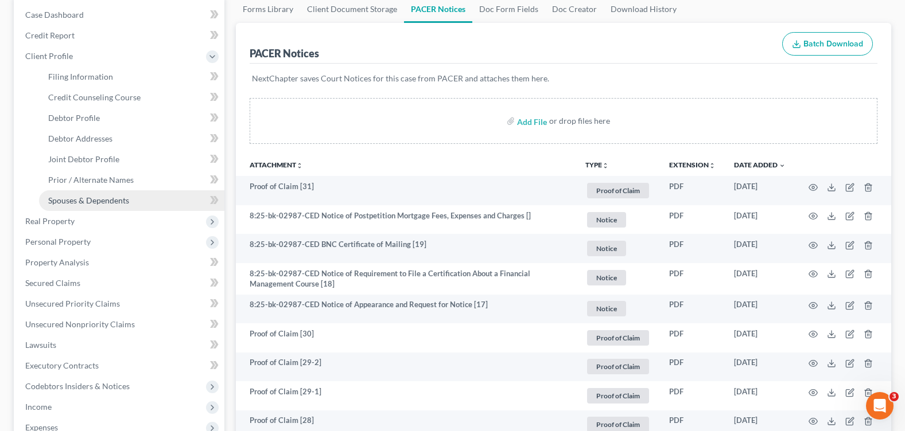
click at [104, 201] on span "Spouses & Dependents" at bounding box center [88, 201] width 81 height 10
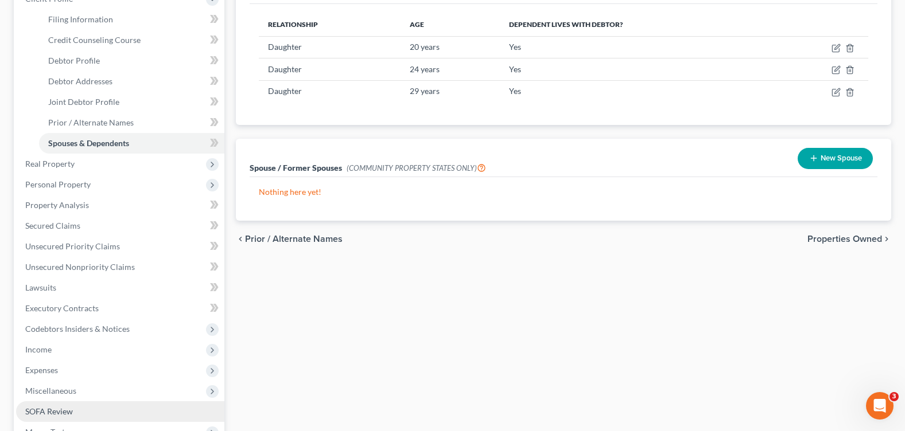
scroll to position [229, 0]
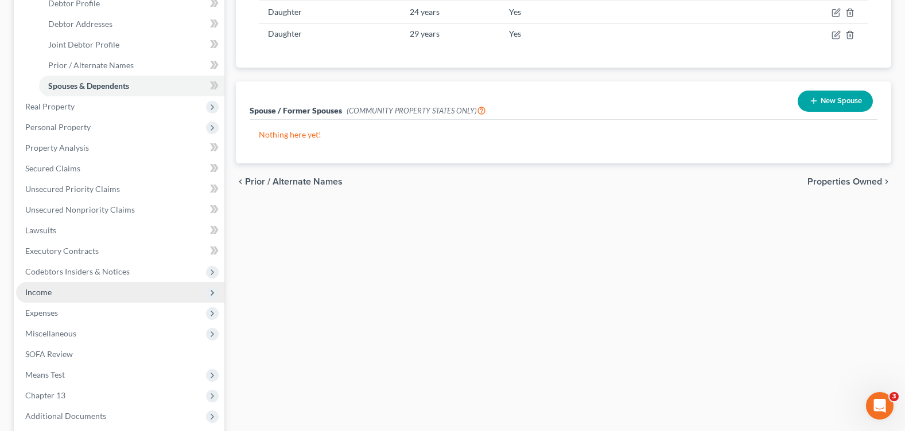
click at [52, 299] on span "Income" at bounding box center [120, 292] width 208 height 21
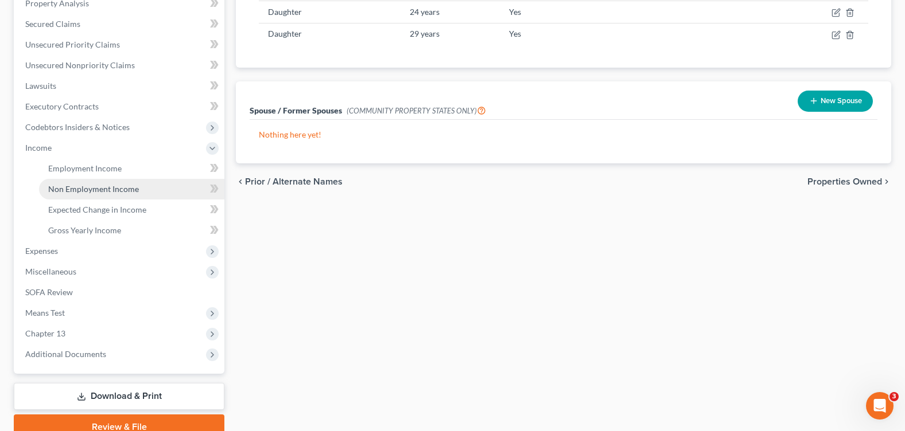
click at [124, 186] on span "Non Employment Income" at bounding box center [93, 189] width 91 height 10
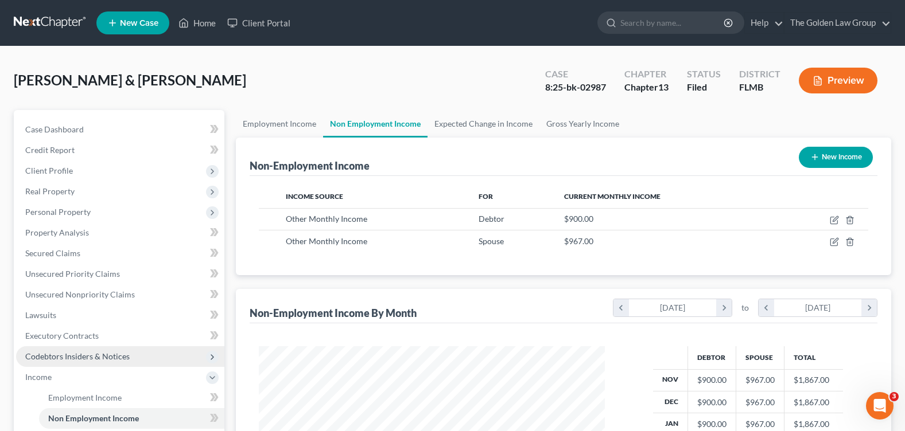
scroll to position [115, 0]
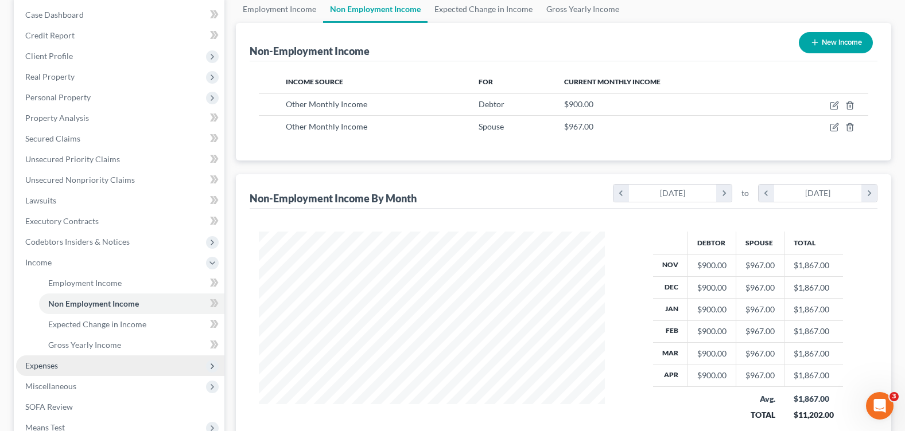
click at [78, 365] on span "Expenses" at bounding box center [120, 366] width 208 height 21
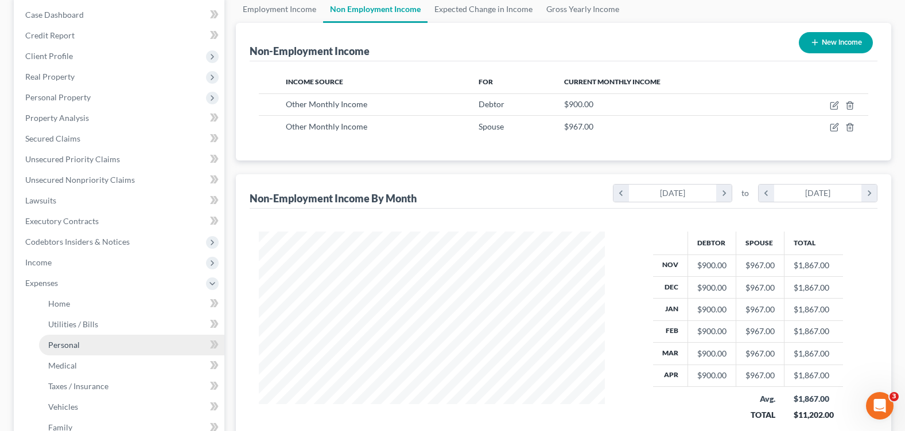
click at [86, 347] on link "Personal" at bounding box center [131, 345] width 185 height 21
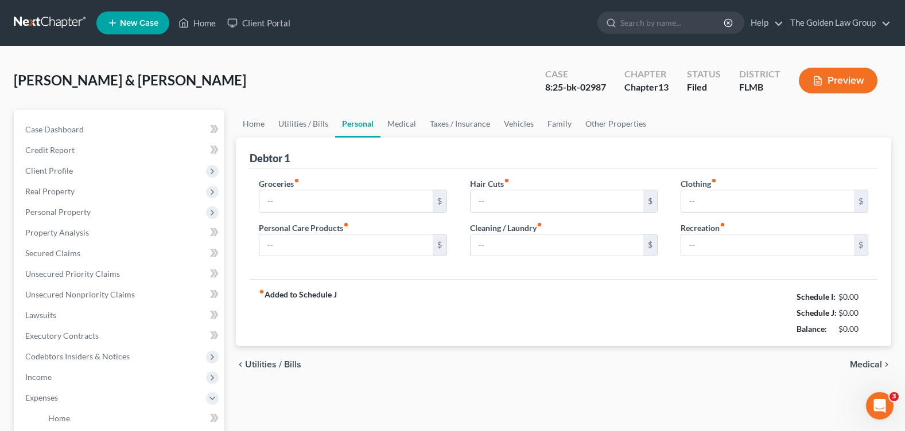
type input "800.00"
type input "1,000.00"
type input "5.00"
type input "0.00"
type input "100.00"
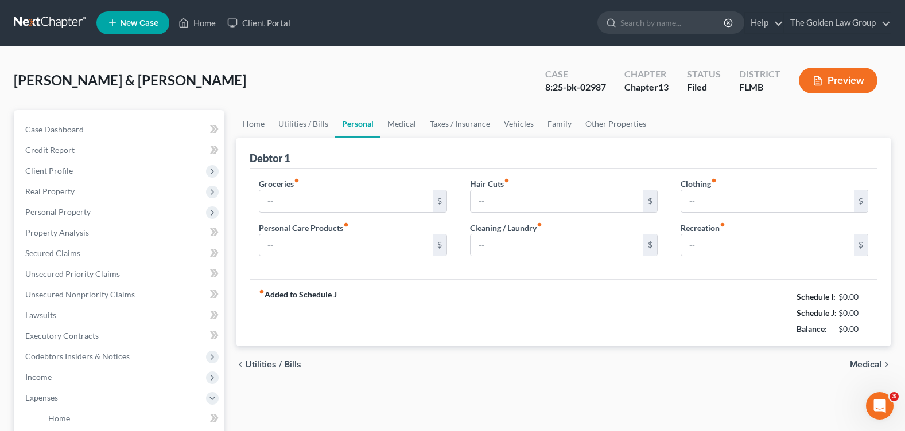
type input "150.00"
click at [259, 124] on link "Home" at bounding box center [254, 124] width 36 height 28
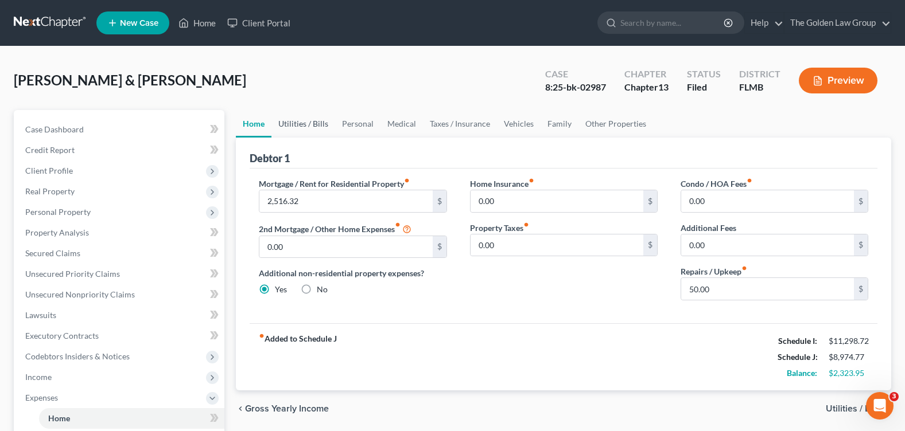
click at [318, 127] on link "Utilities / Bills" at bounding box center [303, 124] width 64 height 28
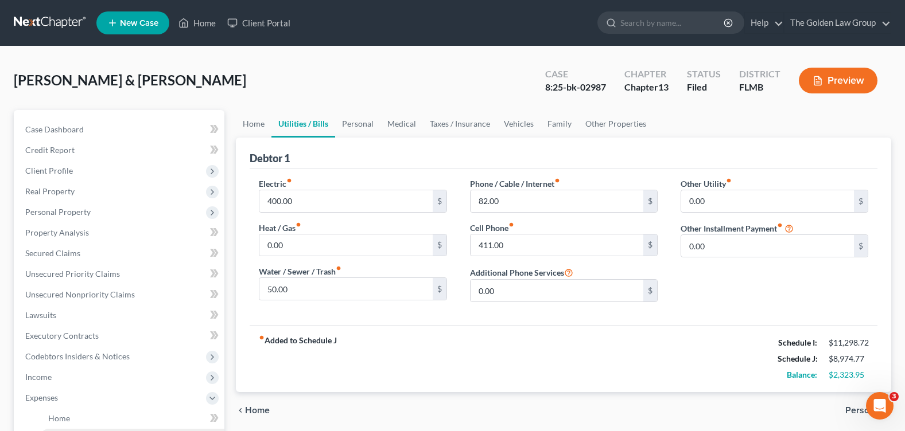
scroll to position [115, 0]
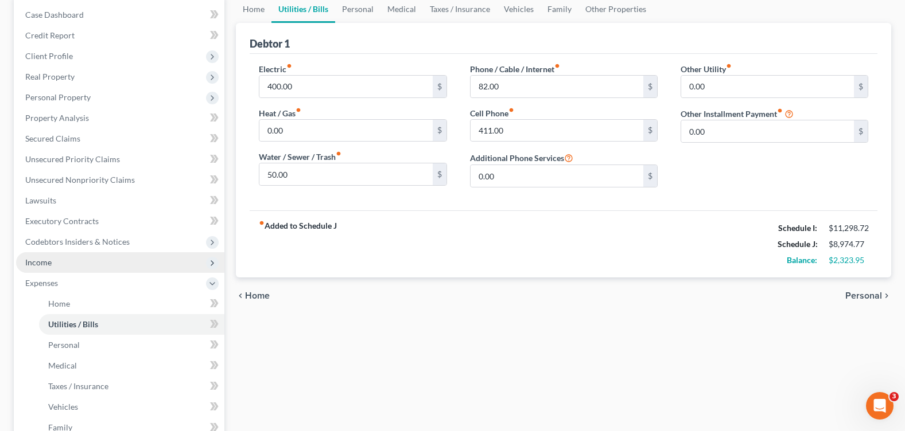
click at [61, 270] on span "Income" at bounding box center [120, 262] width 208 height 21
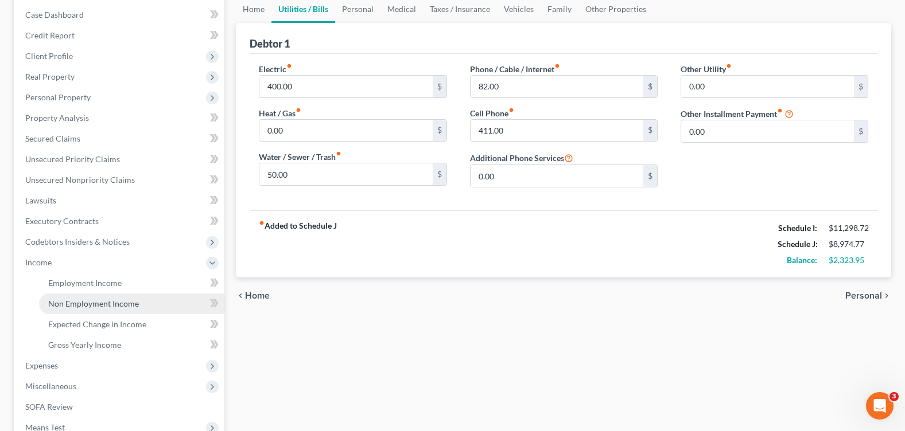
click at [87, 301] on span "Non Employment Income" at bounding box center [93, 304] width 91 height 10
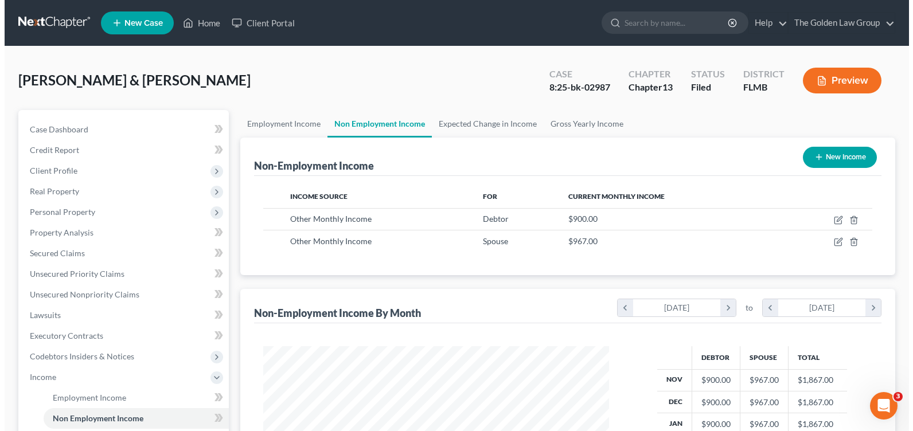
scroll to position [206, 368]
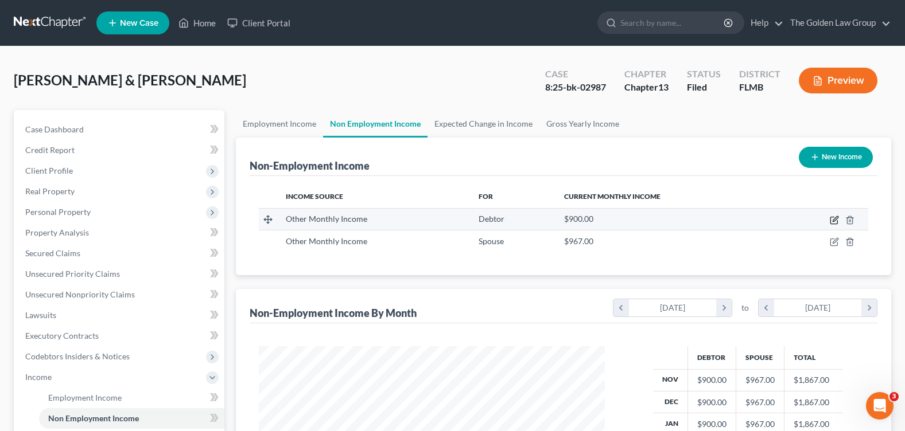
click at [832, 221] on icon "button" at bounding box center [834, 220] width 9 height 9
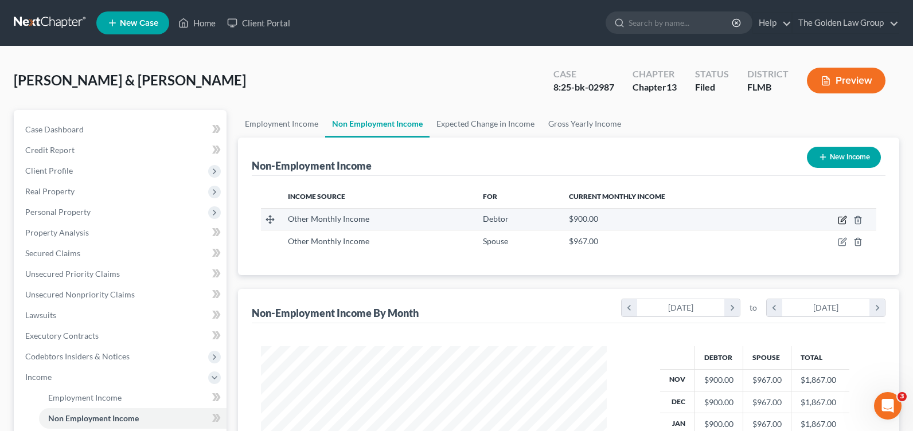
select select "13"
select select "0"
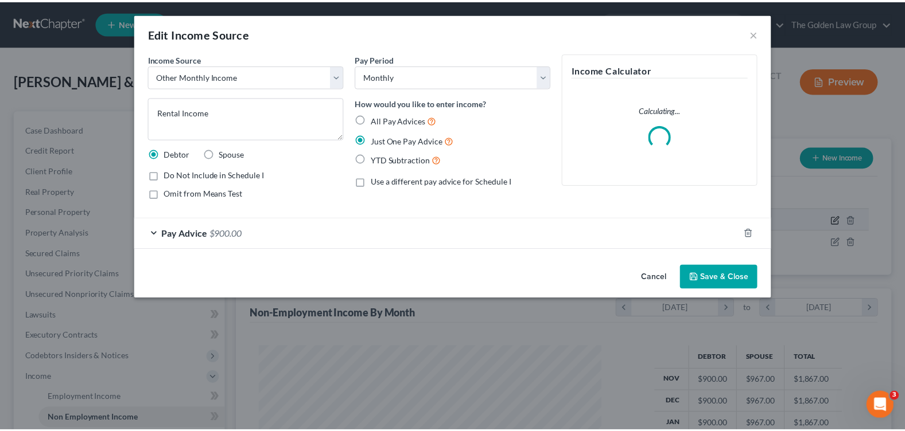
scroll to position [206, 373]
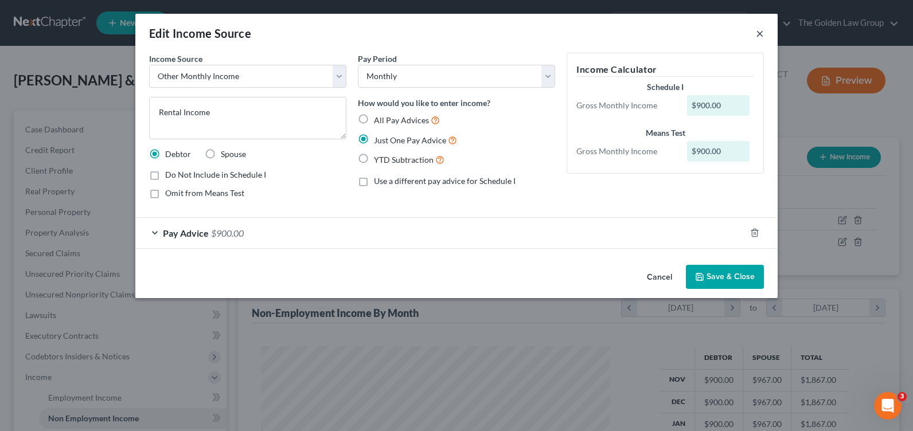
click at [758, 34] on button "×" at bounding box center [760, 33] width 8 height 14
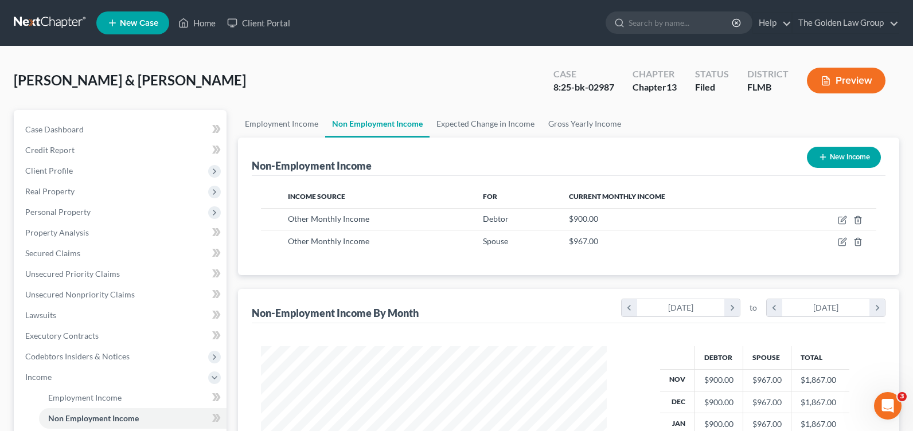
scroll to position [573524, 573360]
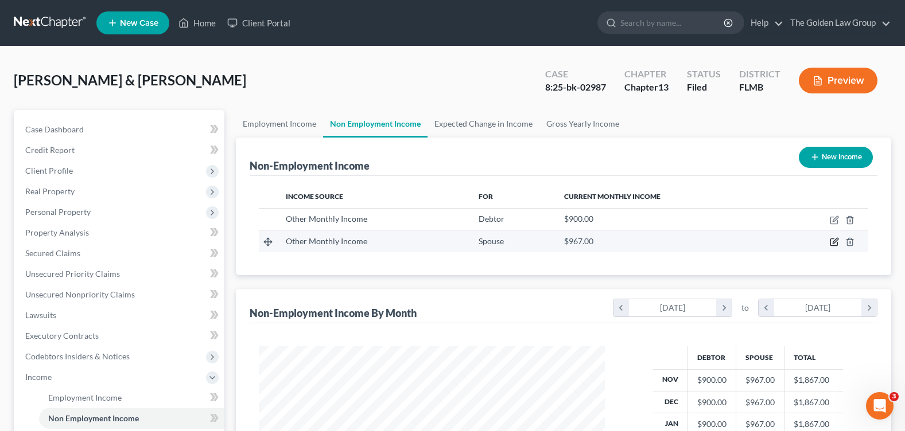
click at [833, 242] on icon "button" at bounding box center [834, 242] width 9 height 9
select select "13"
select select "0"
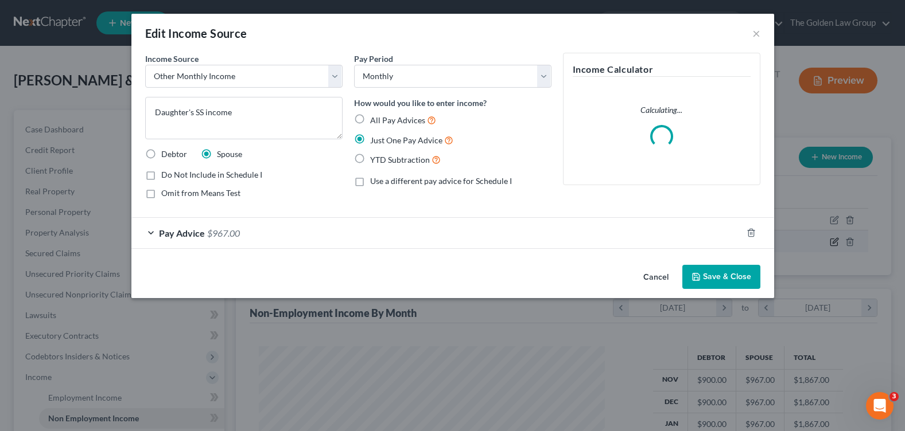
scroll to position [206, 373]
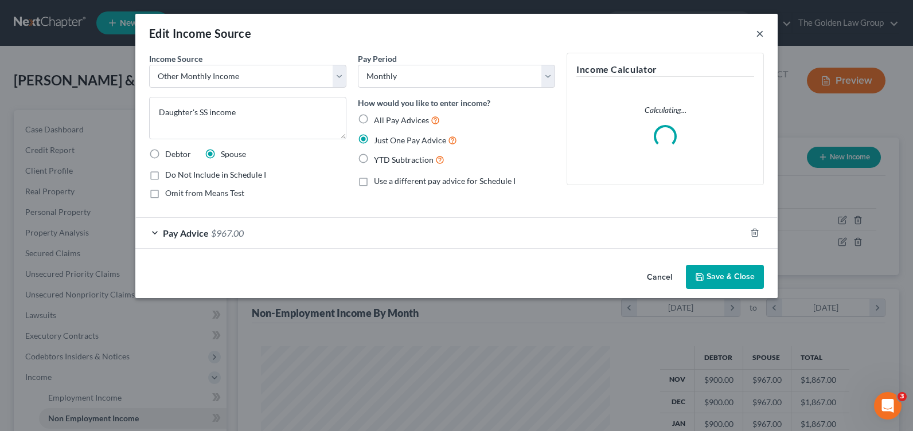
click at [762, 32] on button "×" at bounding box center [760, 33] width 8 height 14
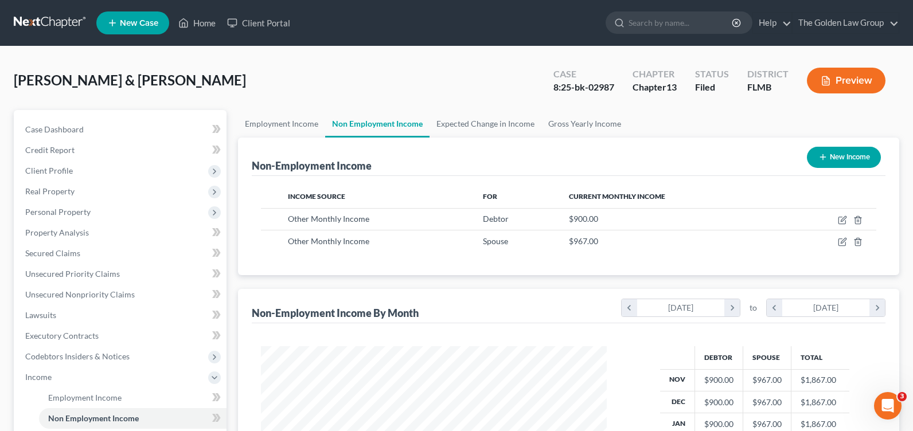
scroll to position [573524, 573360]
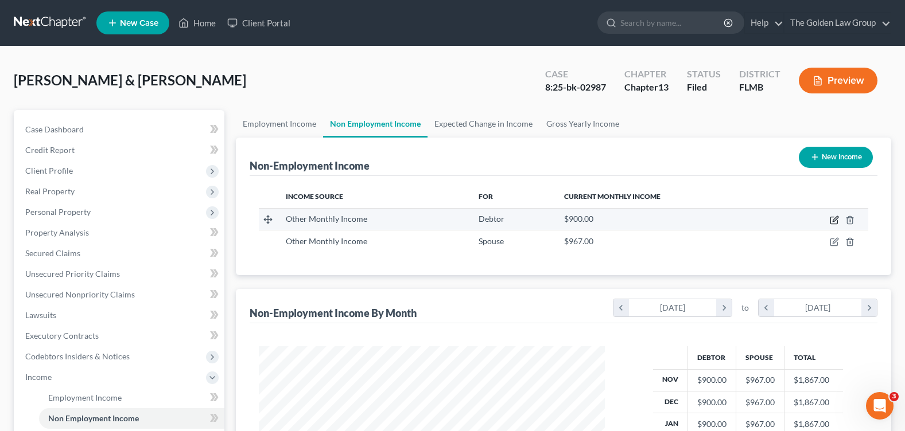
click at [830, 216] on icon "button" at bounding box center [834, 220] width 9 height 9
select select "13"
select select "0"
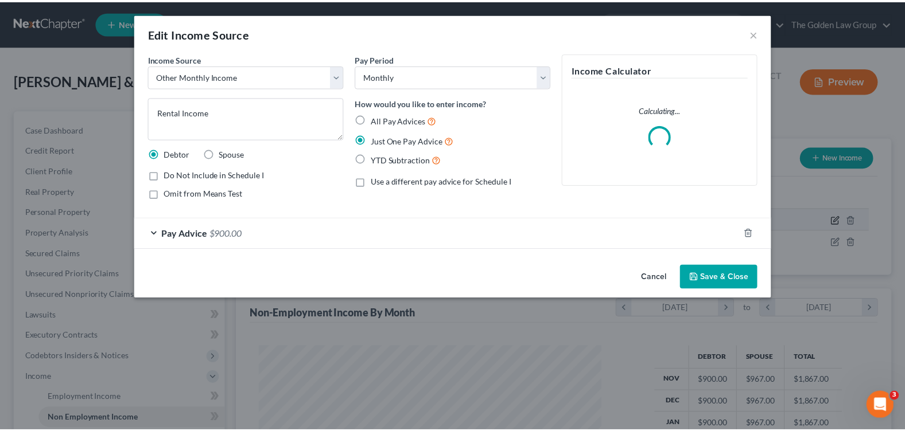
scroll to position [206, 373]
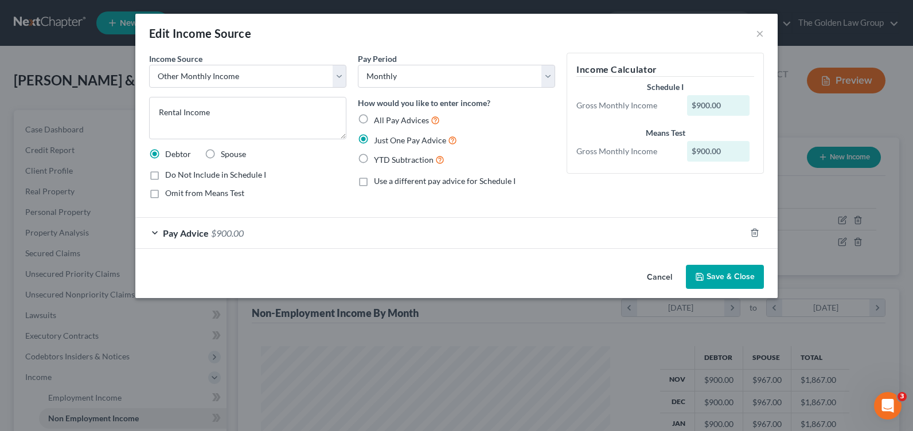
click at [153, 230] on div "Pay Advice $900.00" at bounding box center [440, 233] width 610 height 30
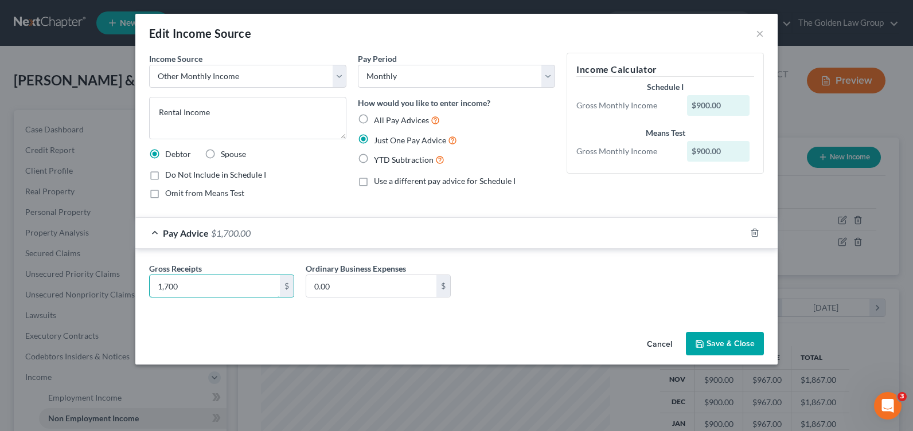
type input "1,700"
click at [702, 344] on polyline "button" at bounding box center [700, 345] width 4 height 3
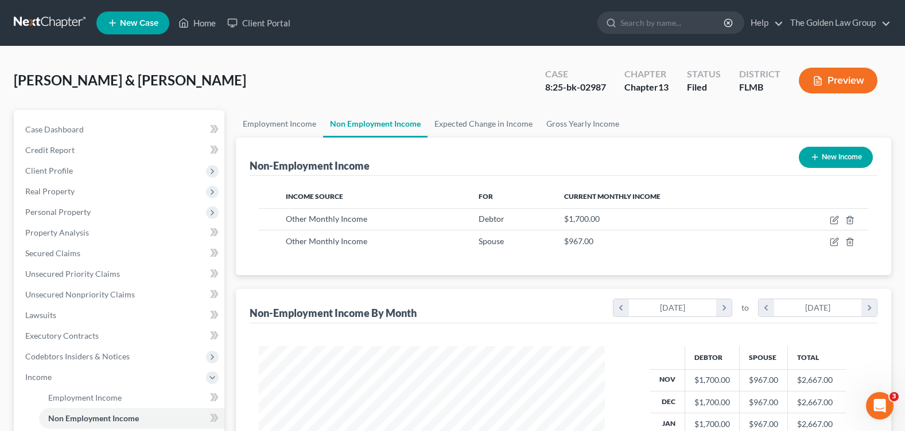
scroll to position [573524, 573360]
click at [273, 125] on link "Employment Income" at bounding box center [279, 124] width 87 height 28
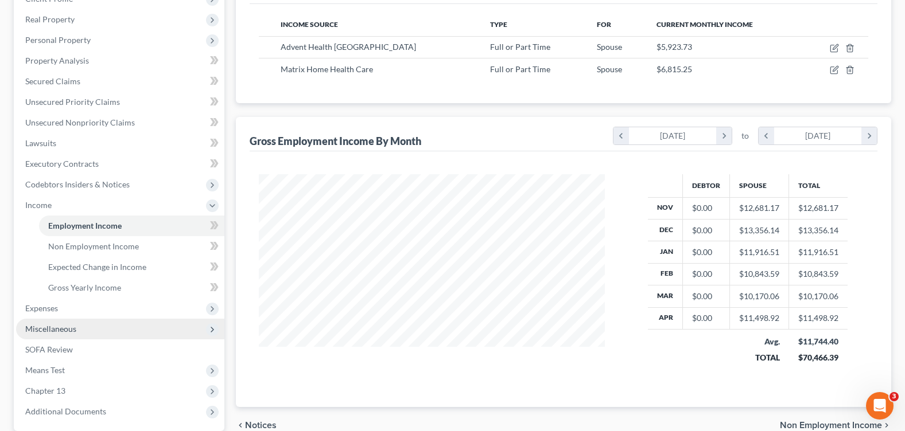
scroll to position [229, 0]
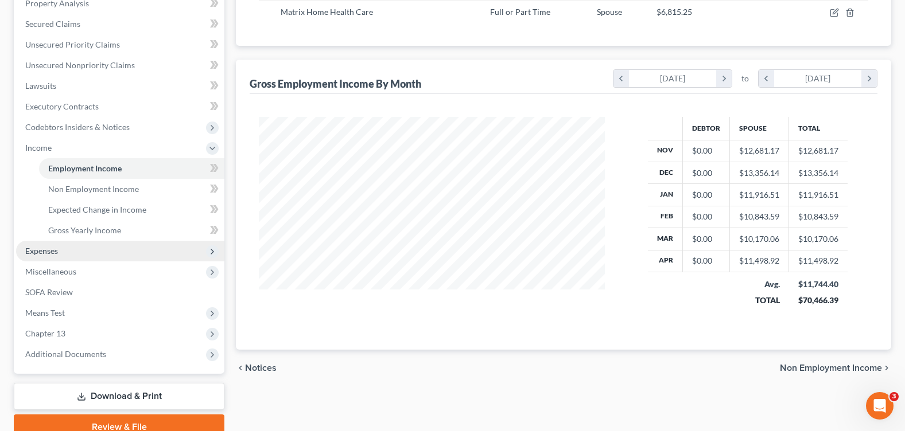
click at [124, 249] on span "Expenses" at bounding box center [120, 251] width 208 height 21
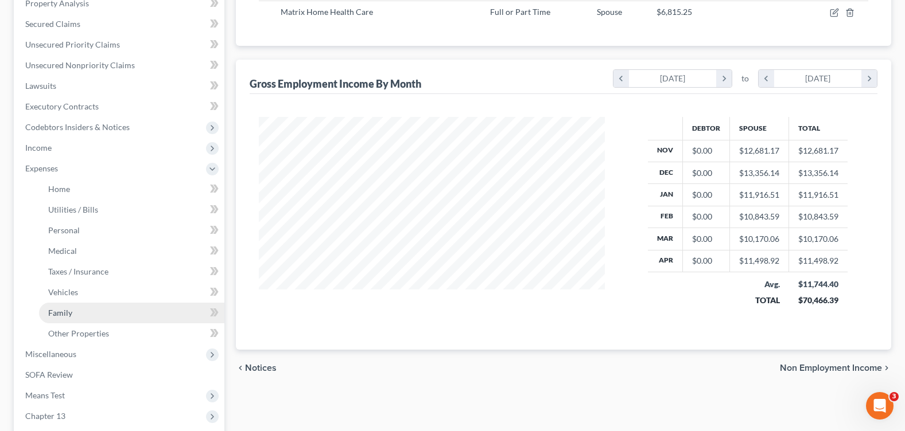
click at [109, 315] on link "Family" at bounding box center [131, 313] width 185 height 21
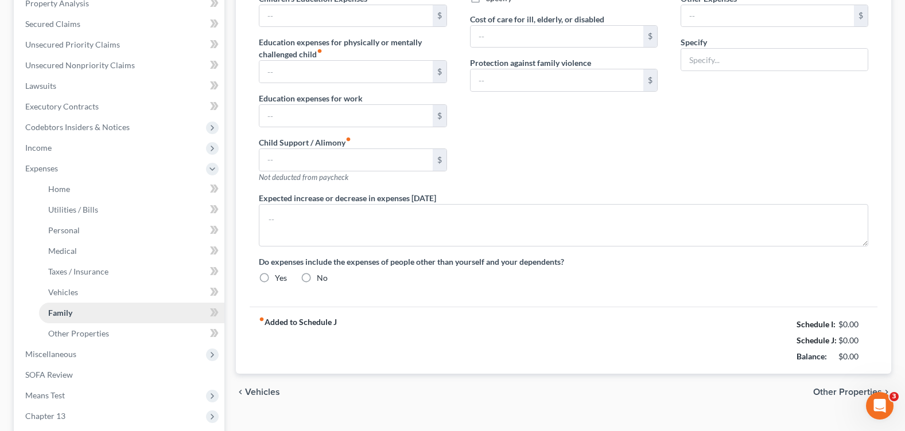
type input "0.00"
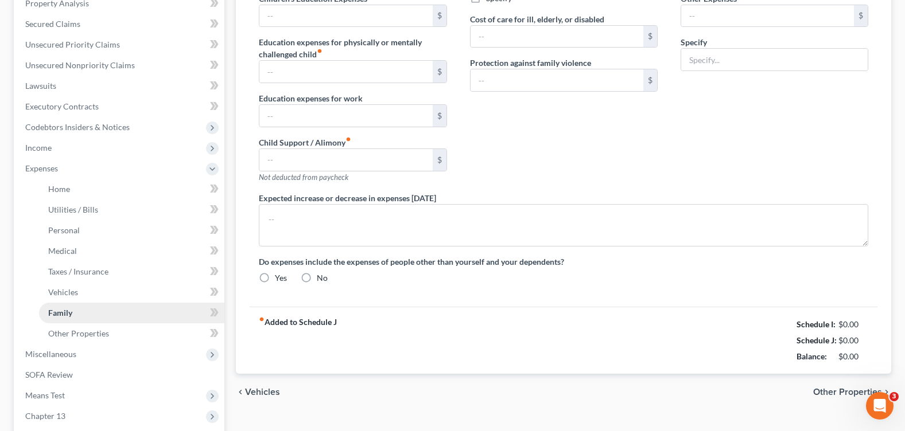
type input "0.00"
type input "200.00"
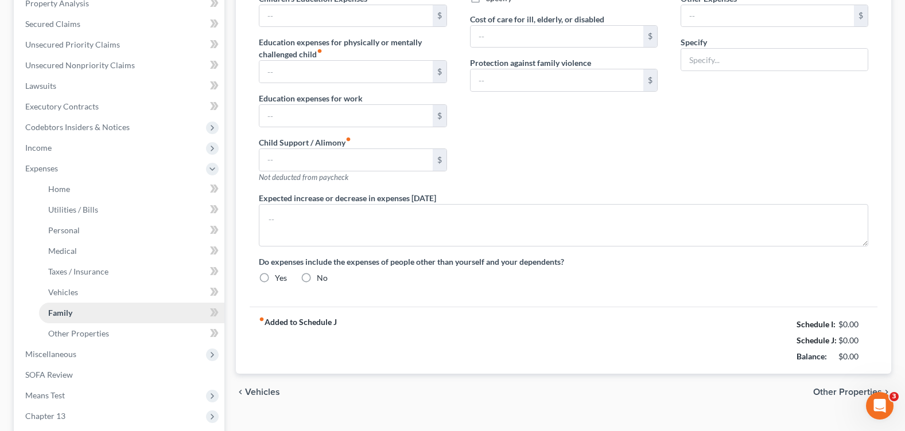
type input "School Expenses"
radio input "true"
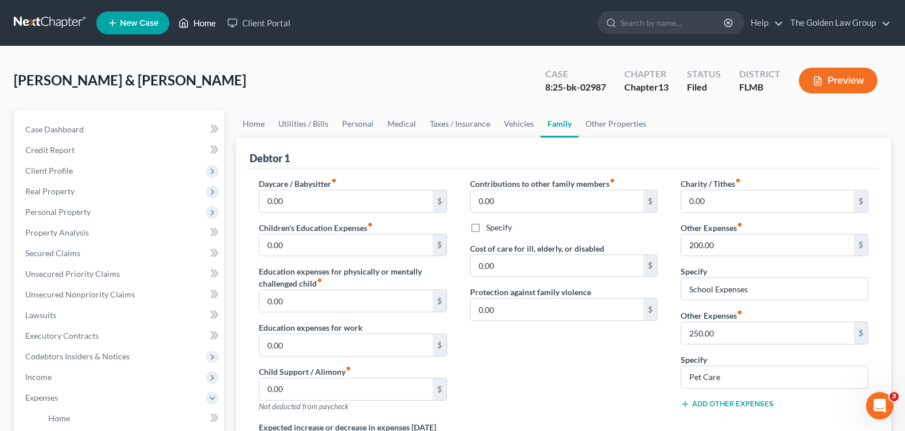
click at [210, 20] on link "Home" at bounding box center [197, 23] width 49 height 21
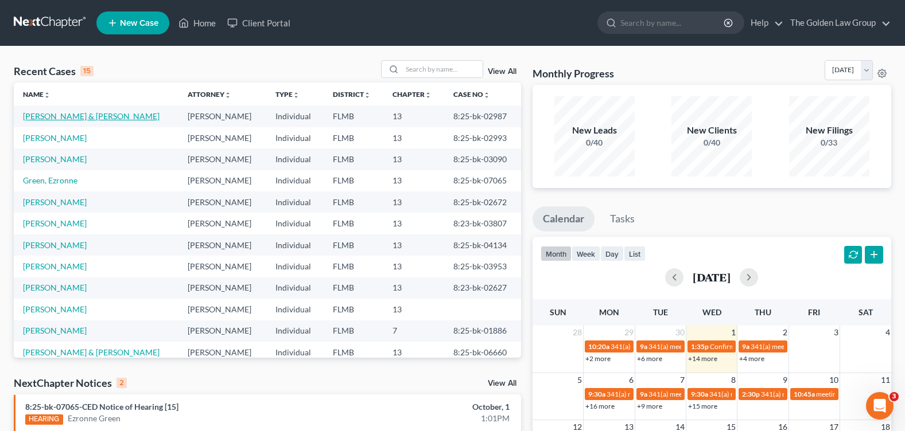
click at [91, 112] on link "[PERSON_NAME] & [PERSON_NAME]" at bounding box center [91, 116] width 137 height 10
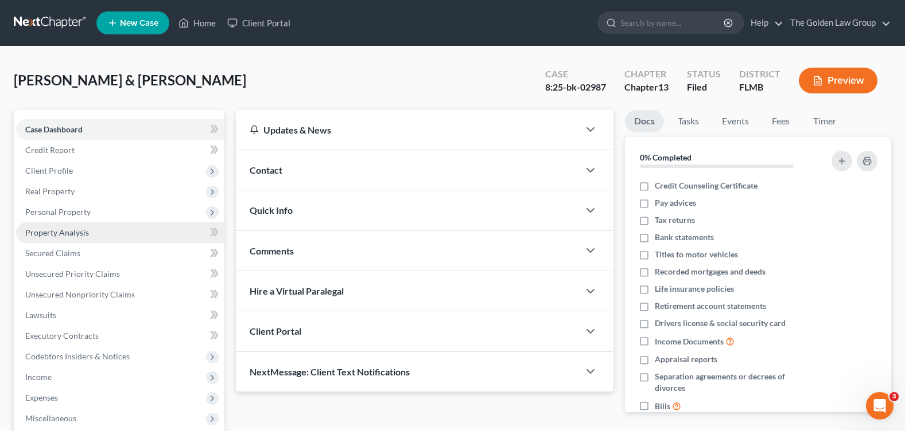
scroll to position [115, 0]
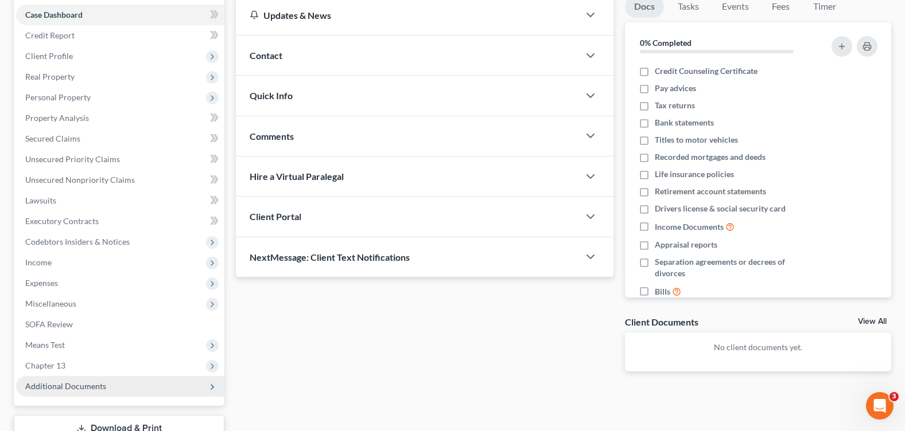
click at [107, 387] on span "Additional Documents" at bounding box center [120, 386] width 208 height 21
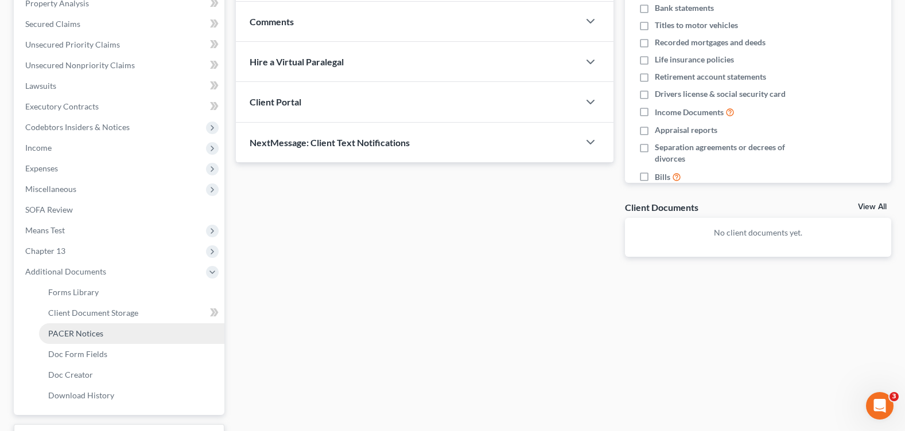
click at [94, 336] on span "PACER Notices" at bounding box center [75, 334] width 55 height 10
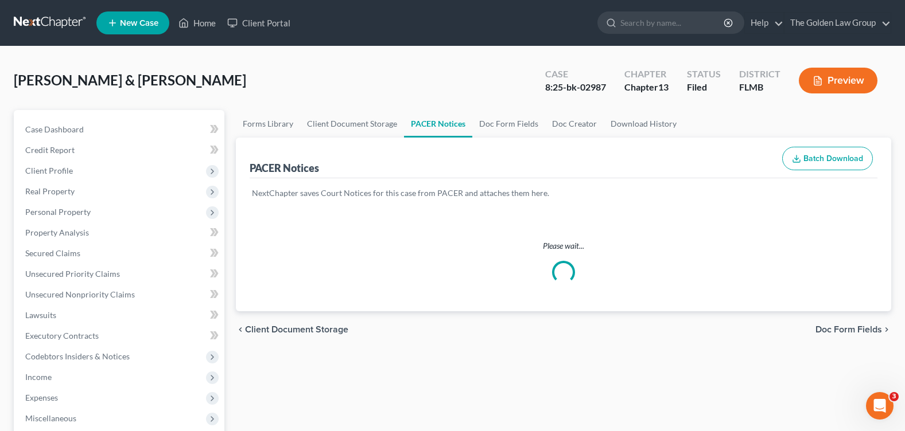
click at [361, 85] on div "Pattee, William & Amber Upgraded Case 8:25-bk-02987 Chapter Chapter 13 Status F…" at bounding box center [452, 85] width 877 height 50
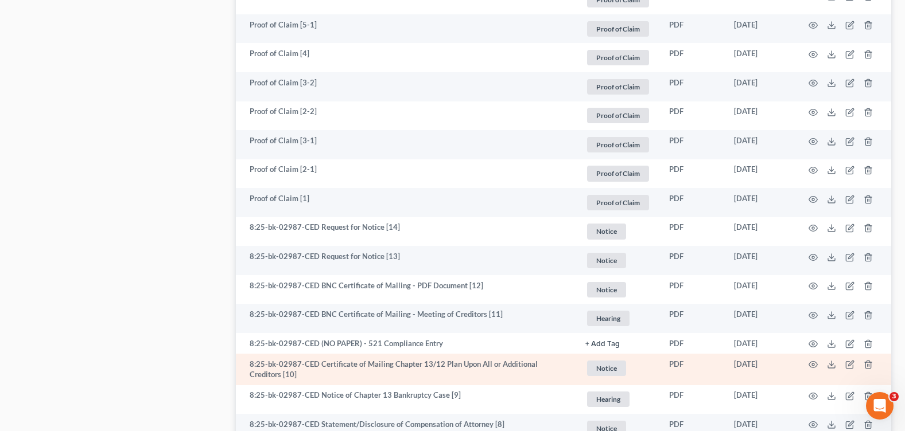
scroll to position [1721, 0]
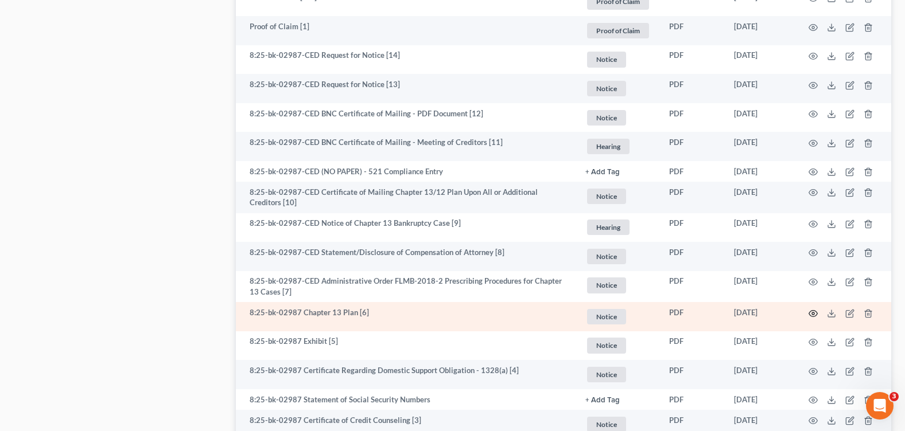
click at [814, 310] on icon "button" at bounding box center [812, 313] width 9 height 9
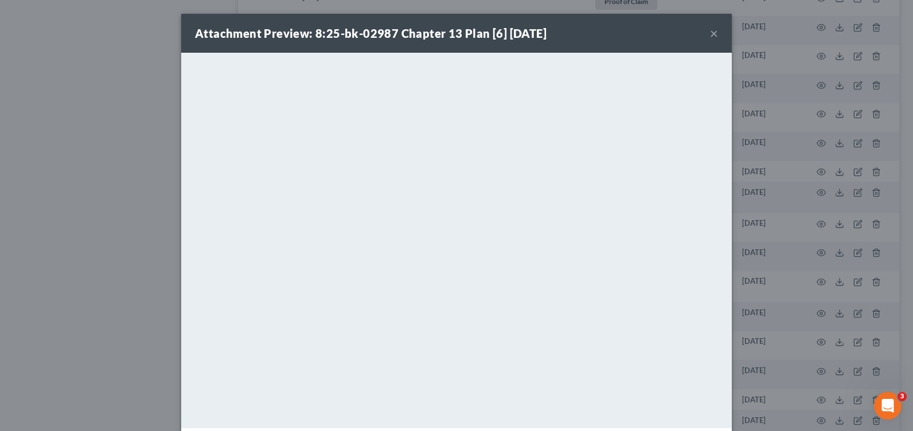
click at [710, 32] on button "×" at bounding box center [714, 33] width 8 height 14
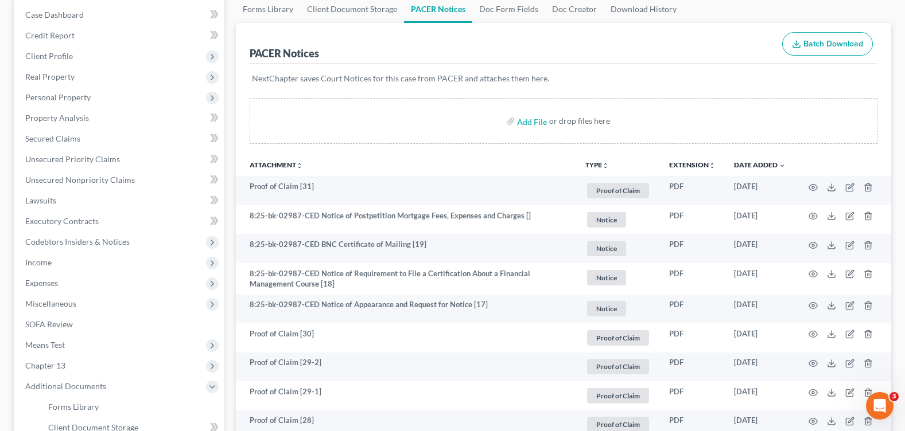
scroll to position [0, 0]
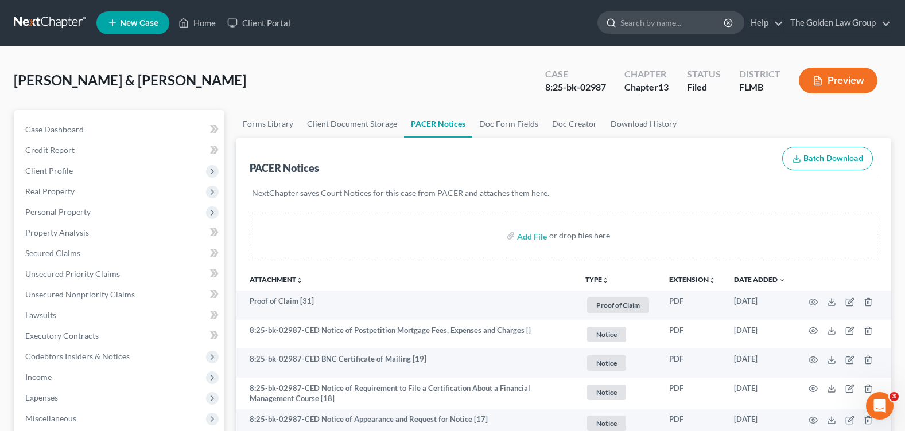
click at [640, 16] on input "search" at bounding box center [672, 22] width 105 height 21
type input "ferre"
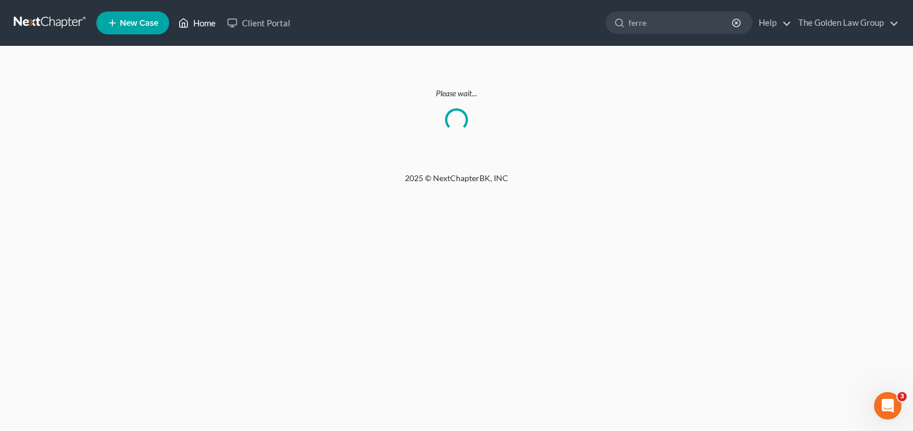
click at [202, 30] on link "Home" at bounding box center [197, 23] width 49 height 21
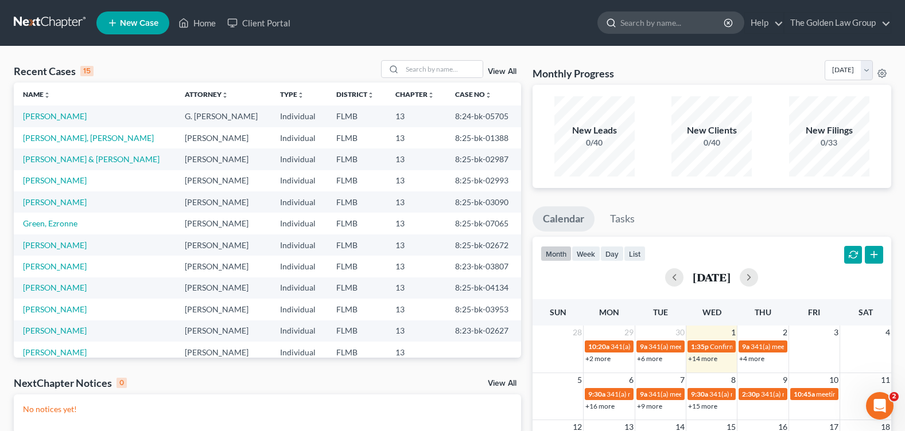
click at [636, 18] on input "search" at bounding box center [672, 22] width 105 height 21
type input "ferre"
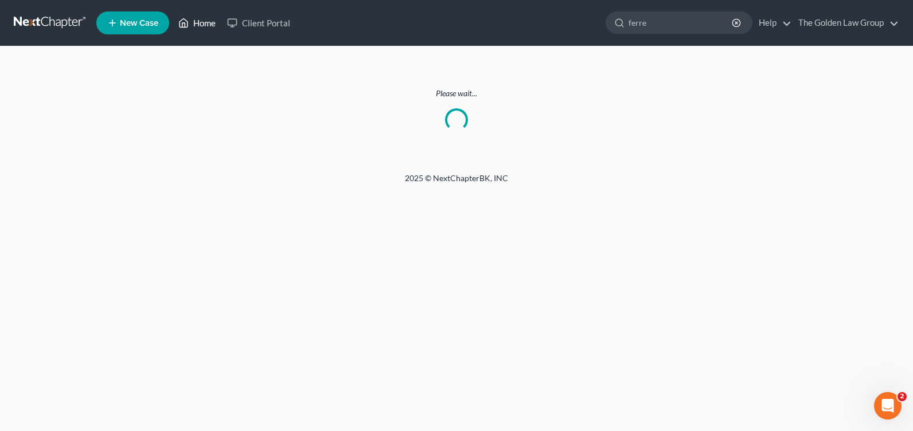
click at [212, 21] on link "Home" at bounding box center [197, 23] width 49 height 21
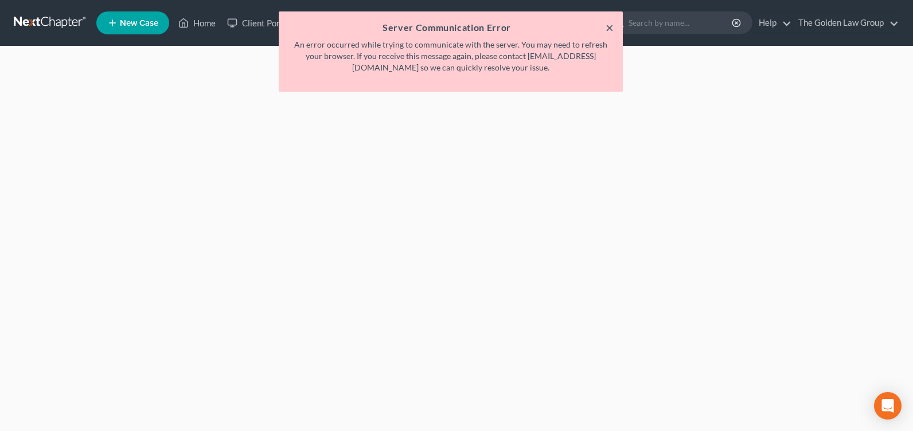
click at [606, 25] on button "×" at bounding box center [610, 28] width 8 height 14
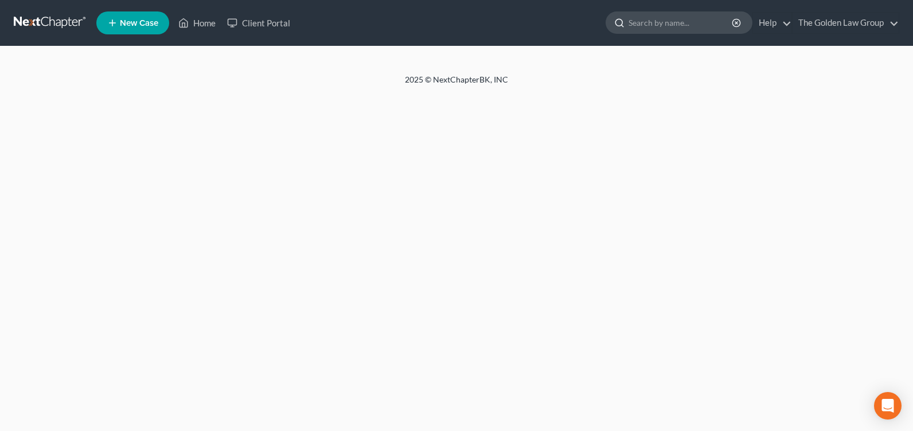
click at [633, 19] on input "search" at bounding box center [681, 22] width 105 height 21
type input "ferre"
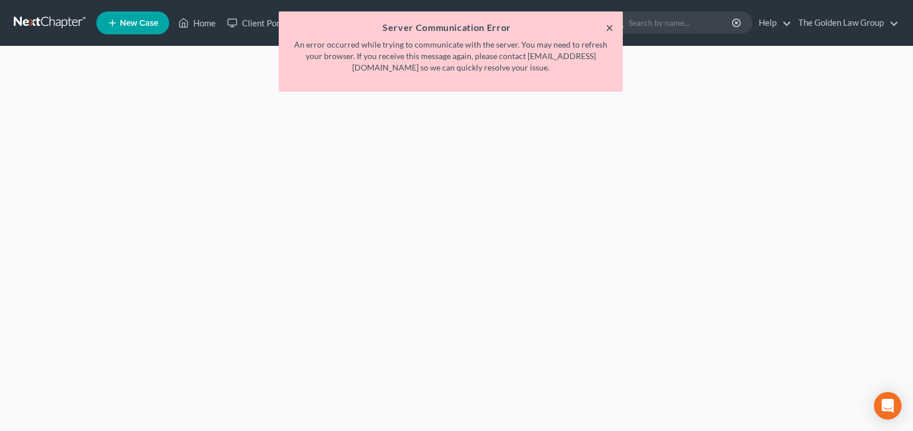
click at [606, 25] on button "×" at bounding box center [610, 28] width 8 height 14
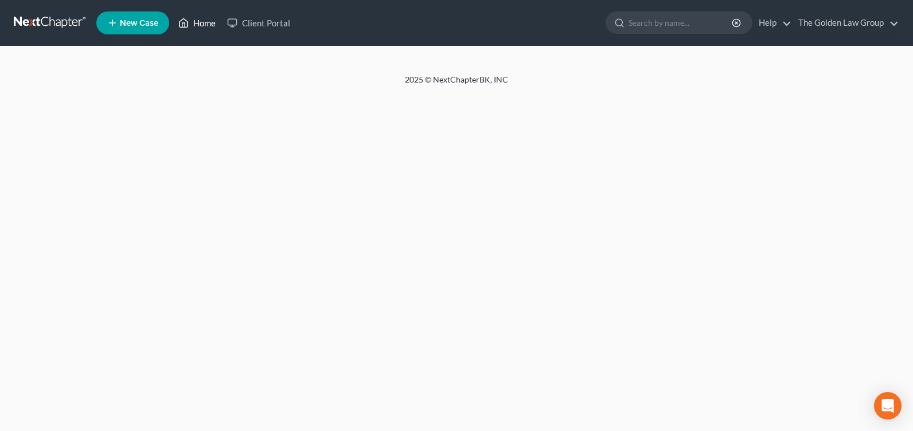
click at [201, 28] on link "Home" at bounding box center [197, 23] width 49 height 21
click at [663, 25] on ul "New Case Home Client Portal Help Help Center Webinars Training Videos What's ne…" at bounding box center [497, 23] width 803 height 30
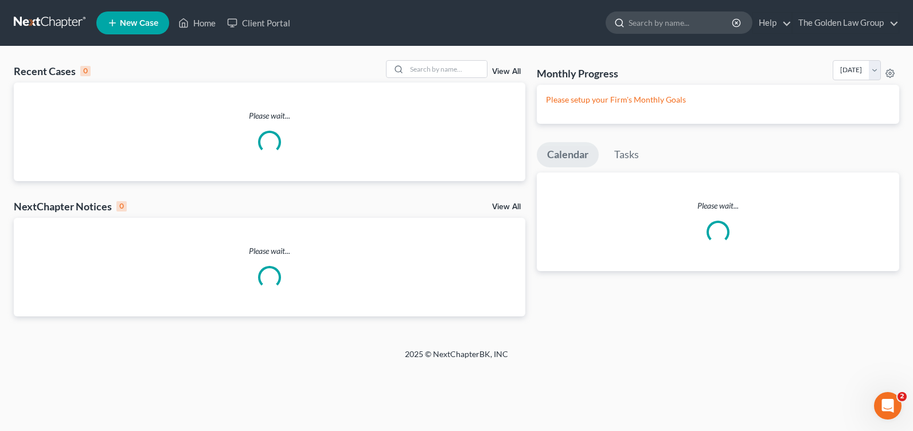
click at [660, 25] on input "search" at bounding box center [681, 22] width 105 height 21
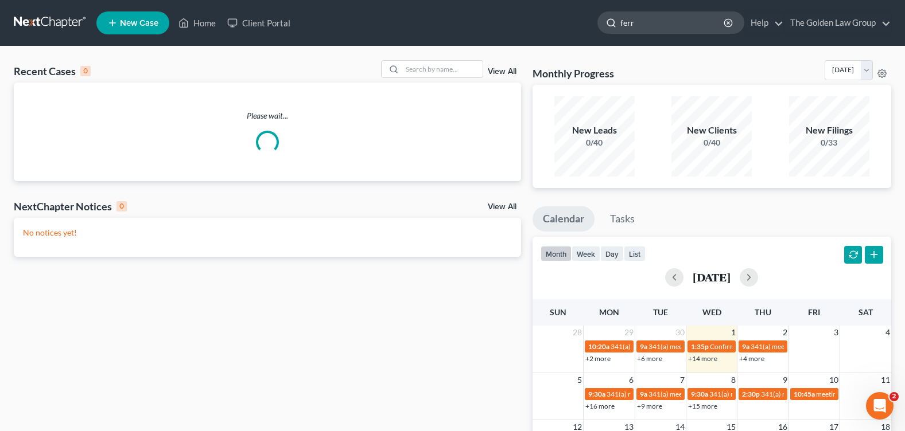
type input "ferre"
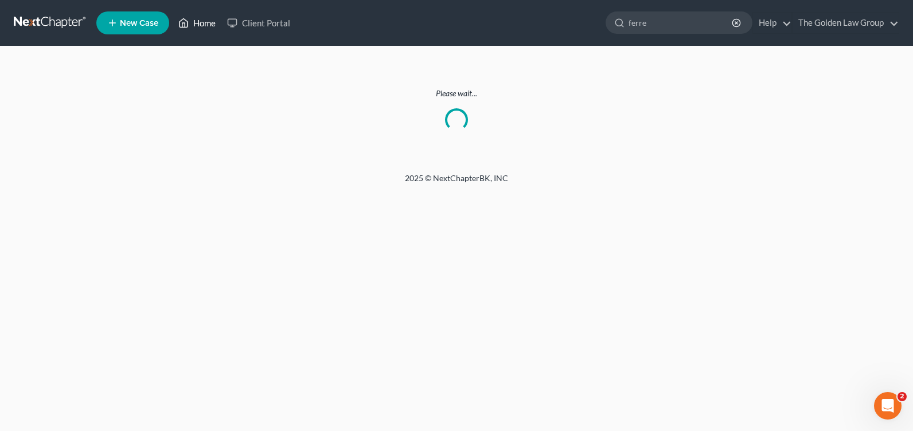
click at [189, 25] on icon at bounding box center [183, 23] width 10 height 14
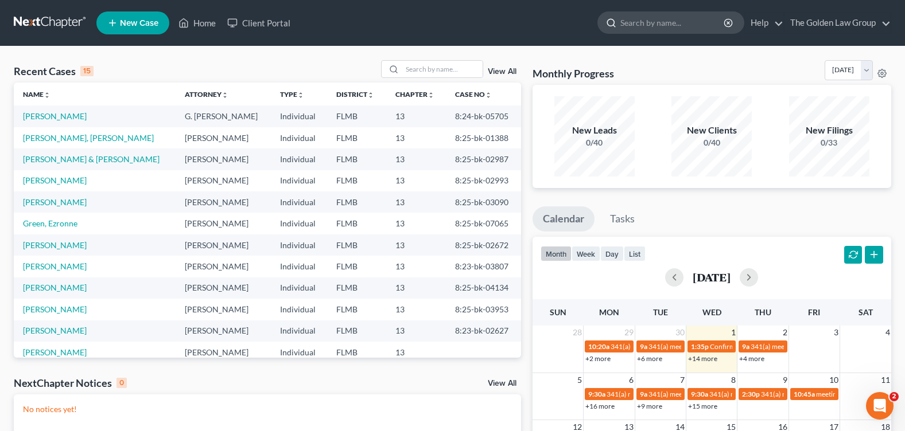
click at [647, 23] on input "search" at bounding box center [672, 22] width 105 height 21
type input "ferr"
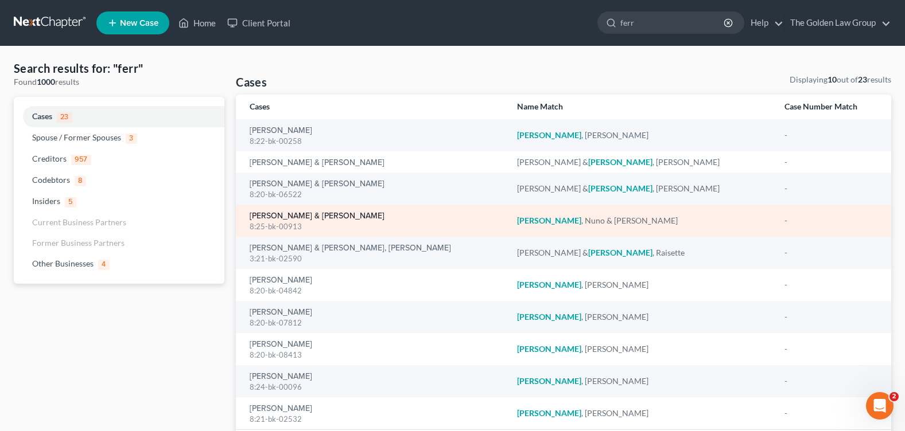
click at [273, 218] on link "[PERSON_NAME] & [PERSON_NAME]" at bounding box center [317, 216] width 135 height 8
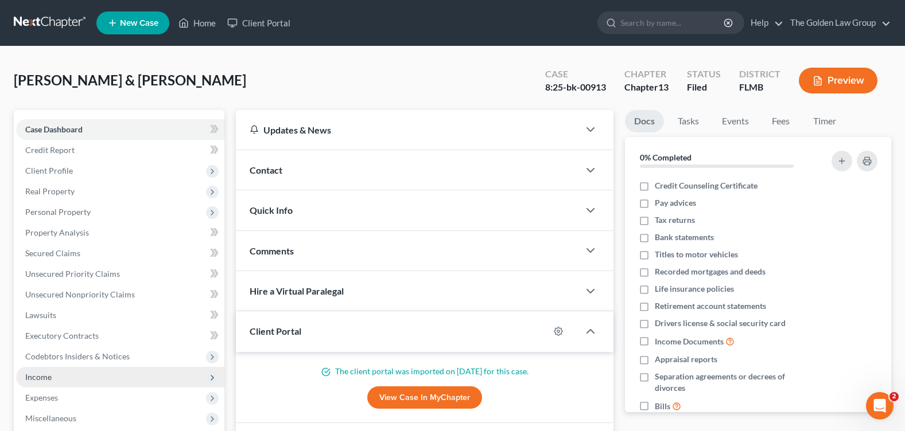
scroll to position [115, 0]
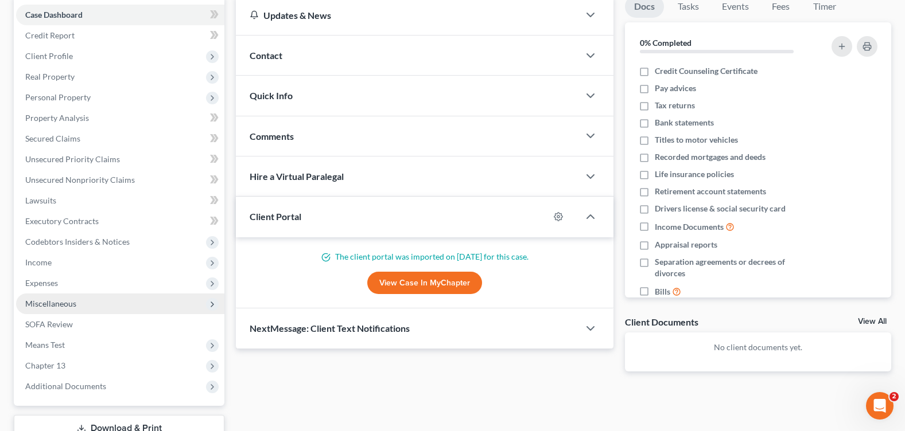
click at [64, 308] on span "Miscellaneous" at bounding box center [50, 304] width 51 height 10
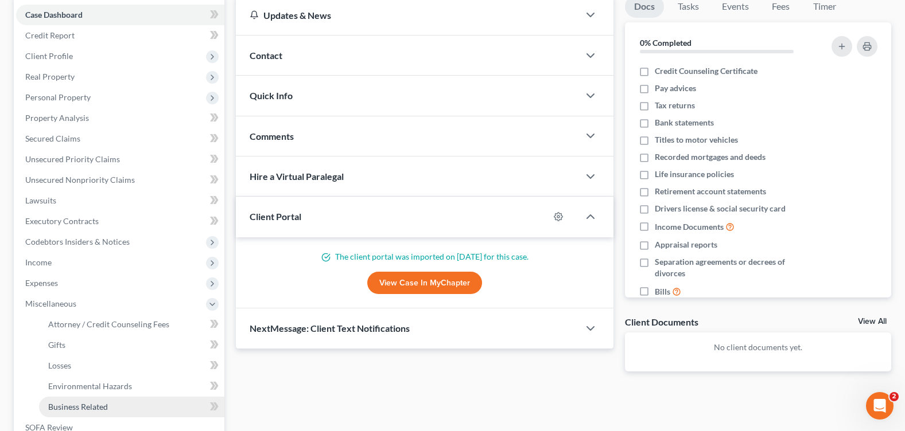
click at [105, 408] on span "Business Related" at bounding box center [78, 407] width 60 height 10
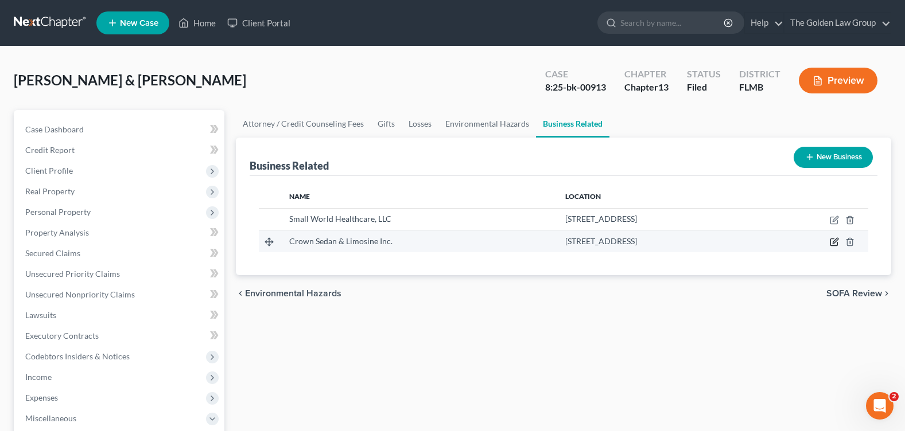
click at [835, 239] on icon "button" at bounding box center [834, 242] width 9 height 9
select select "officer"
select select "9"
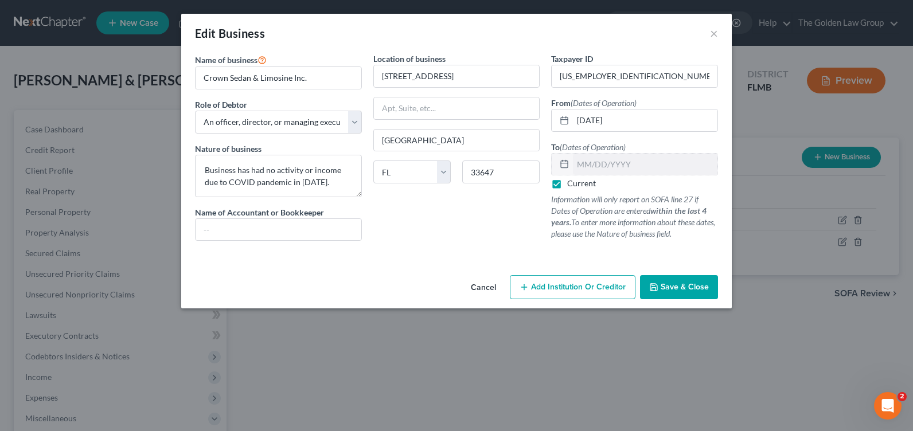
click at [679, 287] on span "Save & Close" at bounding box center [685, 287] width 48 height 10
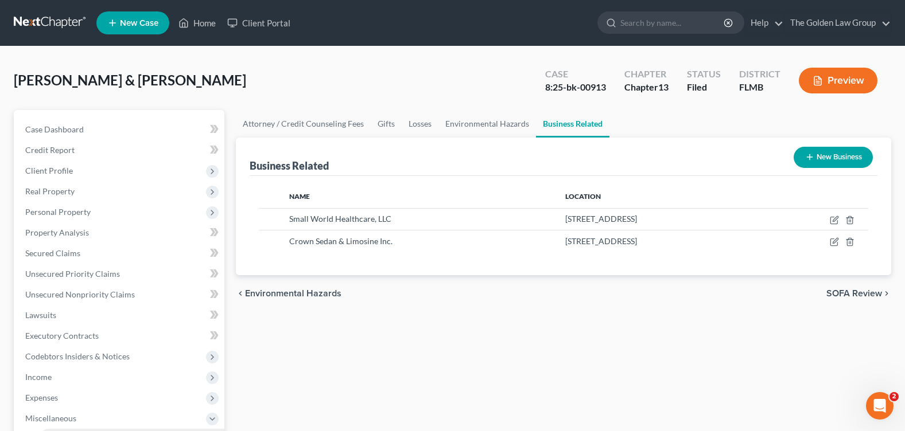
scroll to position [287, 0]
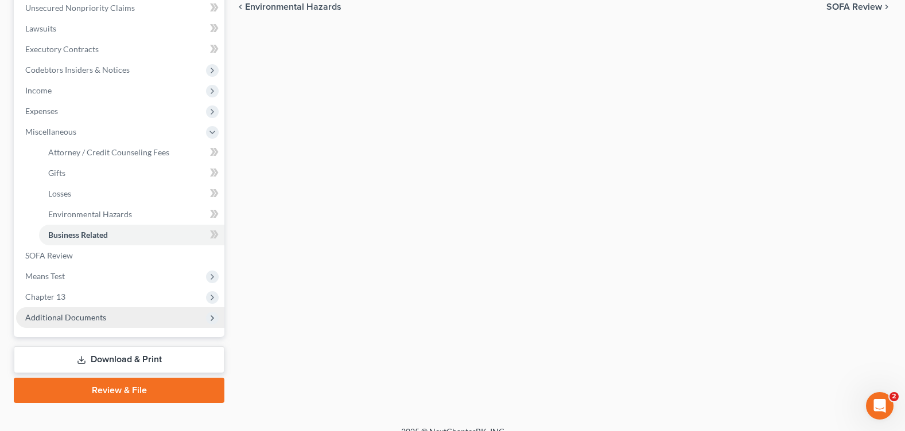
click at [84, 314] on span "Additional Documents" at bounding box center [65, 318] width 81 height 10
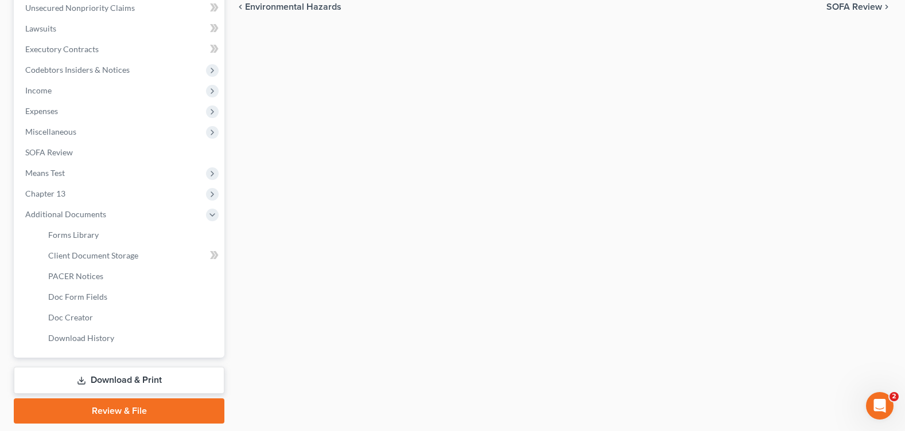
click at [98, 369] on link "Download & Print" at bounding box center [119, 380] width 211 height 27
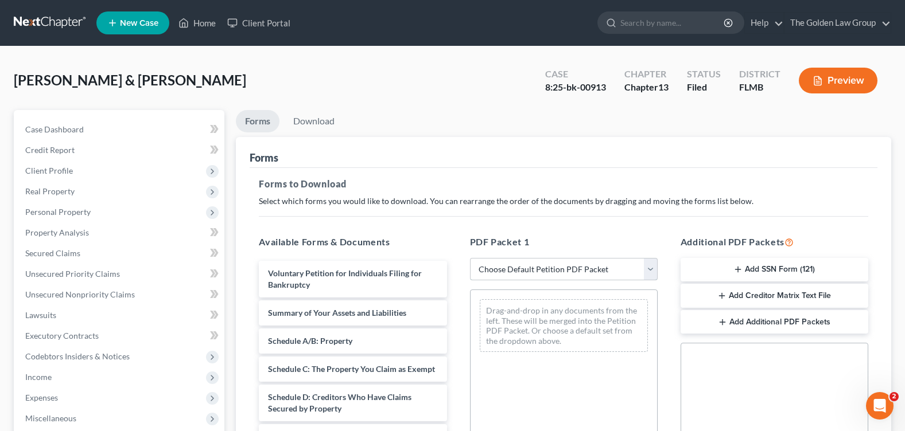
click at [553, 269] on select "Choose Default Petition PDF Packet Complete Bankruptcy Petition (all forms and …" at bounding box center [564, 269] width 188 height 23
select select "2"
click at [470, 258] on select "Choose Default Petition PDF Packet Complete Bankruptcy Petition (all forms and …" at bounding box center [564, 269] width 188 height 23
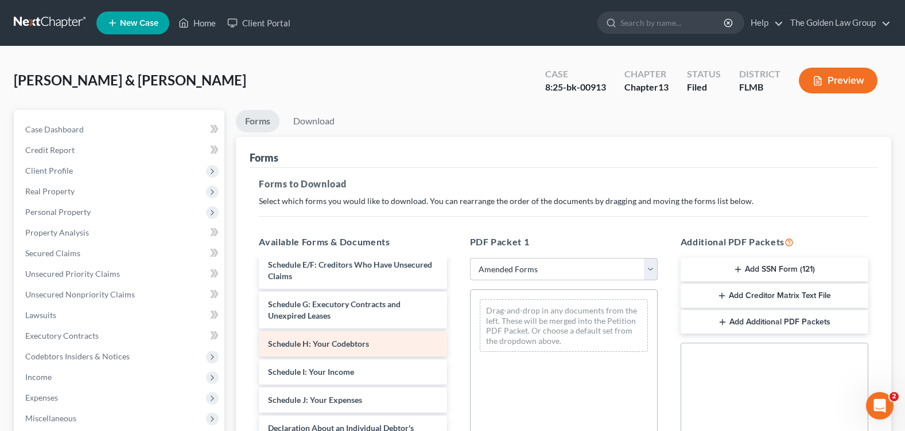
scroll to position [229, 0]
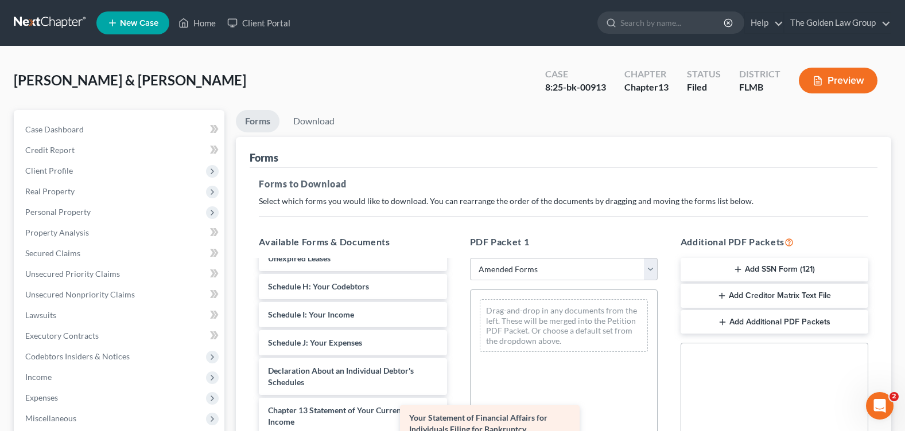
drag, startPoint x: 337, startPoint y: 419, endPoint x: 542, endPoint y: 407, distance: 205.2
click at [456, 407] on div "Your Statement of Financial Affairs for Individuals Filing for Bankruptcy Volun…" at bounding box center [353, 315] width 206 height 567
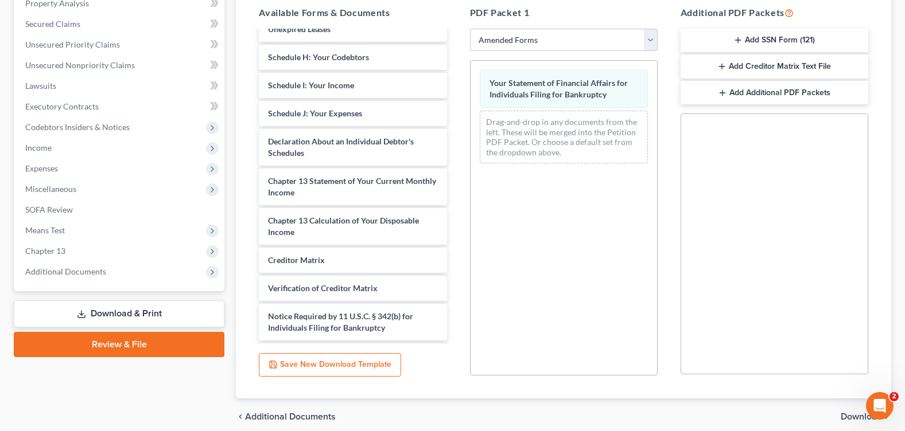
click at [848, 413] on span "Download" at bounding box center [861, 417] width 41 height 9
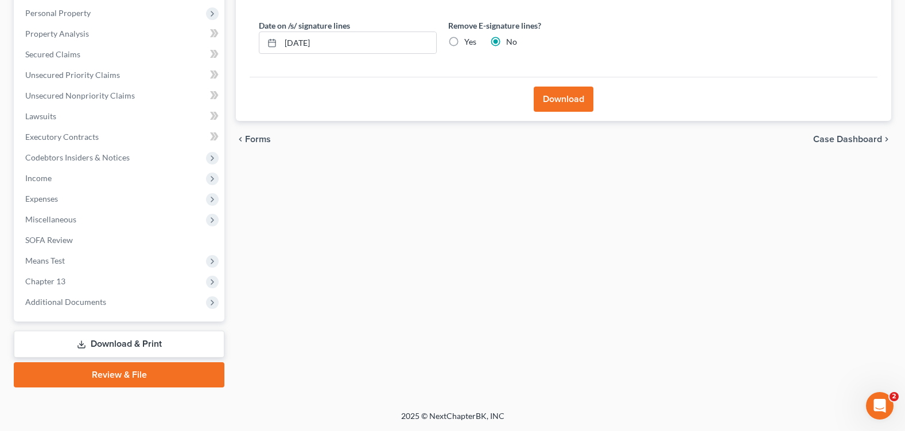
scroll to position [199, 0]
click at [848, 412] on footer "2025 © NextChapterBK, INC" at bounding box center [452, 421] width 905 height 21
click at [464, 42] on label "Yes" at bounding box center [470, 41] width 12 height 11
click at [469, 42] on input "Yes" at bounding box center [472, 39] width 7 height 7
radio input "true"
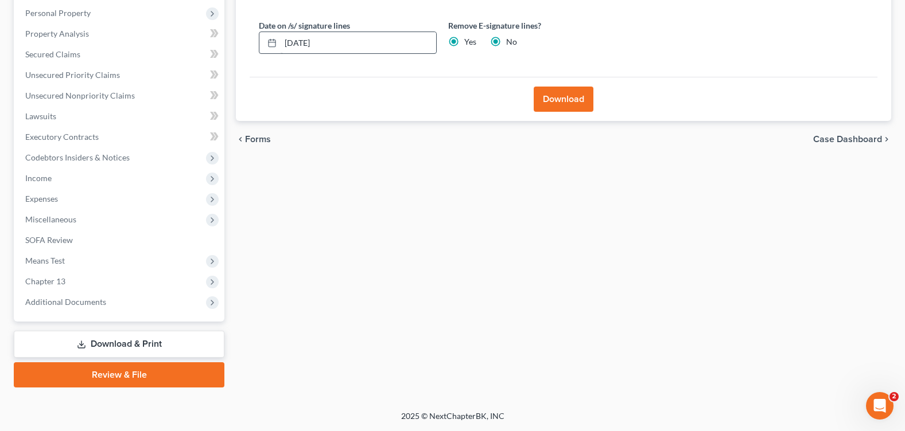
radio input "false"
drag, startPoint x: 317, startPoint y: 36, endPoint x: 273, endPoint y: 35, distance: 44.2
click at [273, 35] on div "10/01/2025" at bounding box center [348, 43] width 178 height 23
click at [587, 102] on button "Download" at bounding box center [564, 99] width 60 height 25
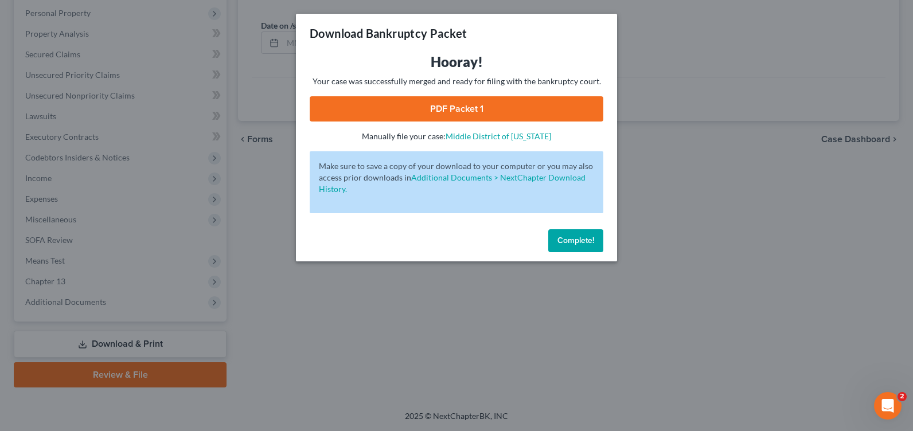
click at [394, 111] on link "PDF Packet 1" at bounding box center [457, 108] width 294 height 25
click at [572, 238] on span "Complete!" at bounding box center [576, 241] width 37 height 10
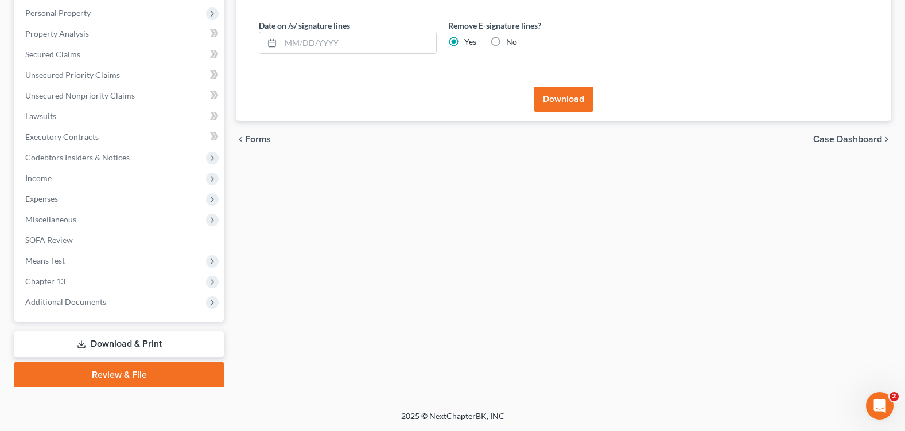
scroll to position [0, 0]
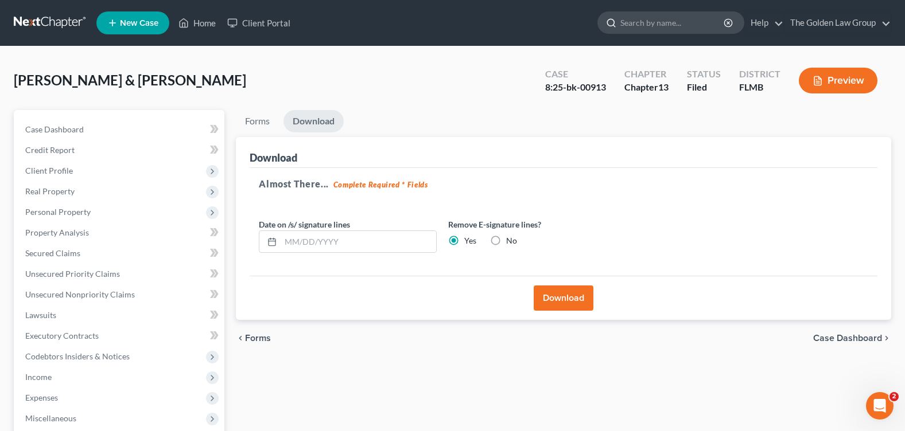
click at [646, 19] on input "search" at bounding box center [672, 22] width 105 height 21
click at [664, 26] on input "search" at bounding box center [672, 22] width 105 height 21
type input "RITCHIE"
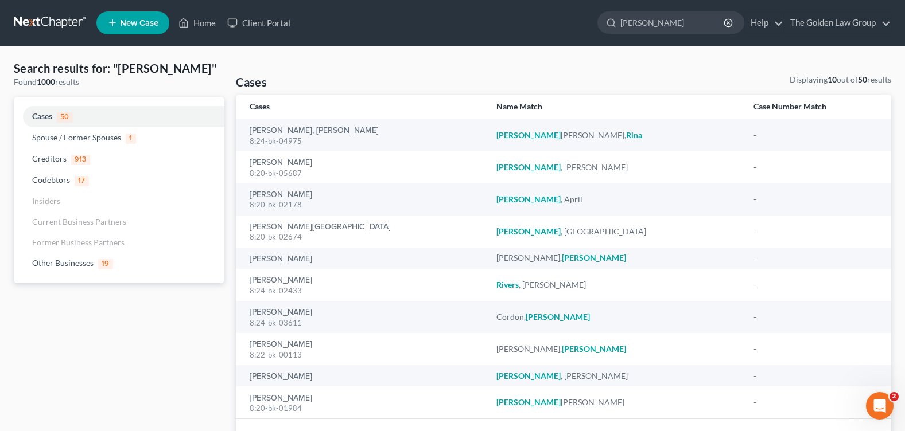
drag, startPoint x: 655, startPoint y: 28, endPoint x: 596, endPoint y: 24, distance: 59.2
click at [596, 24] on ul "New Case Home Client Portal RITCHIE - No Result - Other Businesses Reindeer 06 …" at bounding box center [493, 23] width 795 height 30
click at [657, 19] on input "RITCHIE" at bounding box center [672, 22] width 105 height 21
drag, startPoint x: 657, startPoint y: 19, endPoint x: 580, endPoint y: 27, distance: 77.9
click at [580, 27] on ul "New Case Home Client Portal RITCHIE - No Result - Other Businesses Reindeer 06 …" at bounding box center [493, 23] width 795 height 30
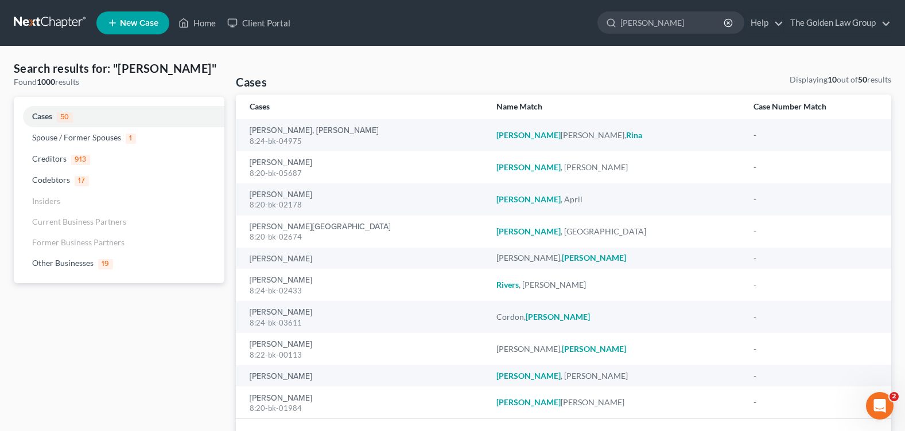
type input "carroll"
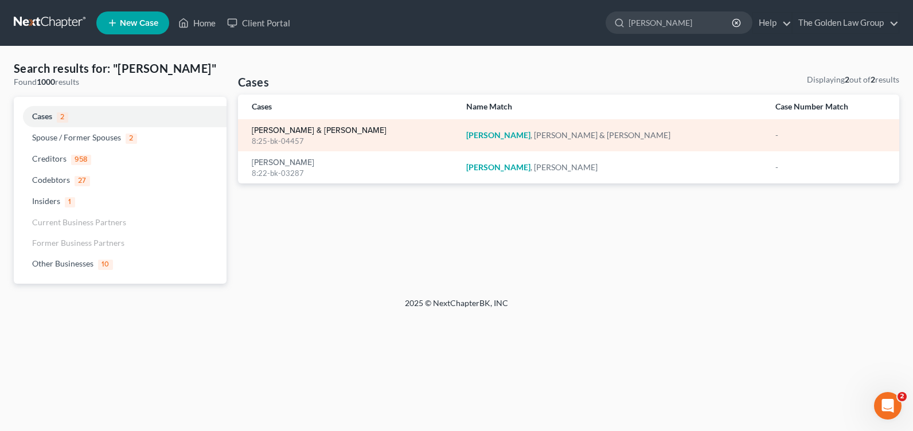
click at [281, 130] on link "[PERSON_NAME] & [PERSON_NAME]" at bounding box center [319, 131] width 135 height 8
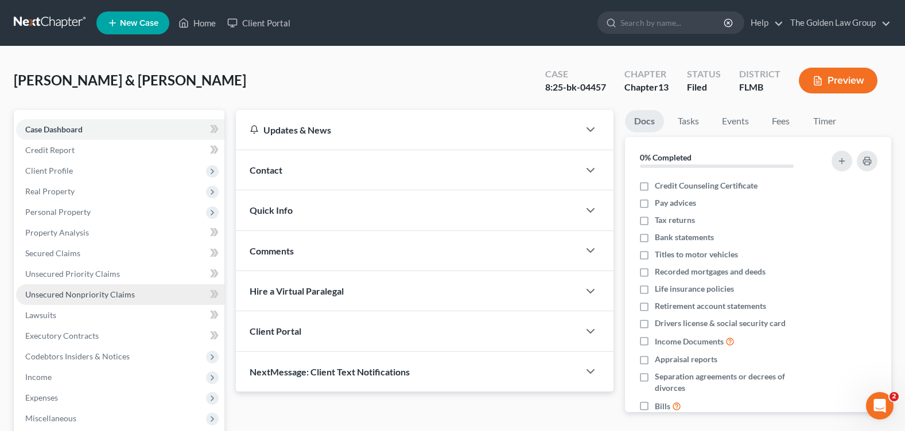
scroll to position [199, 0]
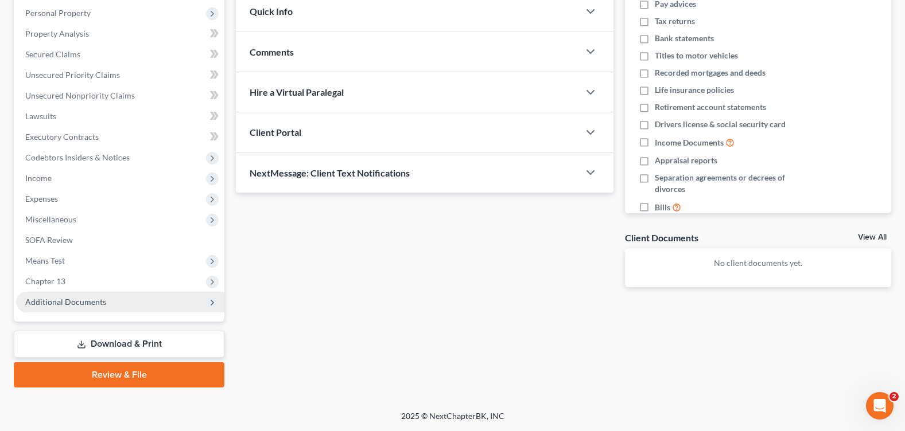
click at [84, 305] on span "Additional Documents" at bounding box center [65, 302] width 81 height 10
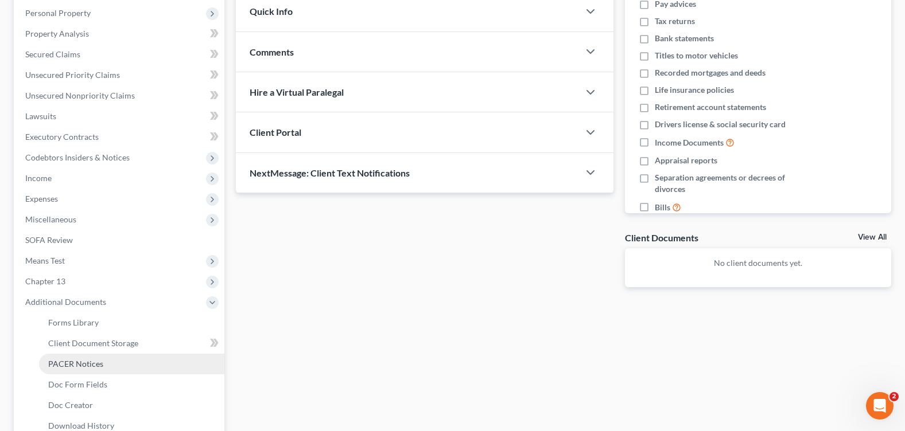
click at [83, 368] on span "PACER Notices" at bounding box center [75, 364] width 55 height 10
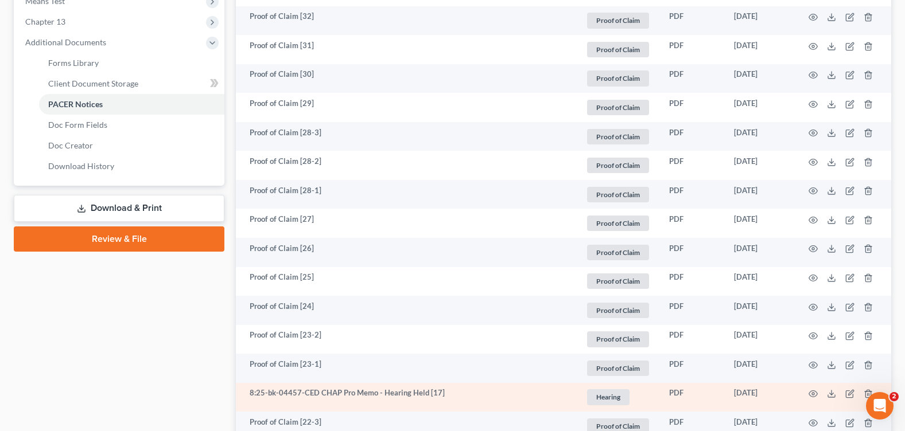
scroll to position [516, 0]
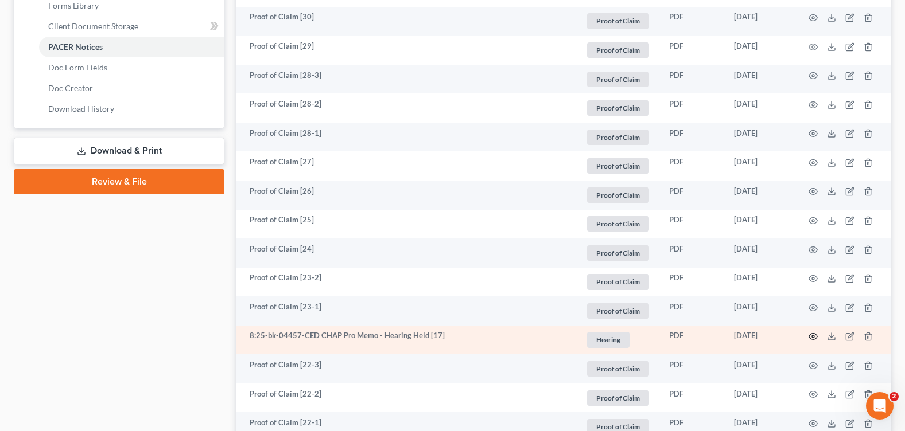
click at [810, 335] on icon "button" at bounding box center [813, 337] width 9 height 6
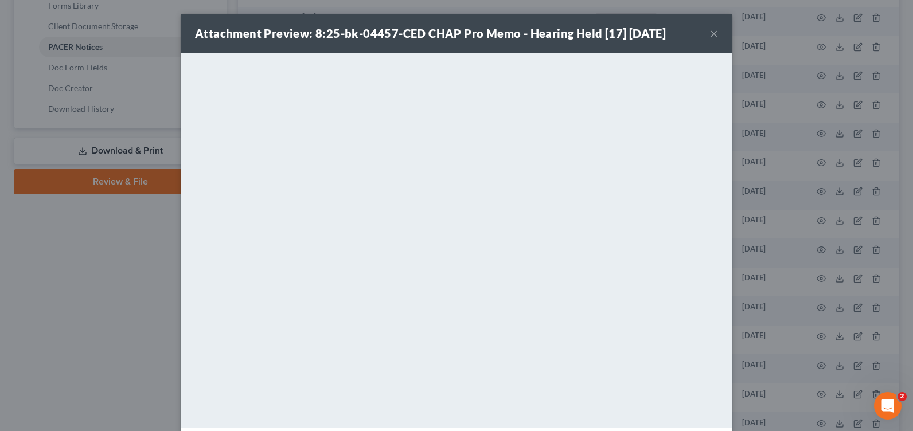
click at [711, 32] on button "×" at bounding box center [714, 33] width 8 height 14
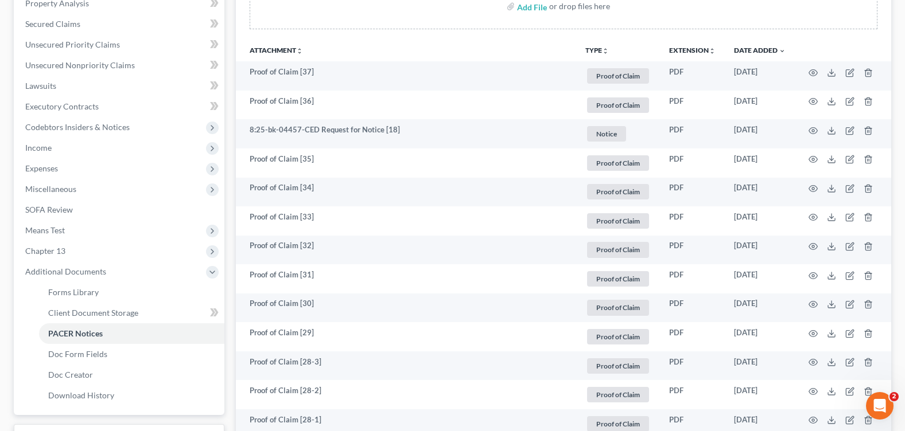
scroll to position [0, 0]
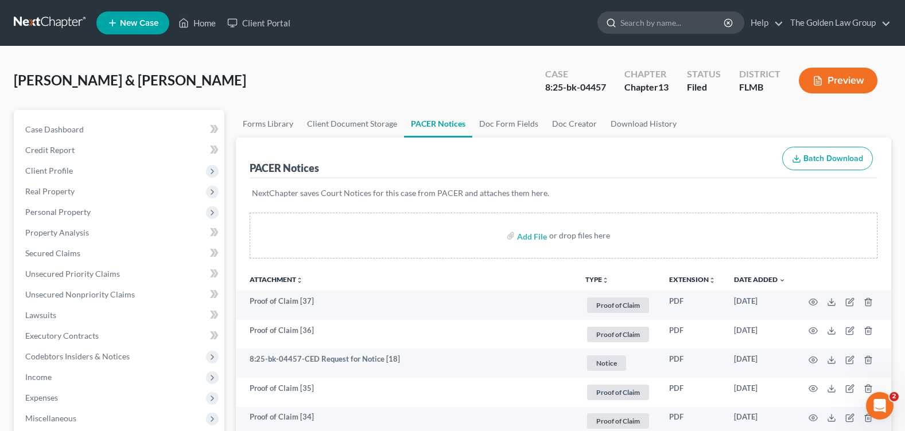
click at [652, 20] on input "search" at bounding box center [672, 22] width 105 height 21
type input "neal"
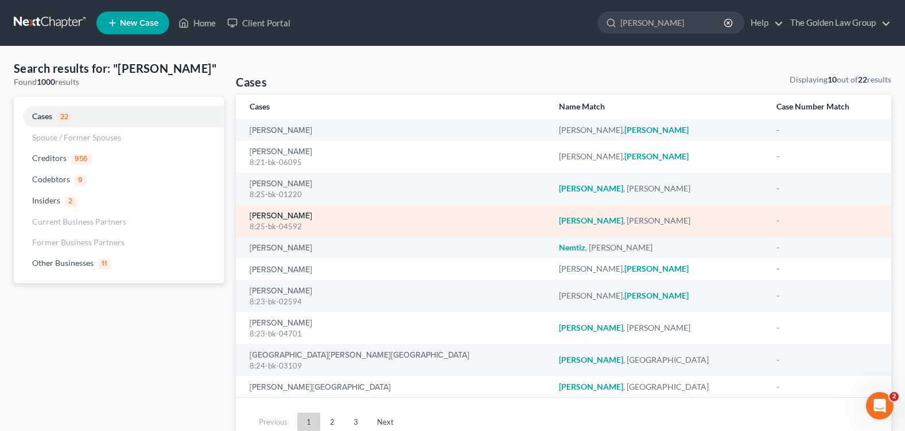
click at [275, 215] on link "[PERSON_NAME]" at bounding box center [281, 216] width 63 height 8
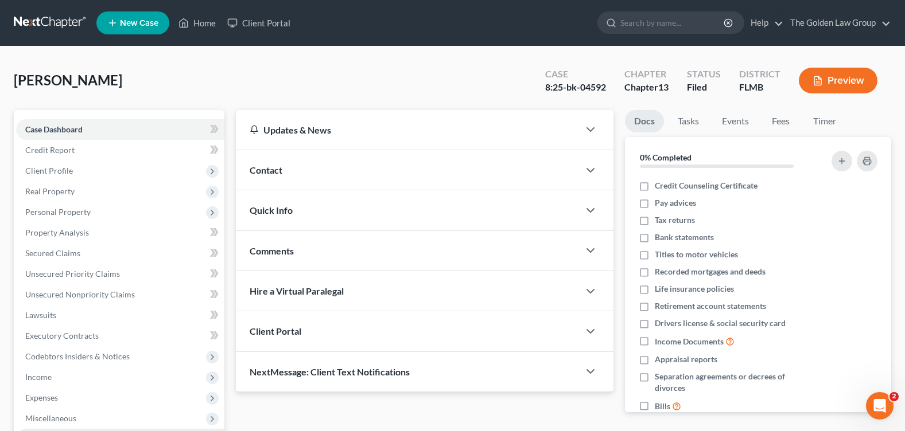
scroll to position [199, 0]
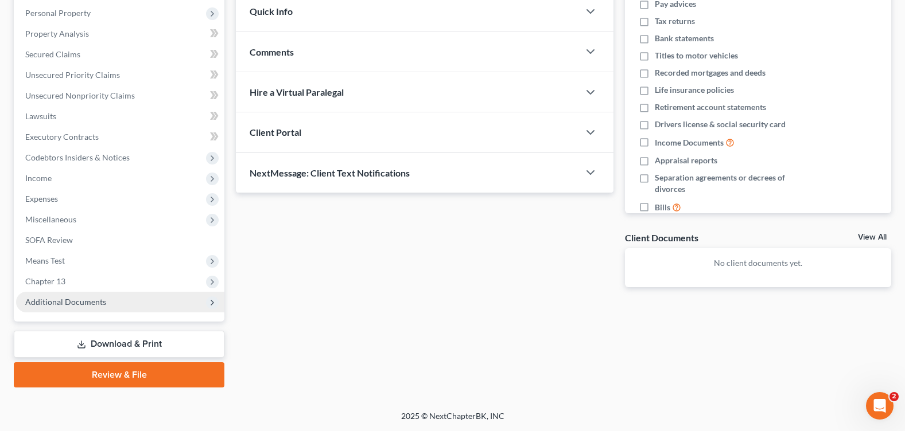
click at [93, 302] on span "Additional Documents" at bounding box center [65, 302] width 81 height 10
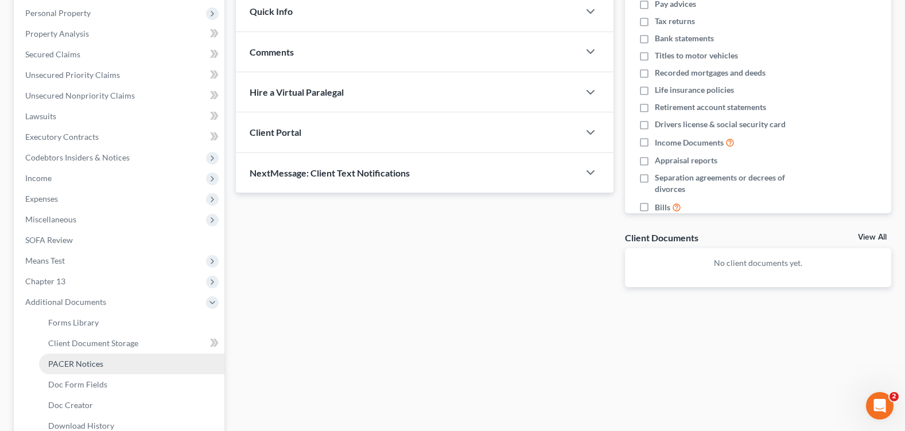
click at [107, 367] on link "PACER Notices" at bounding box center [131, 364] width 185 height 21
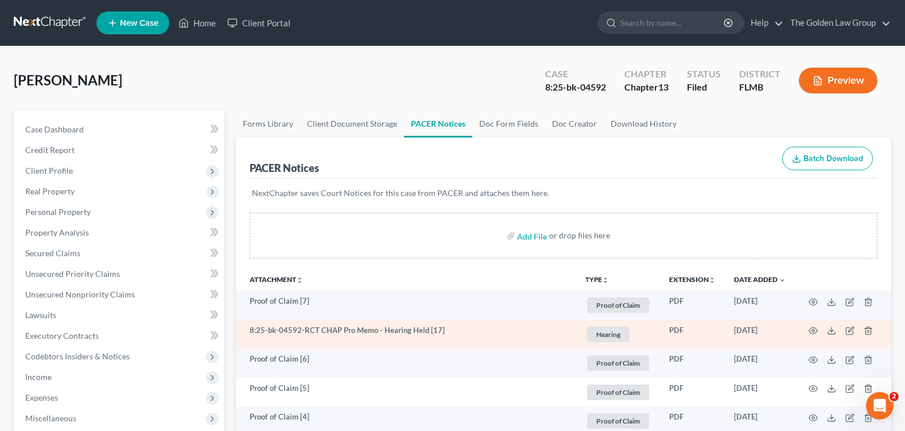
scroll to position [57, 0]
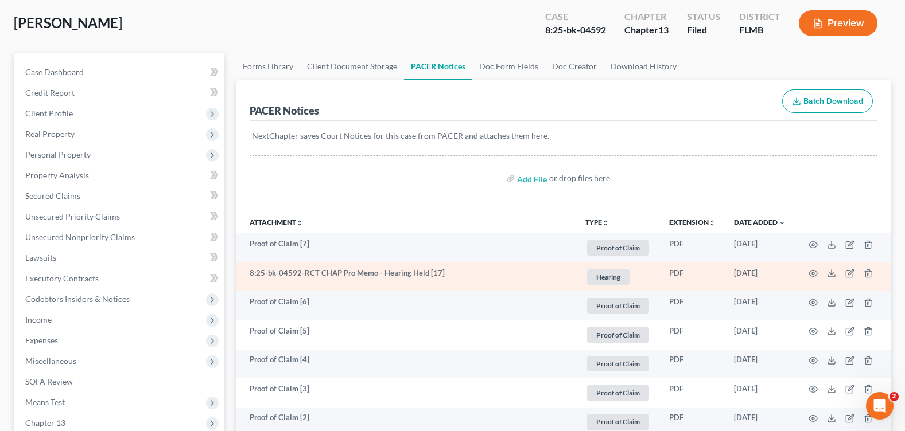
click at [821, 273] on td at bounding box center [843, 277] width 96 height 29
click at [814, 273] on icon "button" at bounding box center [812, 273] width 9 height 9
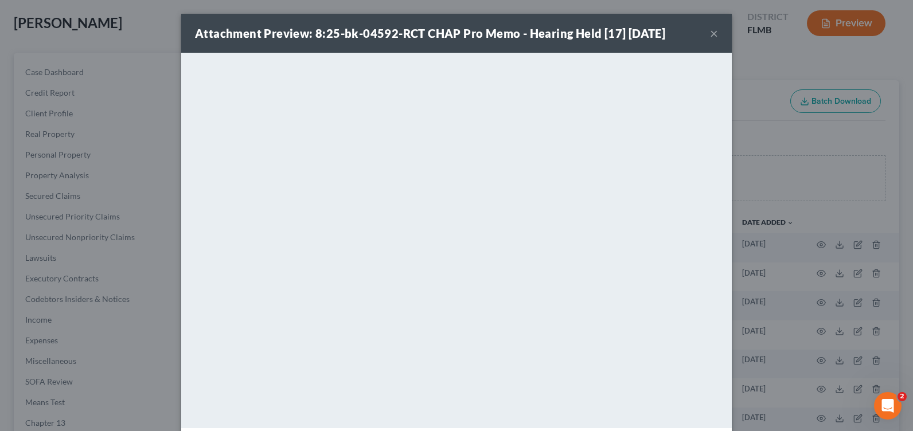
click at [710, 32] on button "×" at bounding box center [714, 33] width 8 height 14
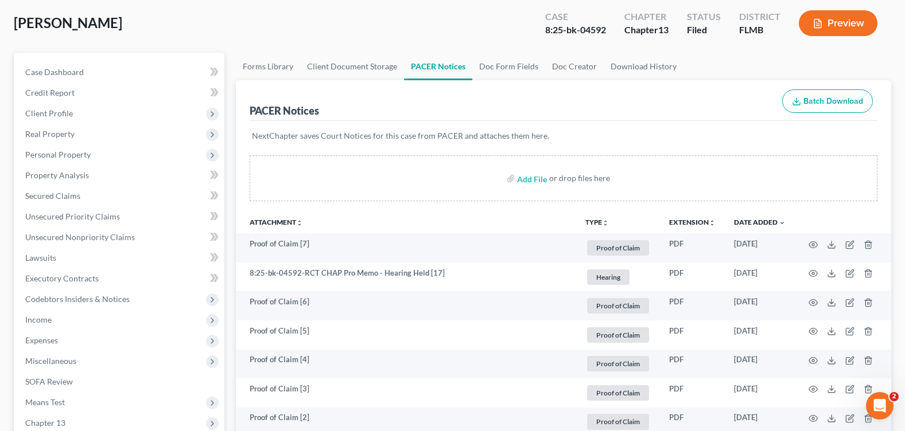
scroll to position [0, 0]
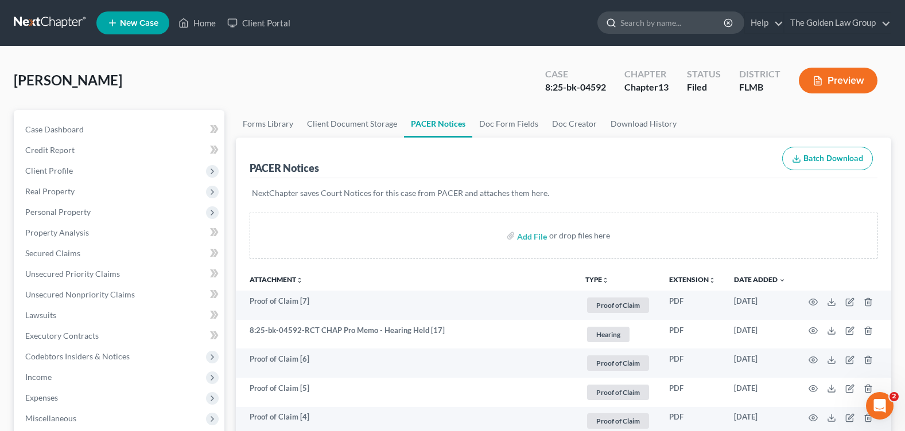
click at [635, 19] on input "search" at bounding box center [672, 22] width 105 height 21
type input "schauf"
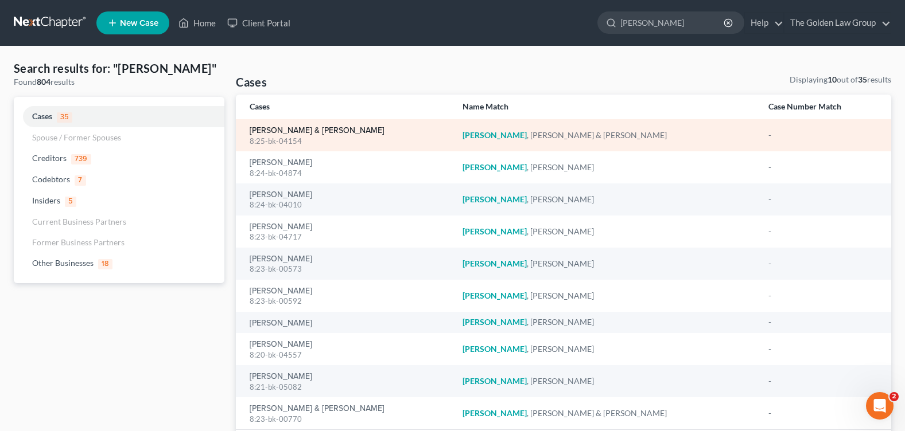
click at [302, 128] on link "[PERSON_NAME] & [PERSON_NAME]" at bounding box center [317, 131] width 135 height 8
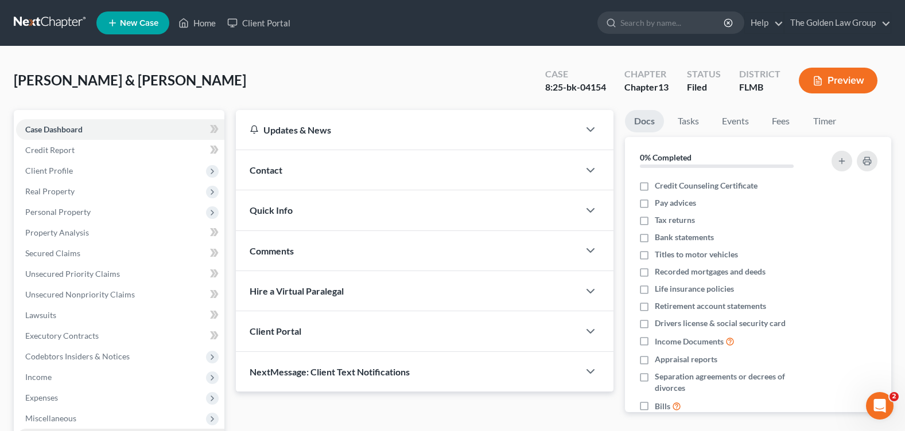
scroll to position [172, 0]
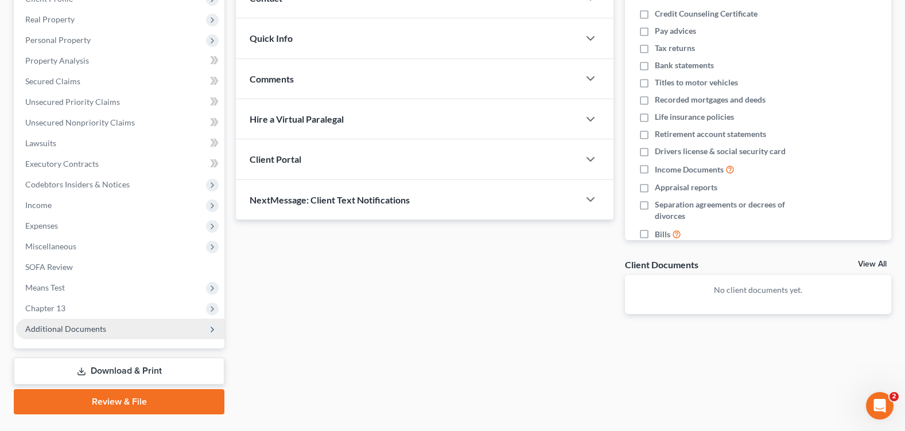
click at [102, 329] on span "Additional Documents" at bounding box center [65, 329] width 81 height 10
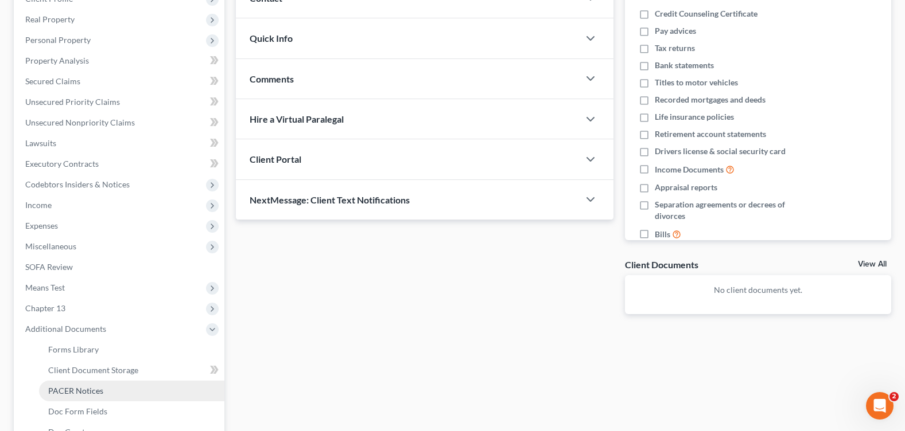
click at [119, 384] on link "PACER Notices" at bounding box center [131, 391] width 185 height 21
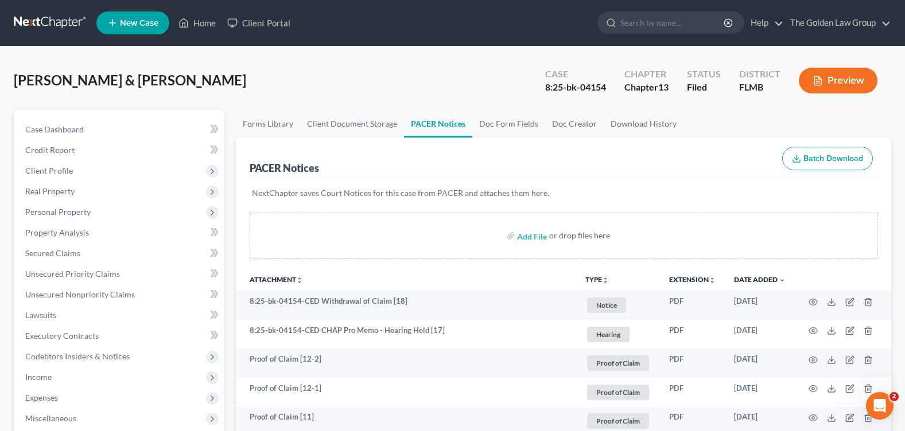
click at [398, 81] on div "Schauf, Aaron & Kayla Upgraded Case 8:25-bk-04154 Chapter Chapter 13 Status Fil…" at bounding box center [452, 85] width 877 height 50
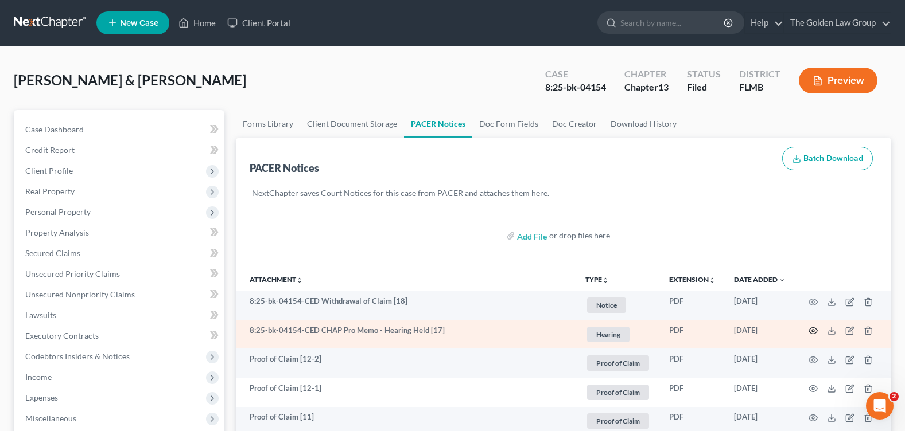
click at [814, 332] on circle "button" at bounding box center [813, 331] width 2 height 2
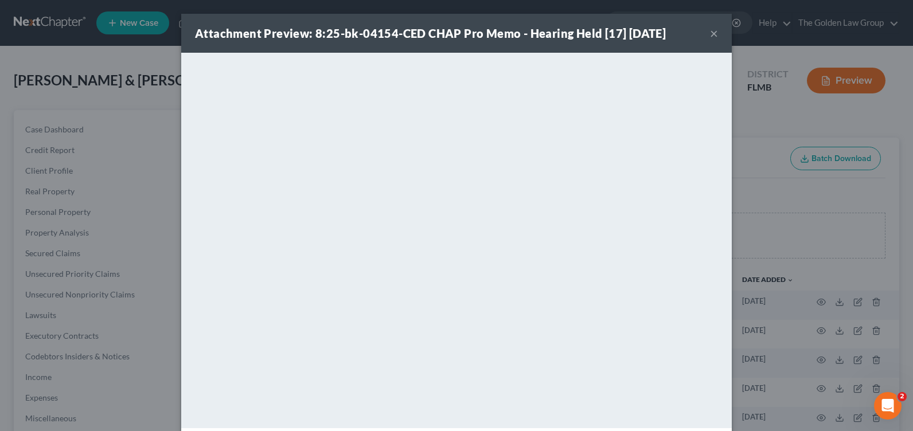
click at [710, 33] on button "×" at bounding box center [714, 33] width 8 height 14
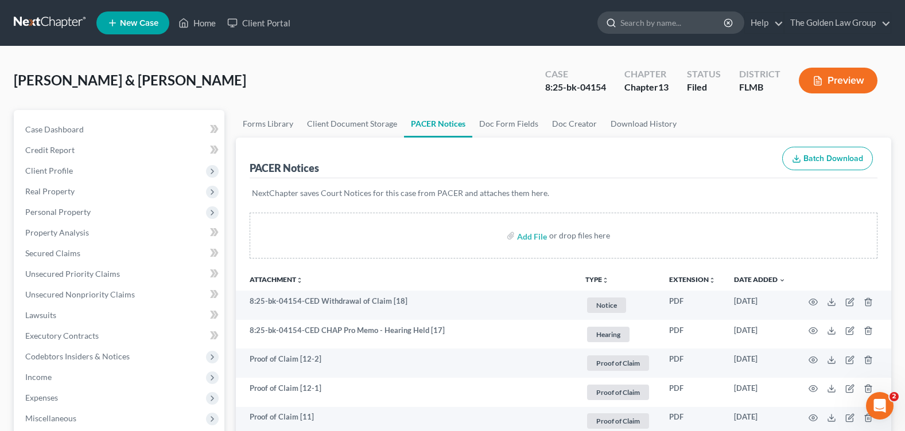
click at [668, 23] on input "search" at bounding box center [672, 22] width 105 height 21
type input "spaulding"
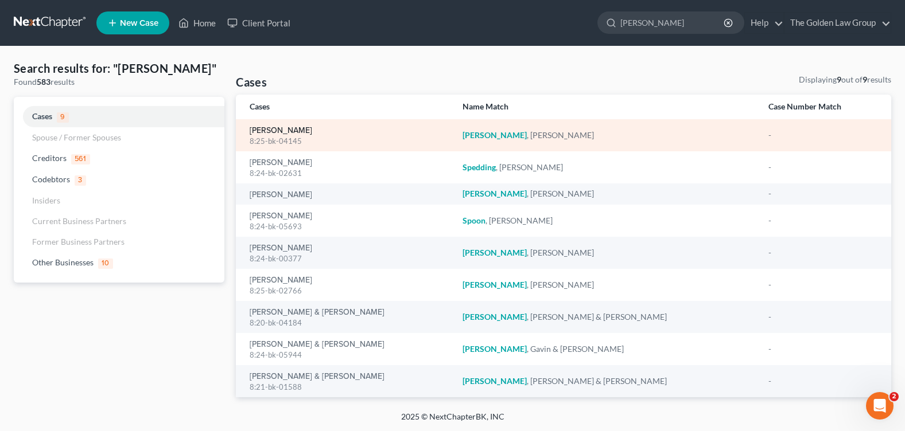
click at [279, 128] on link "[PERSON_NAME]" at bounding box center [281, 131] width 63 height 8
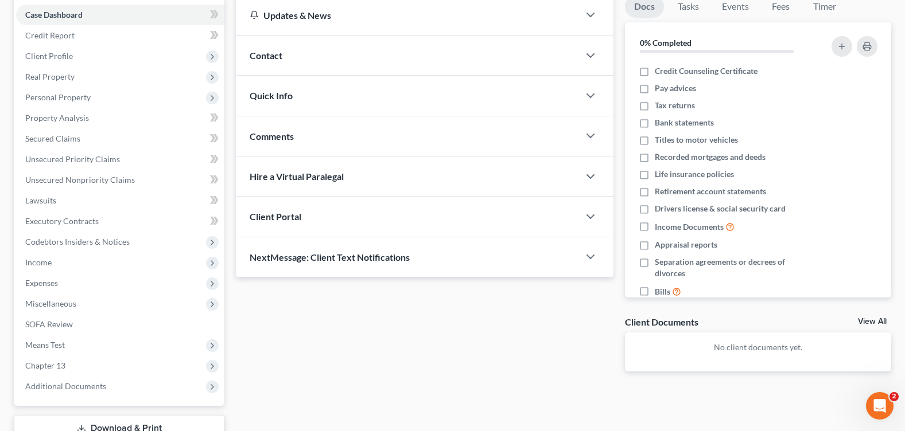
scroll to position [199, 0]
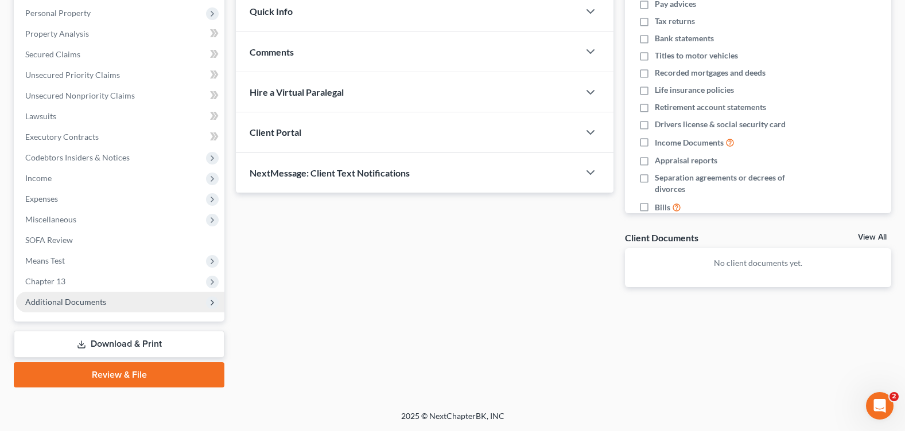
click at [83, 305] on span "Additional Documents" at bounding box center [65, 302] width 81 height 10
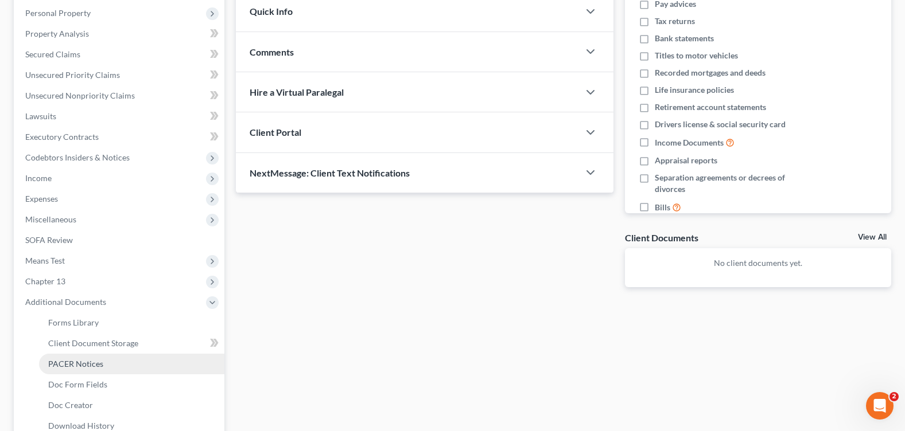
click at [85, 364] on span "PACER Notices" at bounding box center [75, 364] width 55 height 10
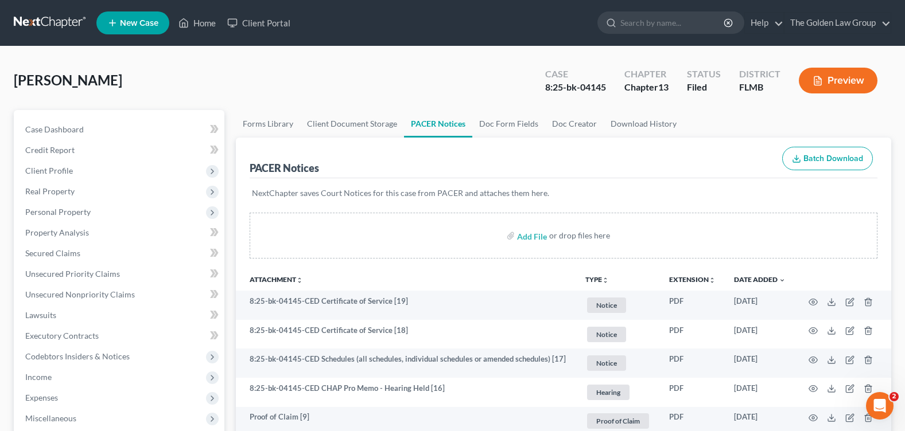
click at [369, 71] on div "Spaulding, Eric Upgraded Case 8:25-bk-04145 Chapter Chapter 13 Status Filed Dis…" at bounding box center [452, 85] width 877 height 50
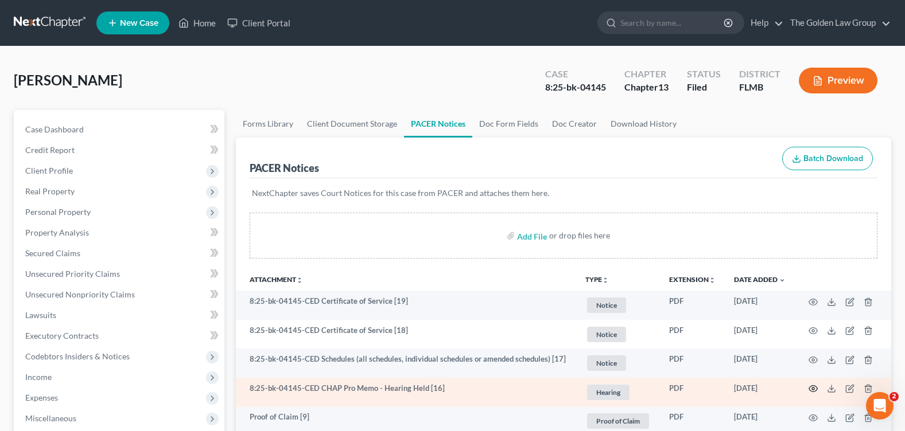
click at [815, 390] on icon "button" at bounding box center [812, 388] width 9 height 9
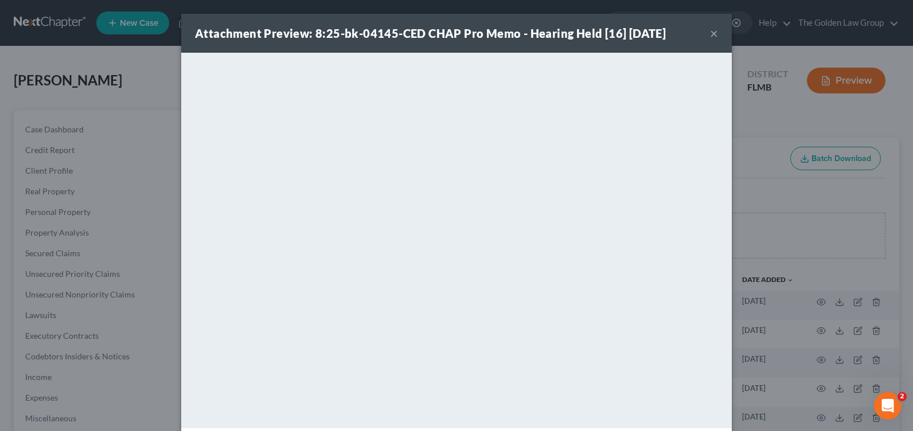
click at [710, 30] on button "×" at bounding box center [714, 33] width 8 height 14
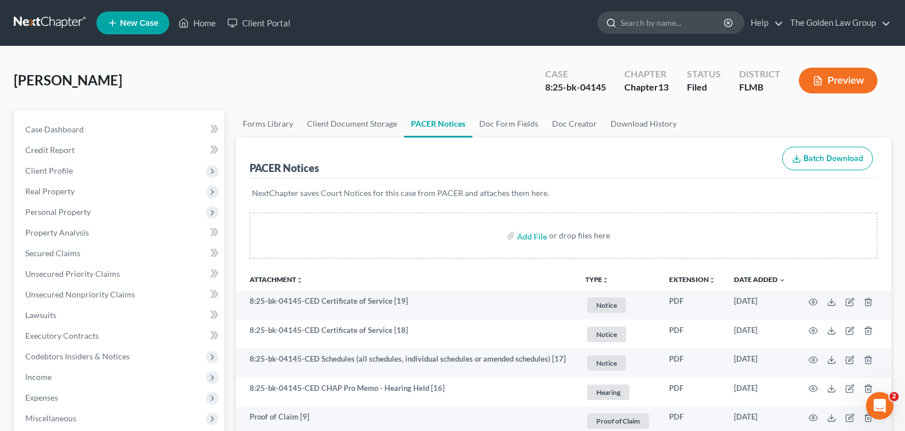
click at [667, 28] on input "search" at bounding box center [672, 22] width 105 height 21
type input "venus"
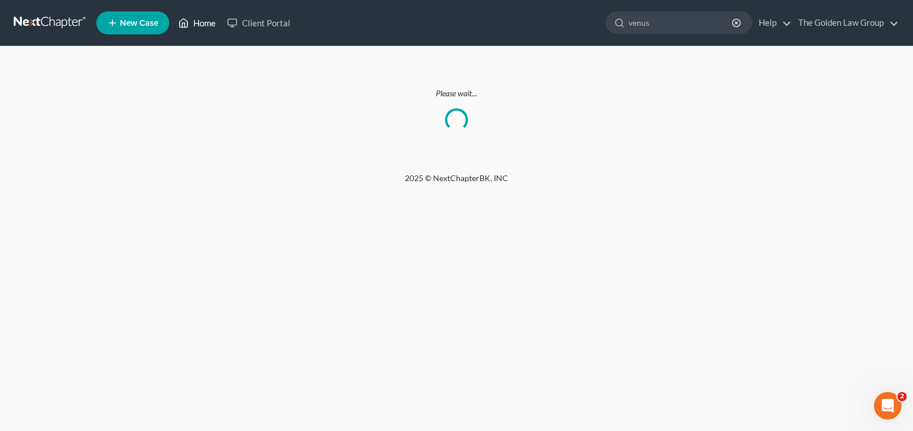
click at [200, 30] on link "Home" at bounding box center [197, 23] width 49 height 21
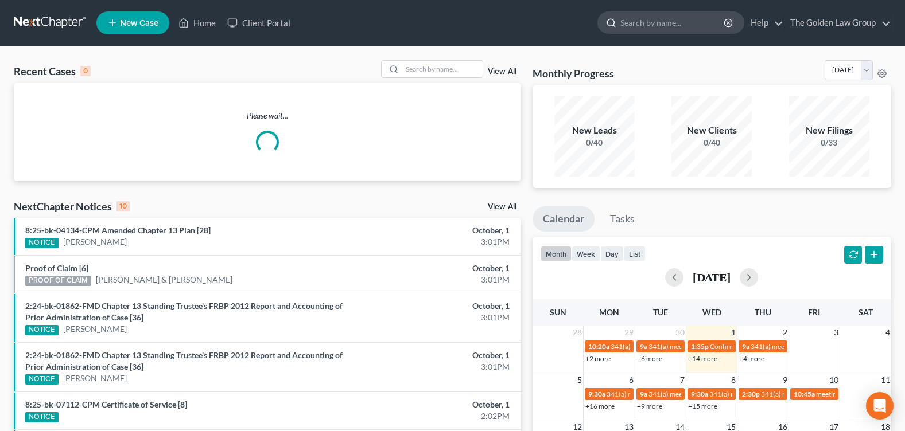
click at [661, 17] on input "search" at bounding box center [672, 22] width 105 height 21
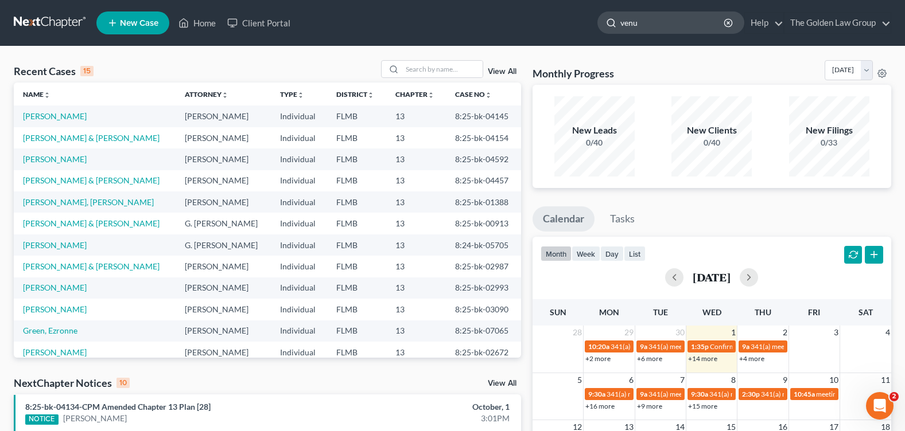
type input "venus"
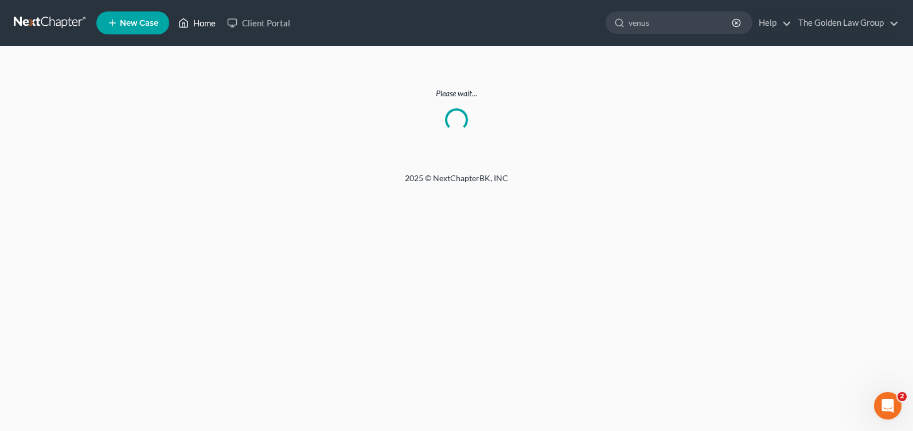
click at [192, 27] on link "Home" at bounding box center [197, 23] width 49 height 21
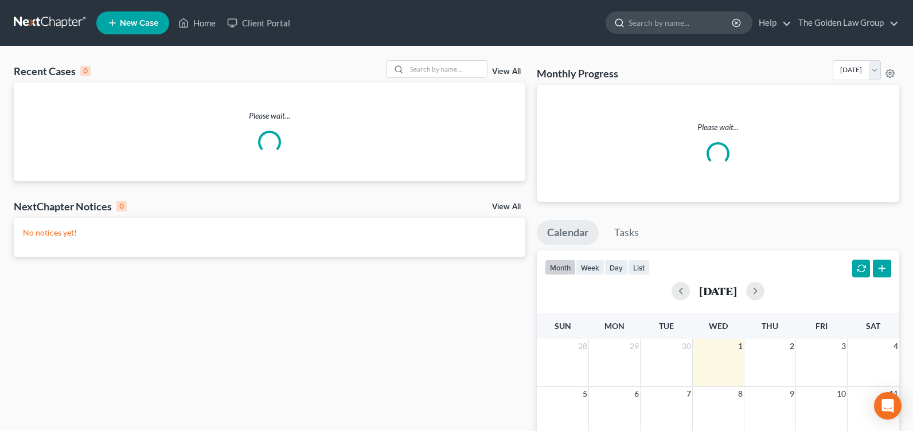
click at [638, 24] on input "search" at bounding box center [681, 22] width 105 height 21
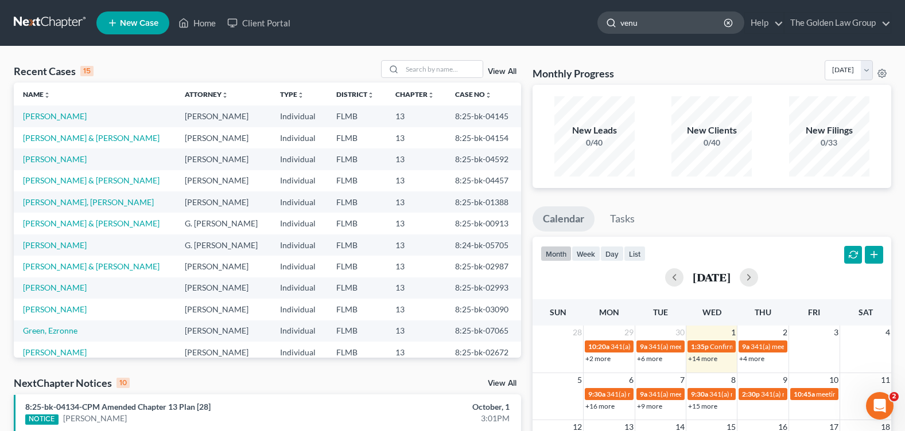
type input "venus"
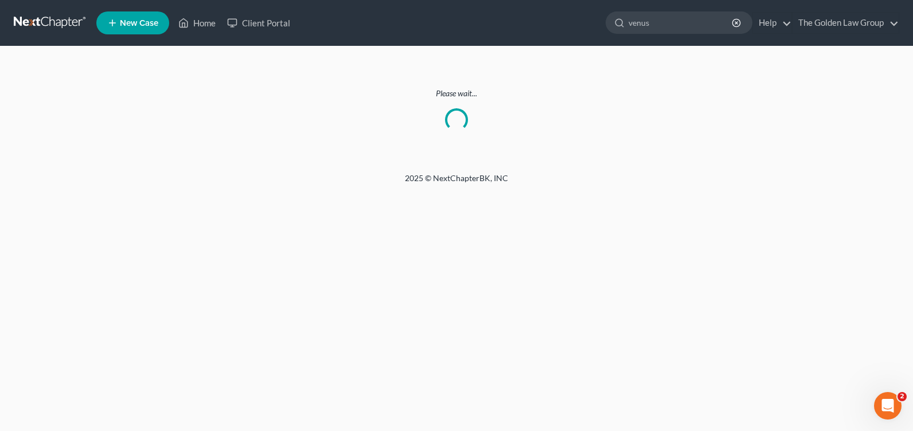
drag, startPoint x: 647, startPoint y: 27, endPoint x: 598, endPoint y: 25, distance: 48.8
click at [598, 25] on ul "New Case Home Client Portal venus - No Result - See all results Or Press Enter.…" at bounding box center [497, 23] width 803 height 30
type input "s"
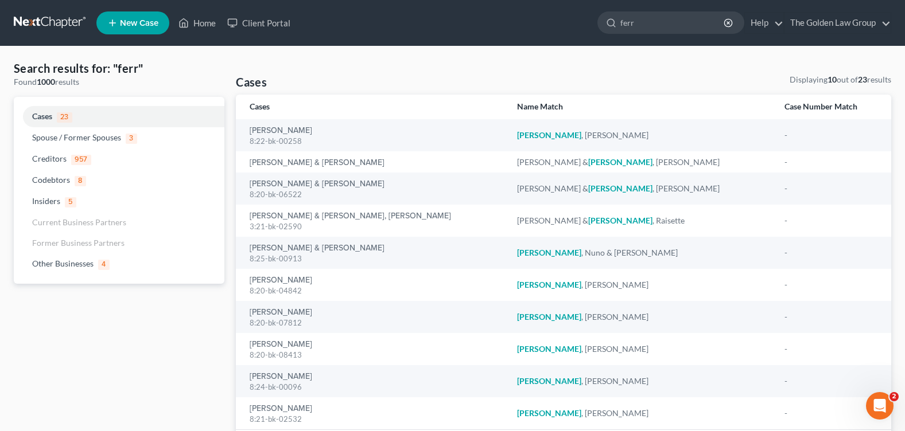
type input "ferr"
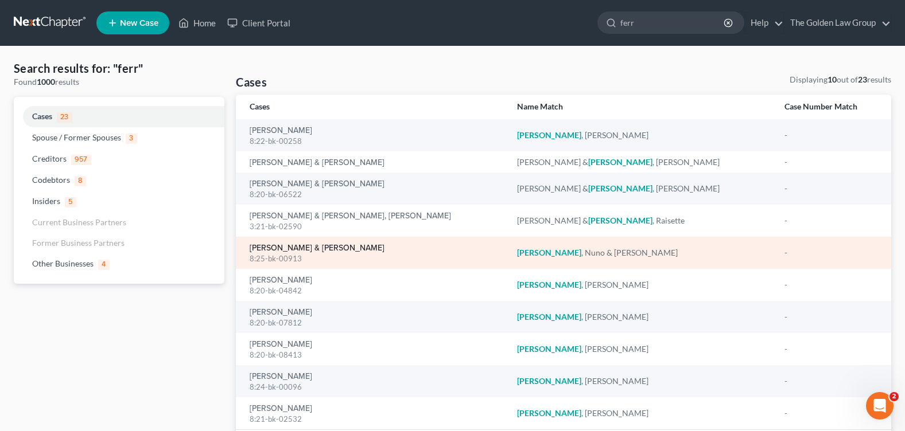
click at [287, 246] on link "[PERSON_NAME] & [PERSON_NAME]" at bounding box center [317, 248] width 135 height 8
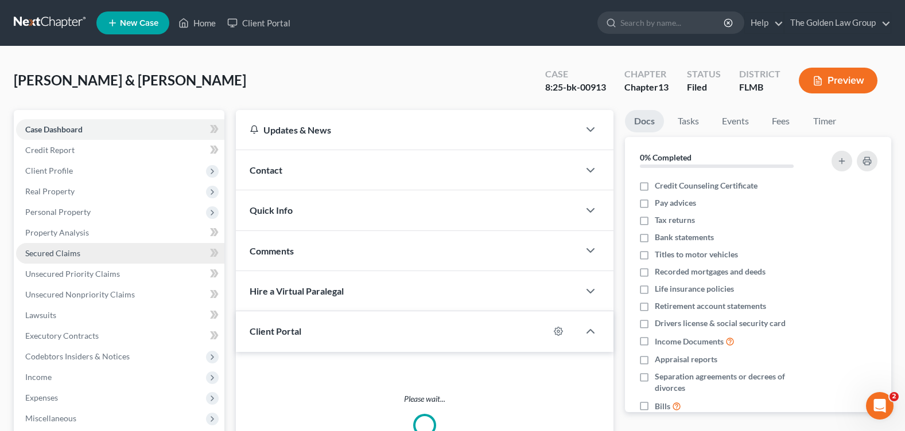
scroll to position [199, 0]
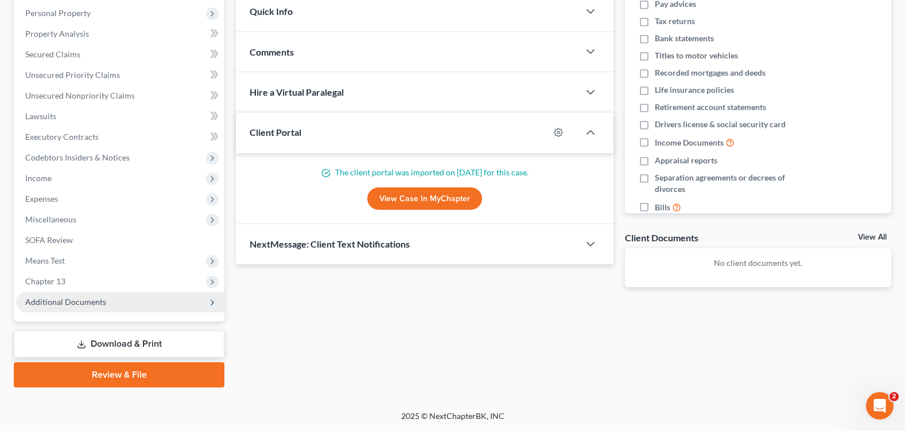
click at [92, 303] on span "Additional Documents" at bounding box center [65, 302] width 81 height 10
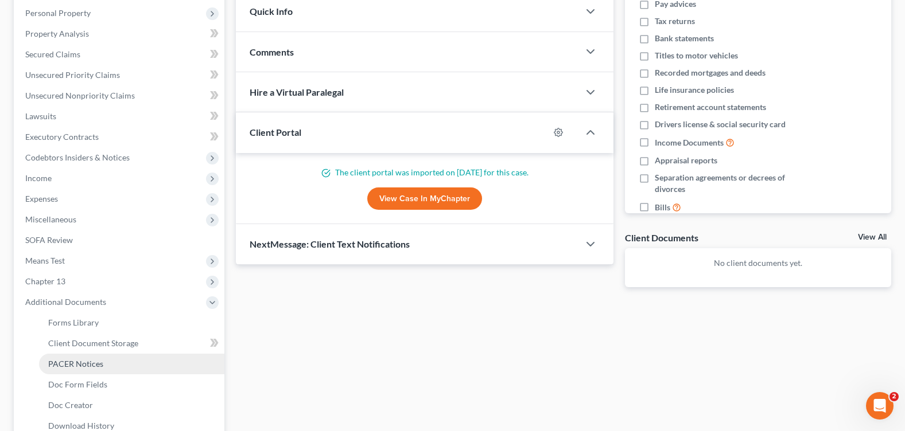
click at [75, 361] on span "PACER Notices" at bounding box center [75, 364] width 55 height 10
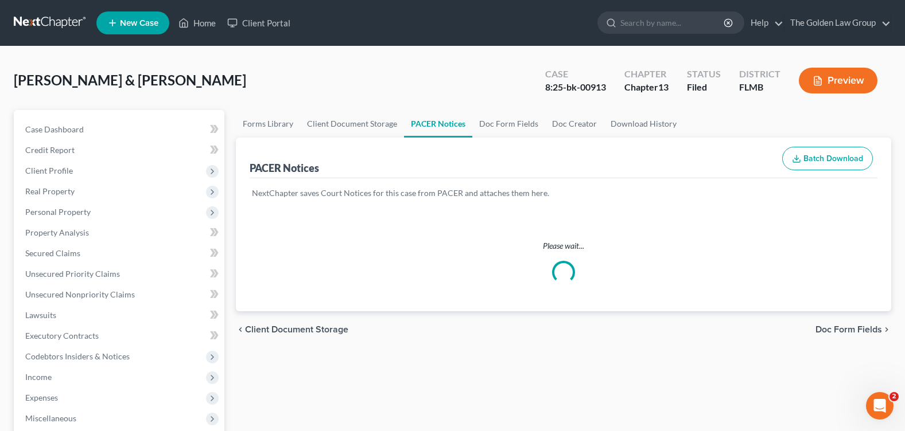
click at [380, 91] on div "[PERSON_NAME] & [PERSON_NAME] Upgraded Case 8:25-bk-00913 Chapter Chapter 13 St…" at bounding box center [452, 85] width 877 height 50
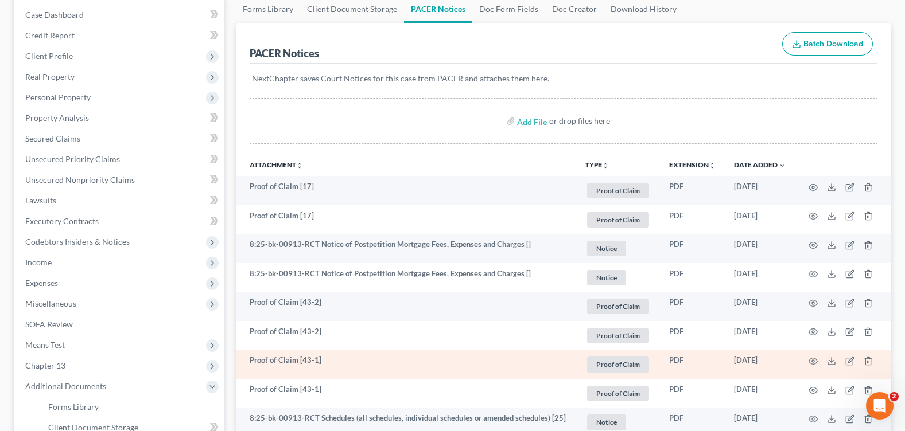
scroll to position [172, 0]
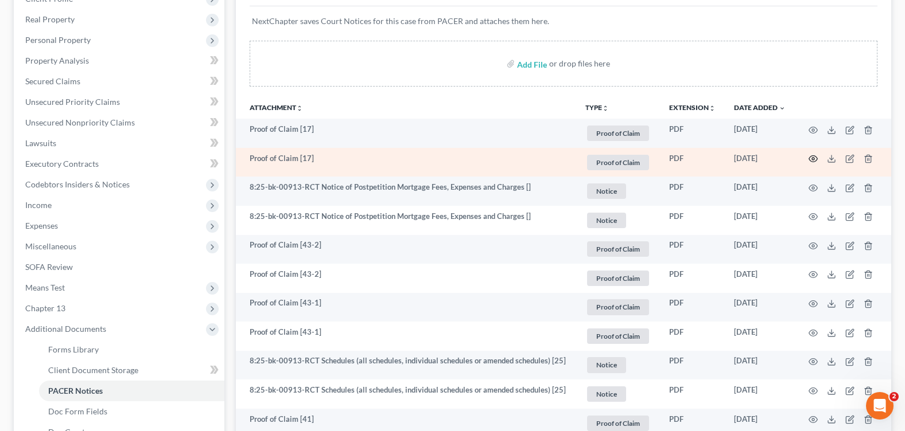
click at [809, 159] on icon "button" at bounding box center [813, 159] width 9 height 6
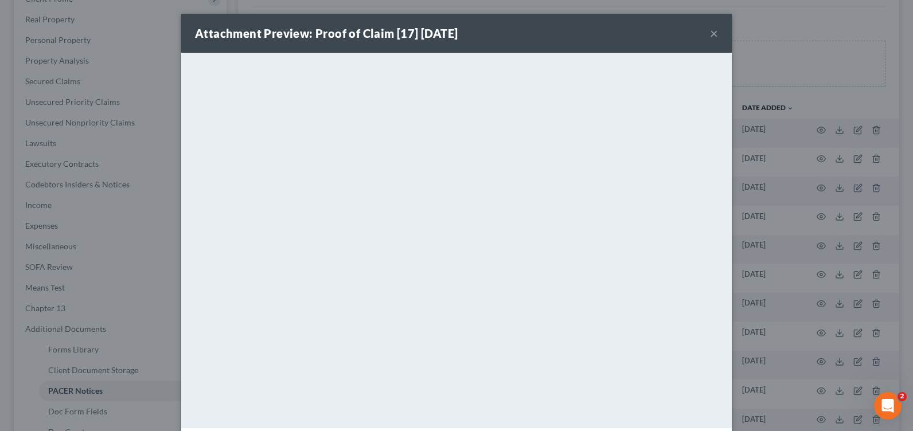
click at [710, 34] on button "×" at bounding box center [714, 33] width 8 height 14
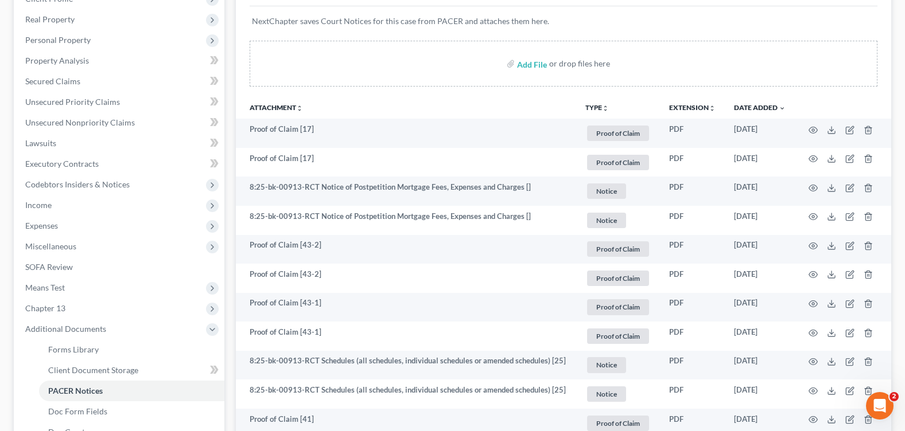
scroll to position [0, 0]
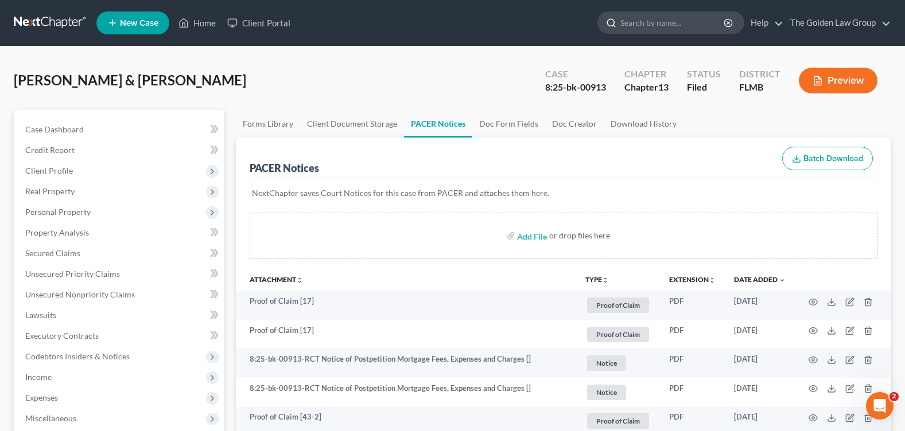
click at [636, 28] on input "search" at bounding box center [672, 22] width 105 height 21
type input "[PERSON_NAME]"
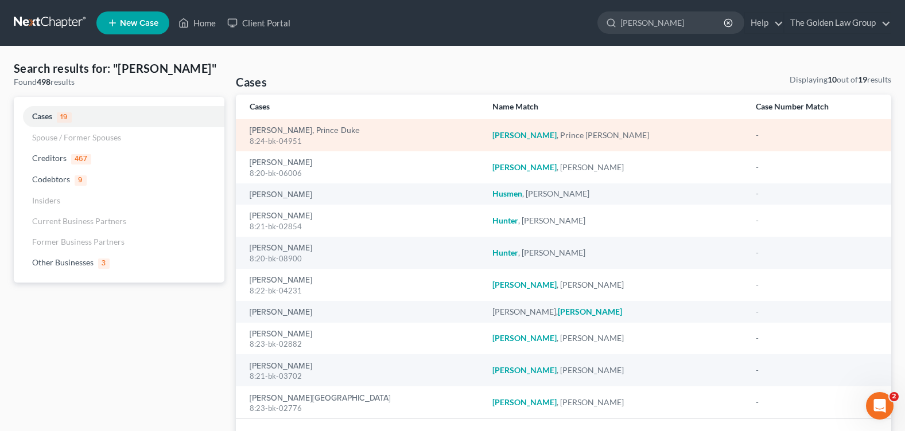
click at [283, 136] on div "8:24-bk-04951" at bounding box center [362, 141] width 224 height 11
click at [281, 130] on link "[PERSON_NAME], Prince Duke" at bounding box center [305, 131] width 110 height 8
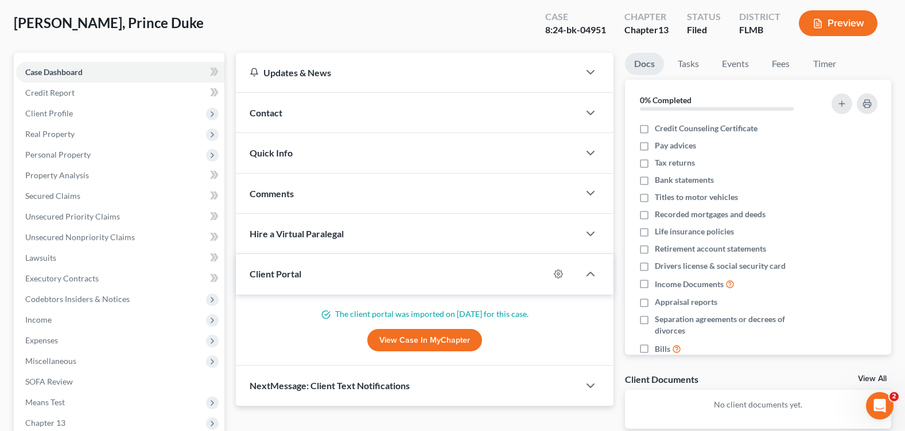
scroll to position [199, 0]
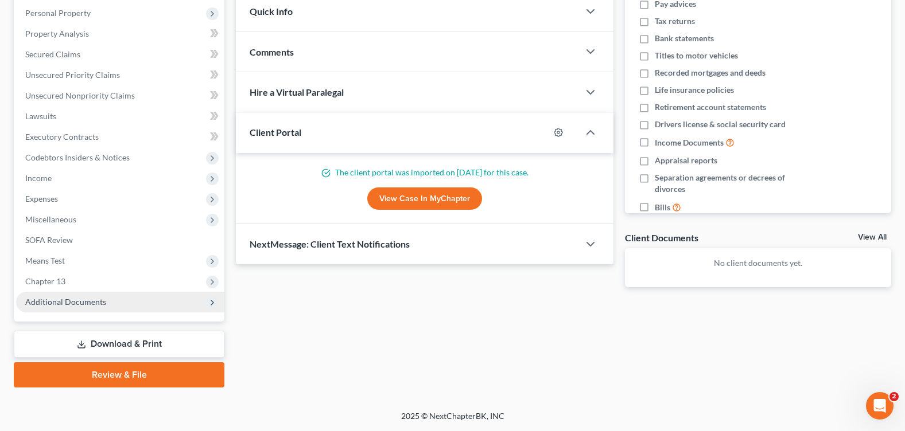
click at [85, 312] on span "Additional Documents" at bounding box center [120, 302] width 208 height 21
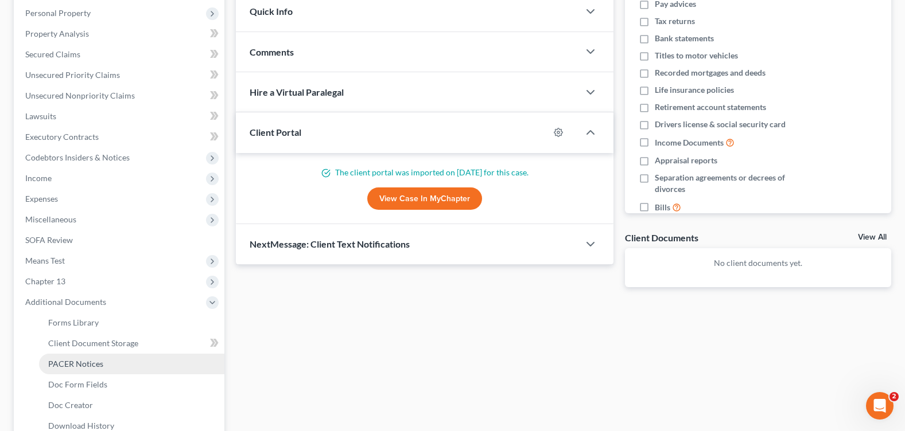
click at [88, 366] on span "PACER Notices" at bounding box center [75, 364] width 55 height 10
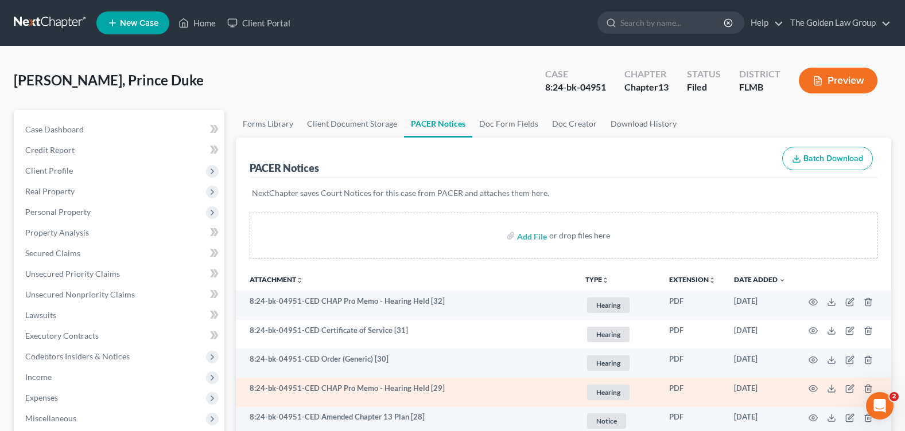
scroll to position [115, 0]
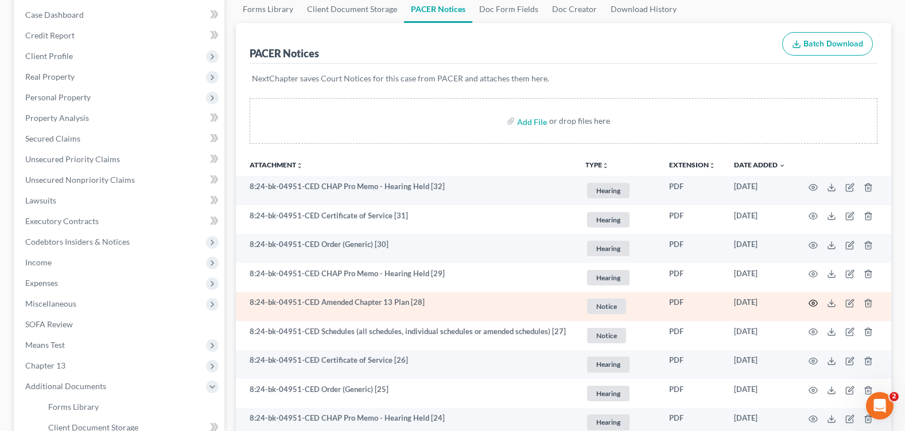
click at [810, 304] on icon "button" at bounding box center [812, 303] width 9 height 9
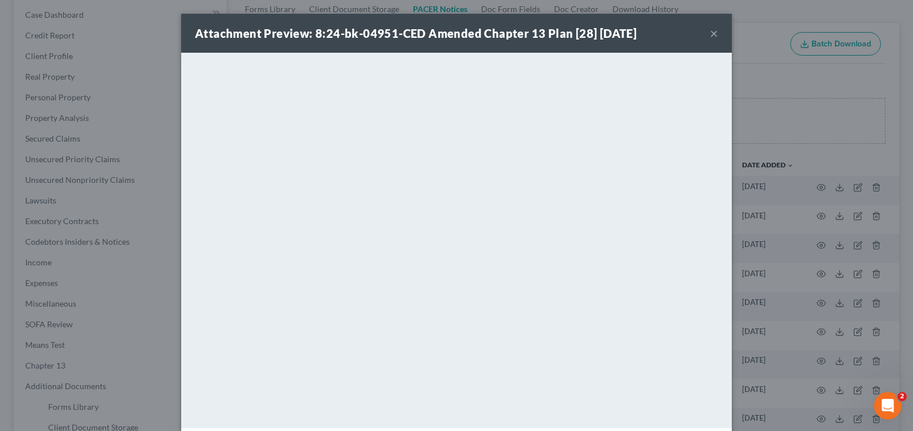
drag, startPoint x: 707, startPoint y: 29, endPoint x: 715, endPoint y: 41, distance: 14.3
click at [710, 29] on button "×" at bounding box center [714, 33] width 8 height 14
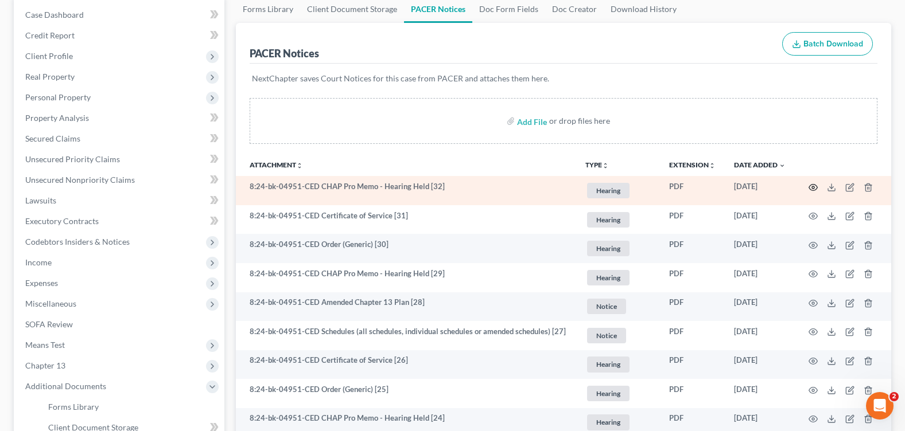
click at [813, 188] on icon "button" at bounding box center [812, 187] width 9 height 9
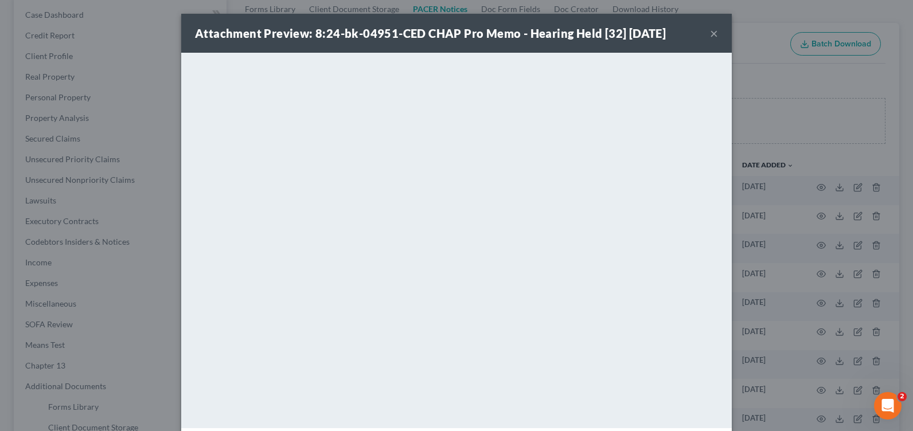
click at [710, 34] on button "×" at bounding box center [714, 33] width 8 height 14
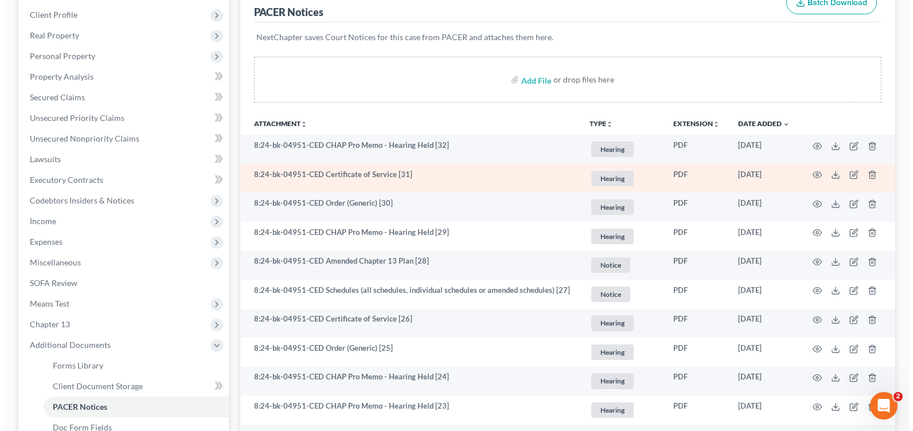
scroll to position [41, 0]
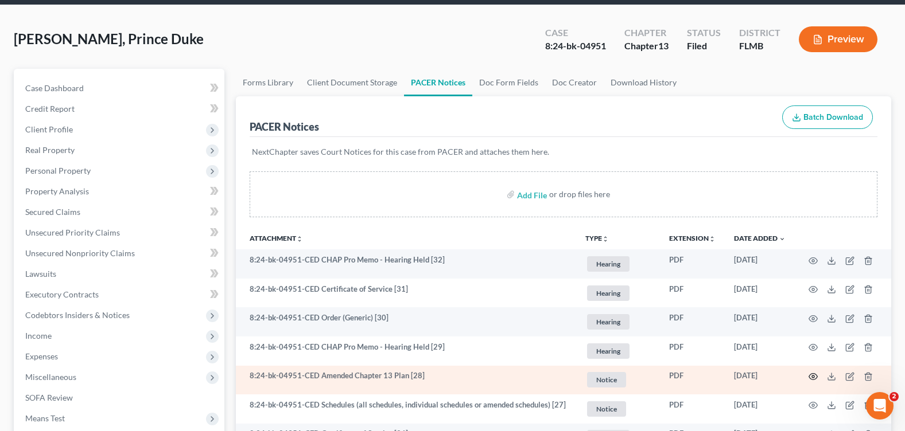
click at [811, 377] on icon "button" at bounding box center [812, 376] width 9 height 9
